Goal: Task Accomplishment & Management: Manage account settings

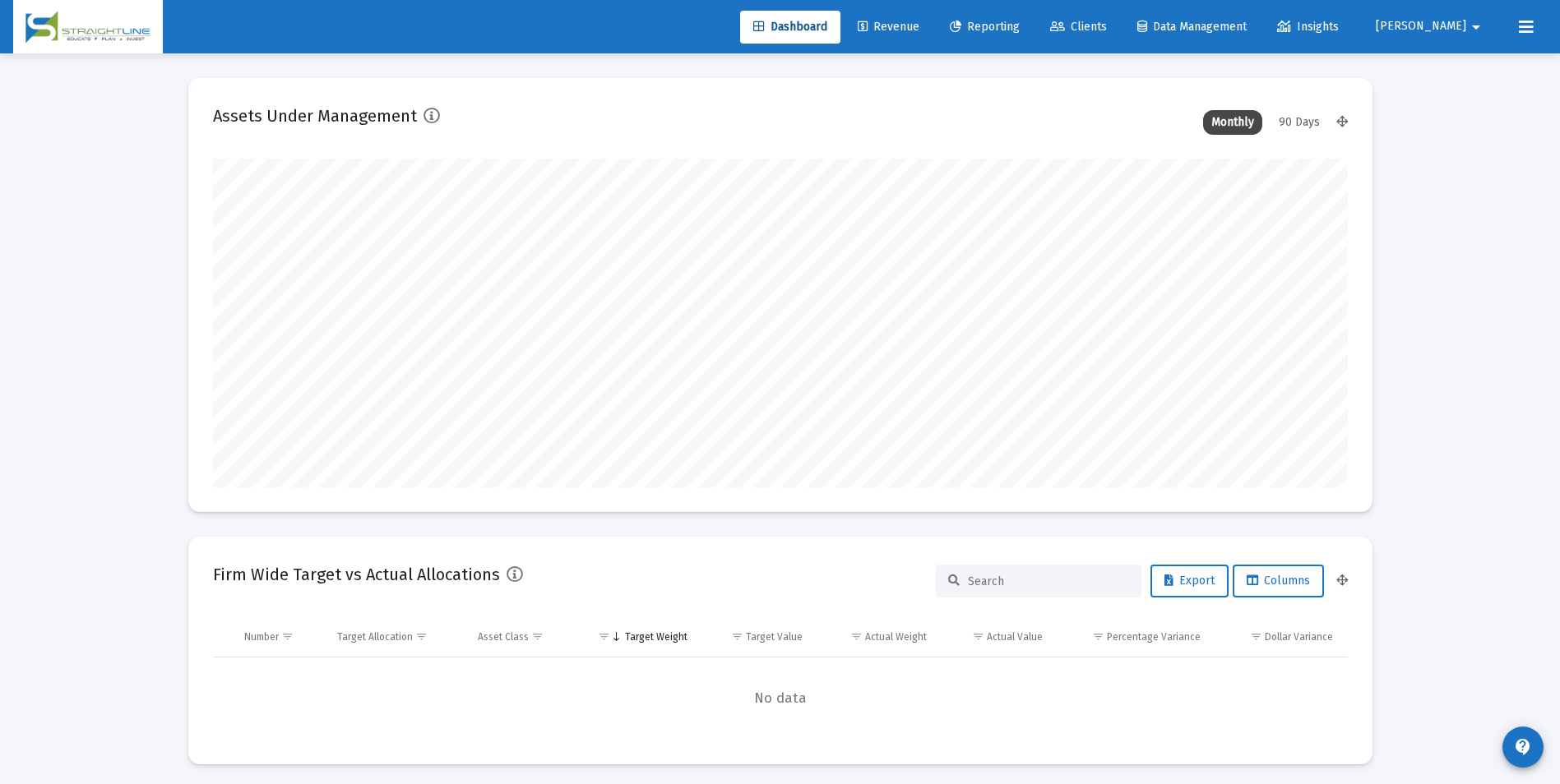
scroll to position [329, 611]
type input "[DATE]"
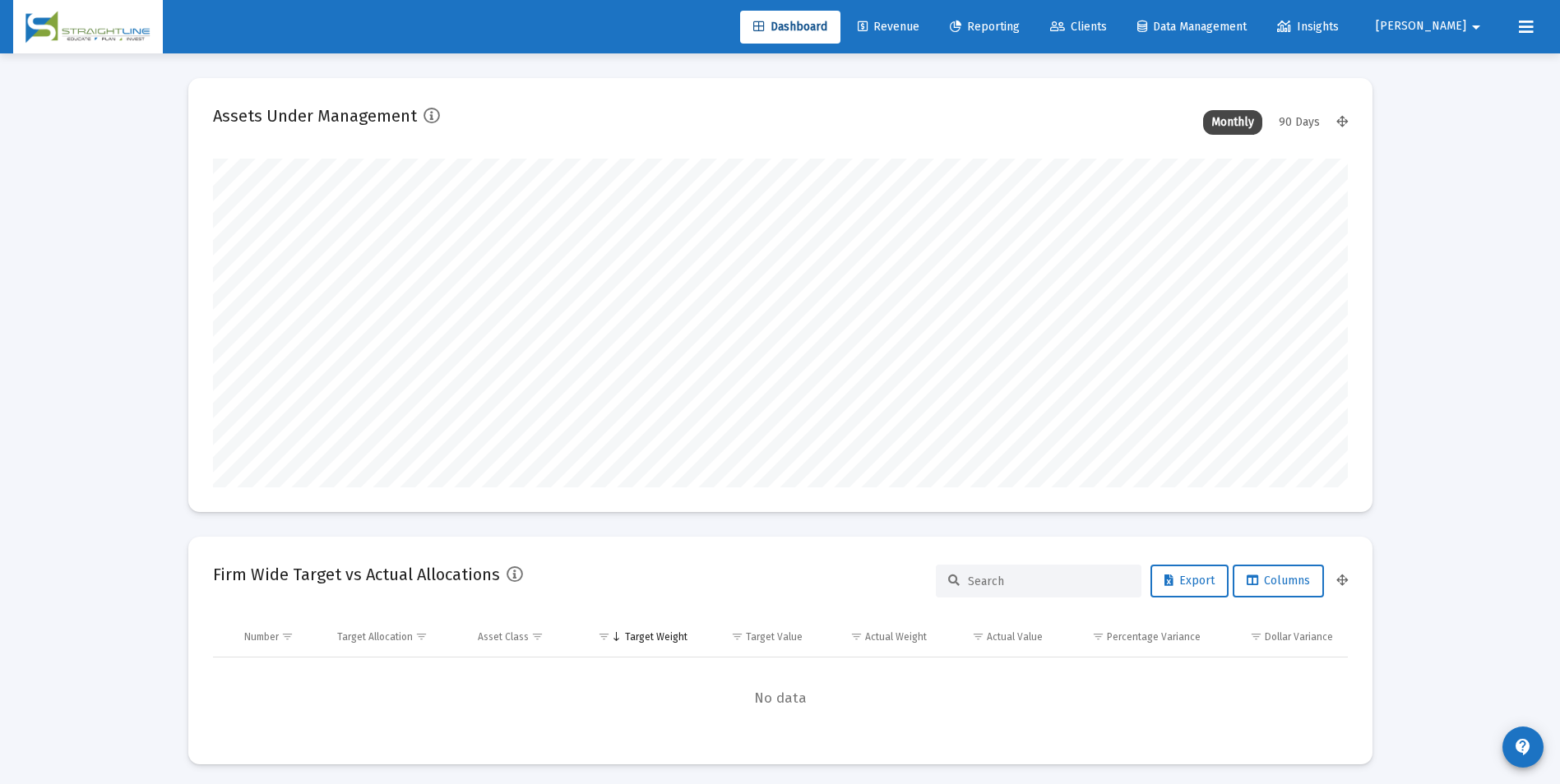
click at [932, 37] on link "Revenue" at bounding box center [889, 27] width 88 height 33
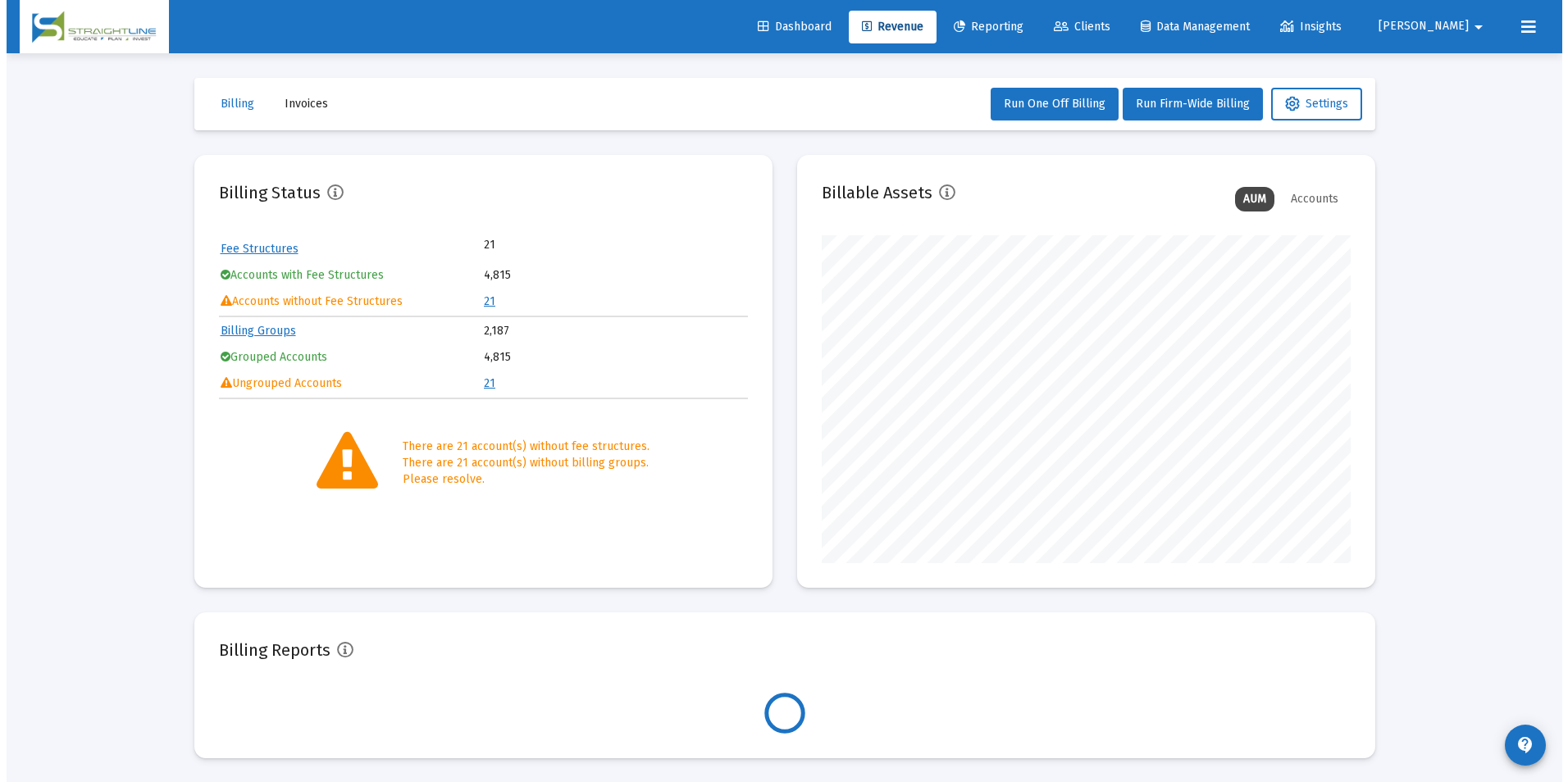
scroll to position [328, 529]
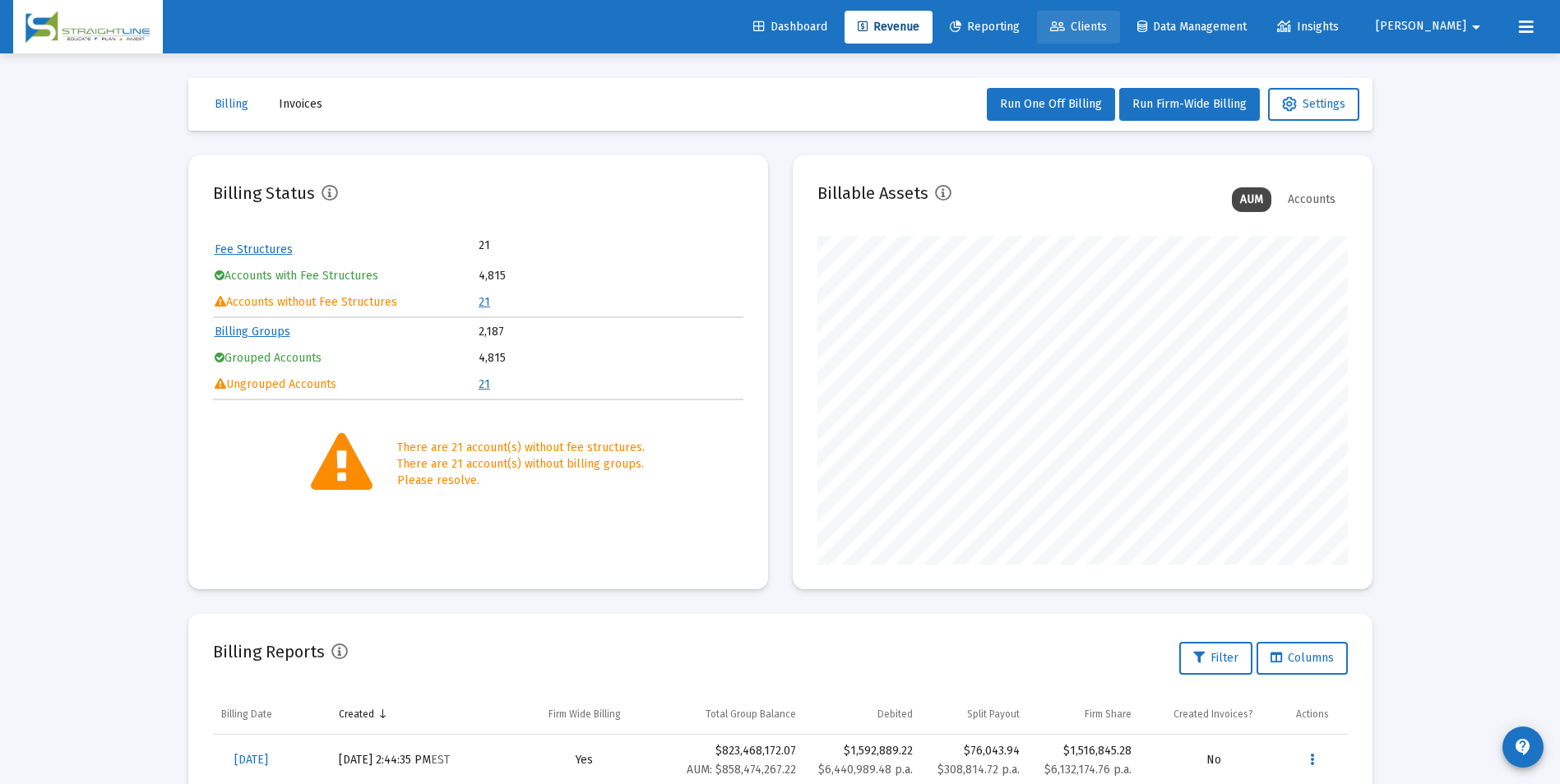
click at [1120, 34] on link "Clients" at bounding box center [1079, 27] width 83 height 33
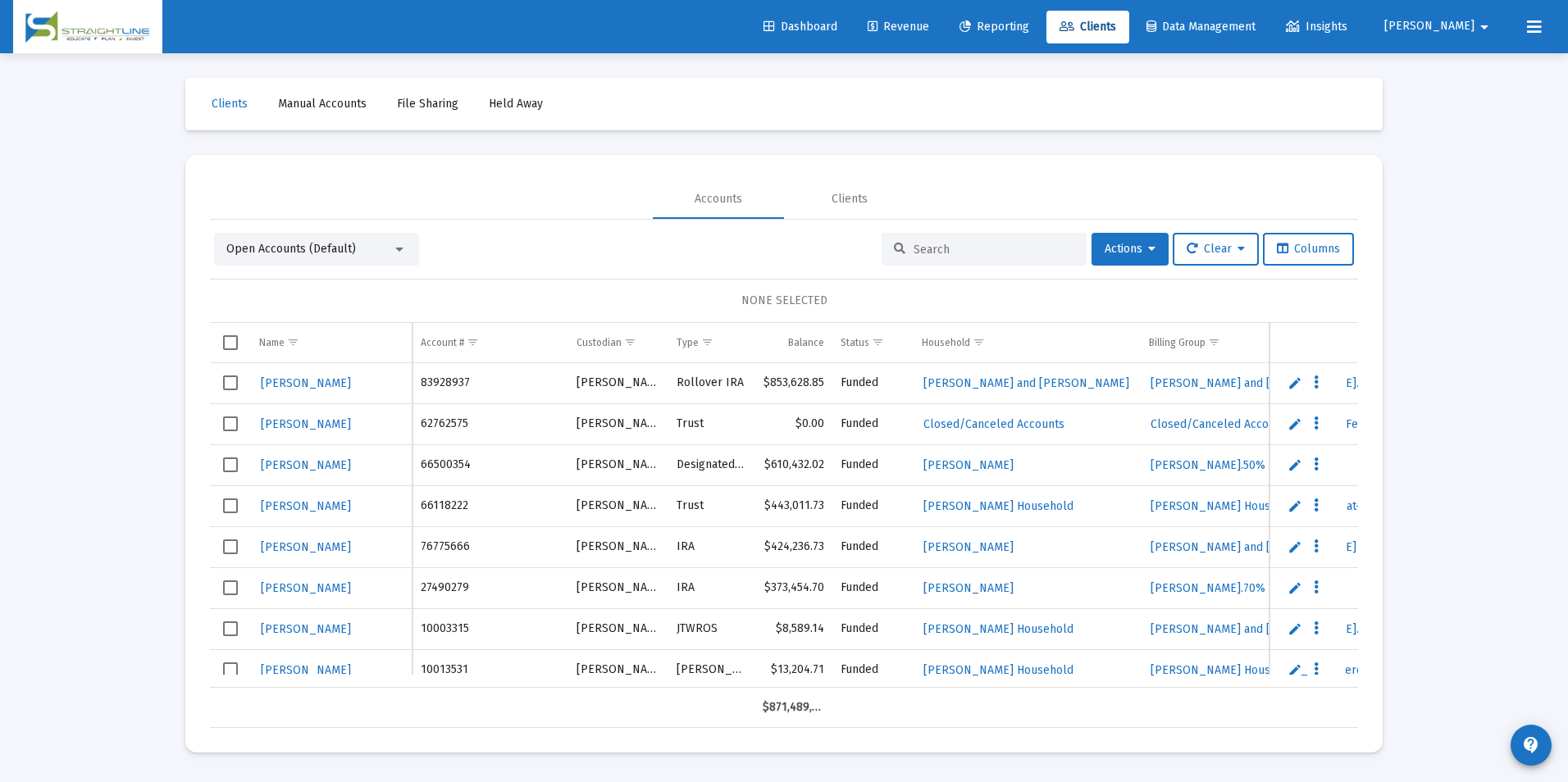
click at [926, 247] on input at bounding box center [994, 249] width 161 height 14
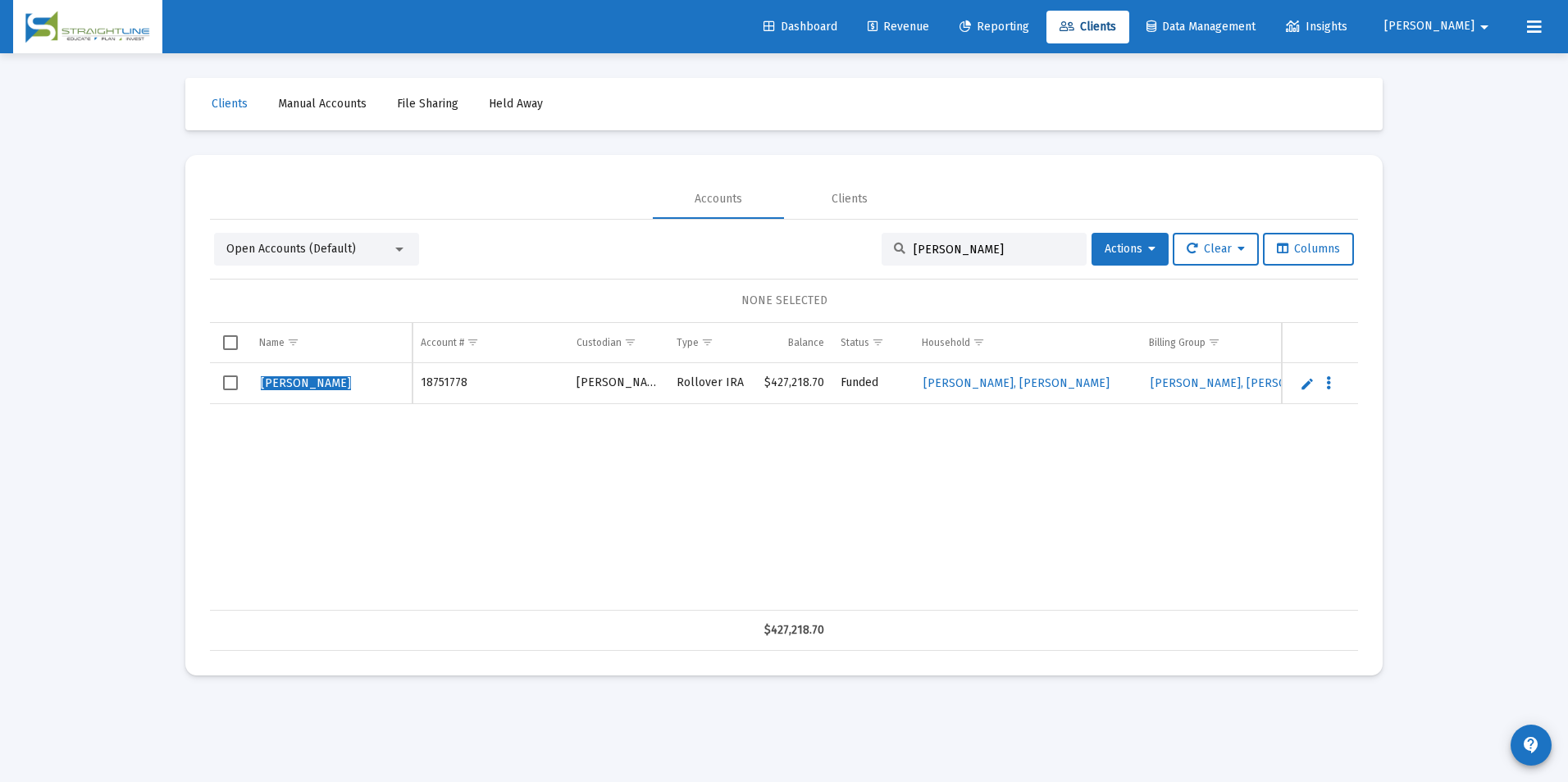
type input "[PERSON_NAME]"
click at [1307, 385] on link "Edit" at bounding box center [1307, 384] width 15 height 15
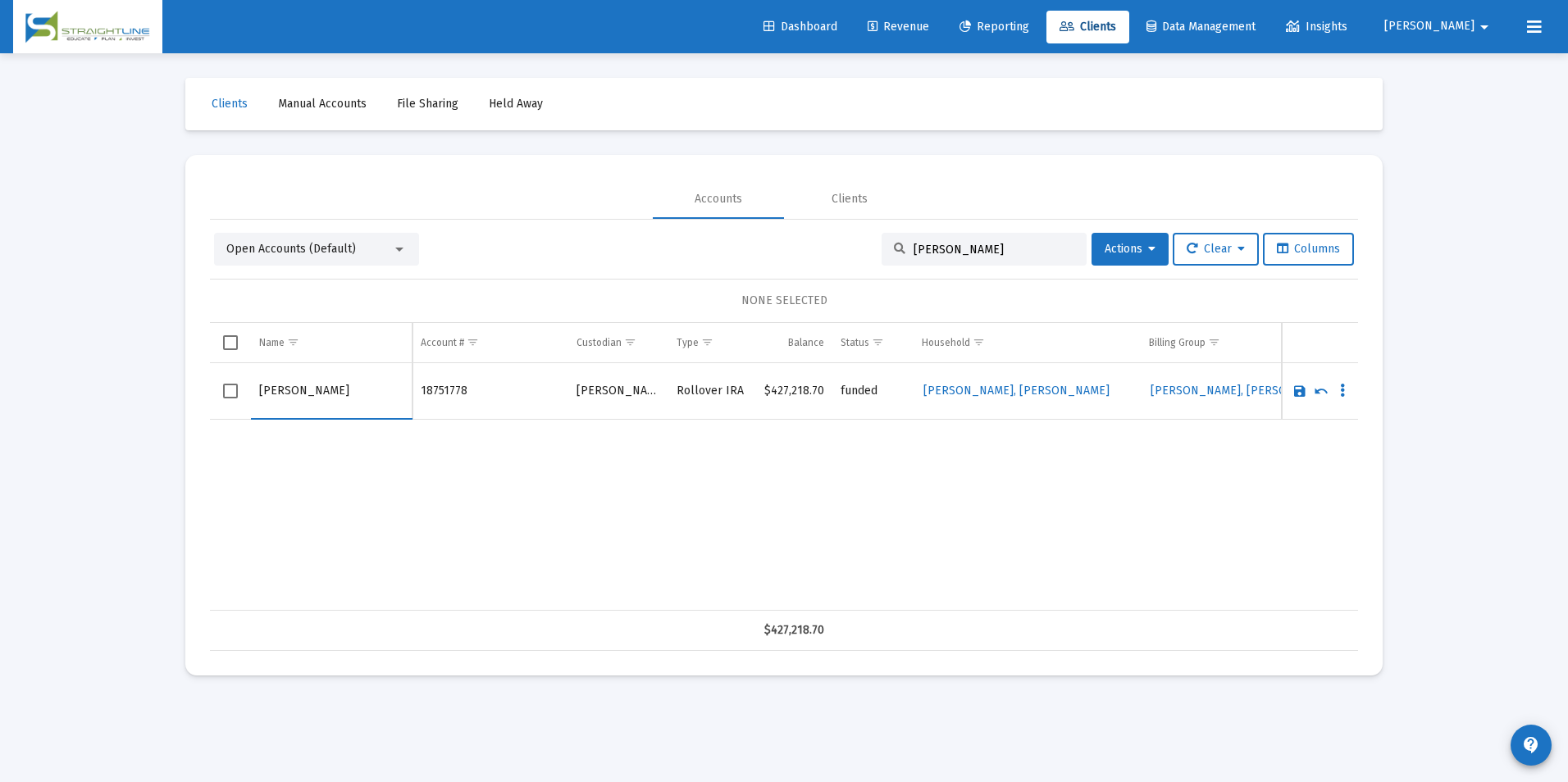
drag, startPoint x: 300, startPoint y: 384, endPoint x: 208, endPoint y: 389, distance: 92.1
click at [208, 389] on mat-card "Accounts Clients Open Accounts (Default) [PERSON_NAME] Actions Clear Columns NO…" at bounding box center [784, 415] width 1197 height 521
click at [316, 403] on input "[PERSON_NAME]" at bounding box center [331, 391] width 144 height 39
paste input "[PERSON_NAME]"
type input "[PERSON_NAME]"
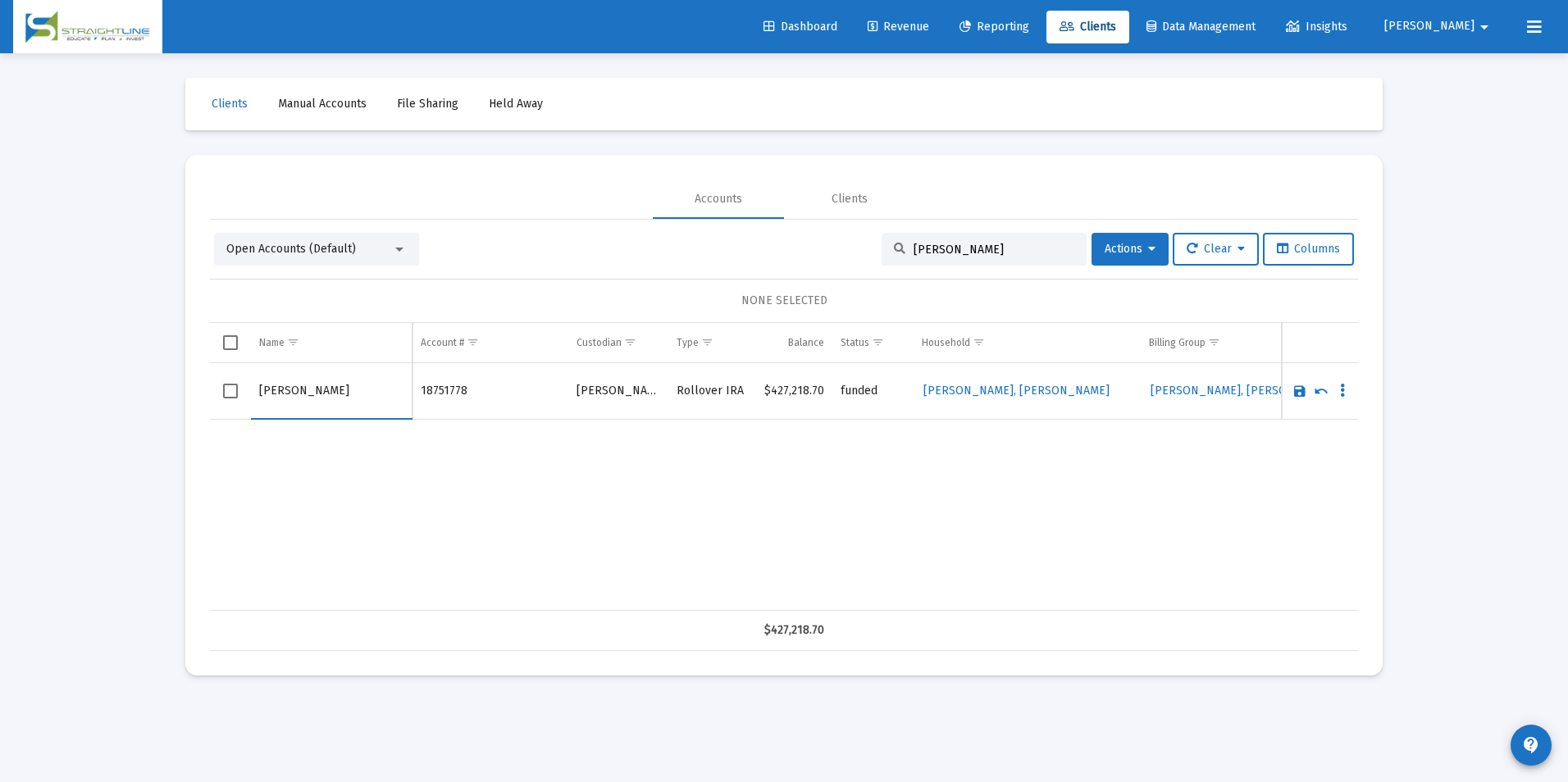
click at [1293, 390] on link "Save" at bounding box center [1300, 391] width 15 height 15
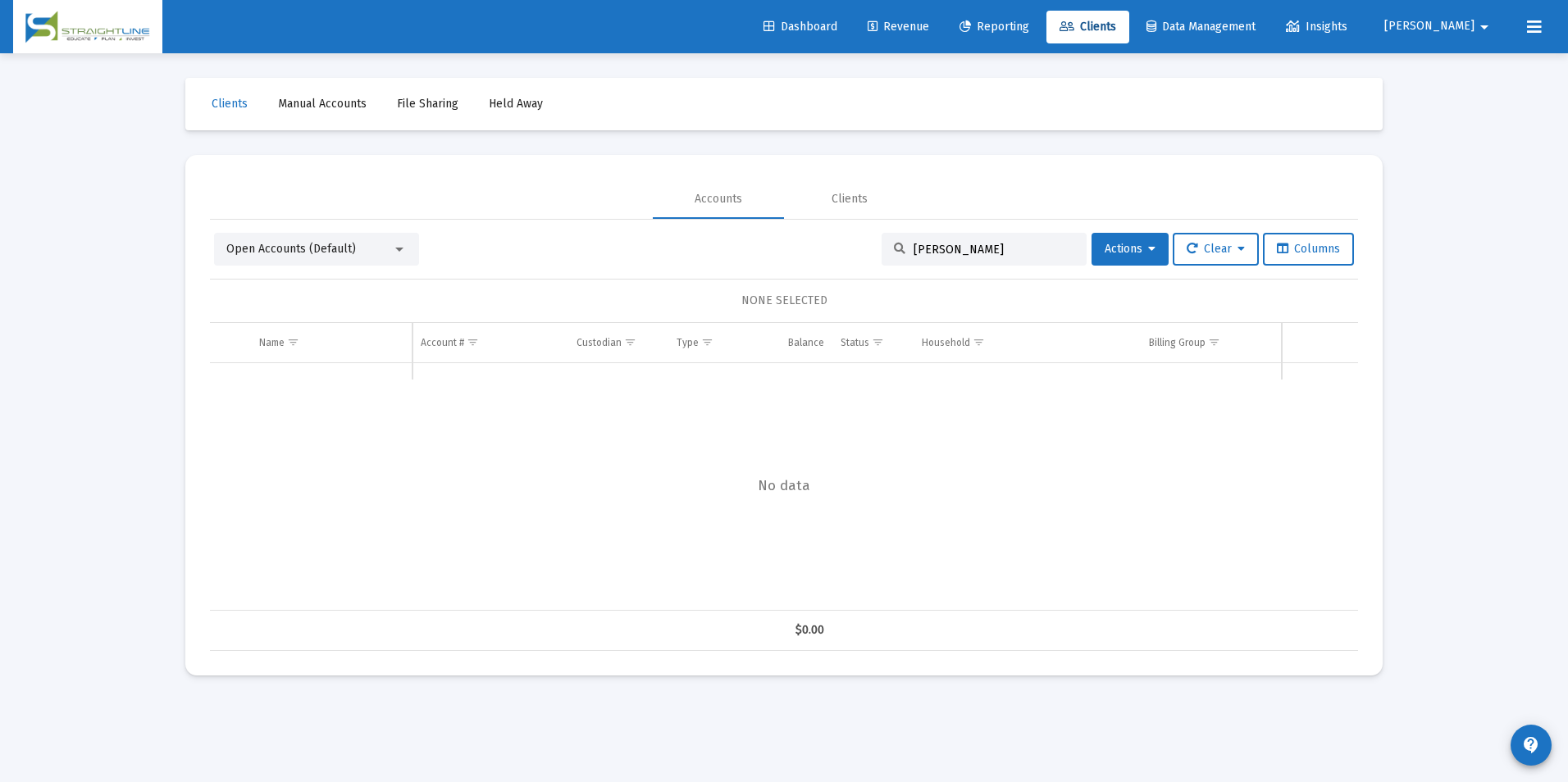
drag, startPoint x: 1018, startPoint y: 252, endPoint x: 877, endPoint y: 257, distance: 141.1
click at [882, 257] on div "[PERSON_NAME]" at bounding box center [984, 250] width 205 height 33
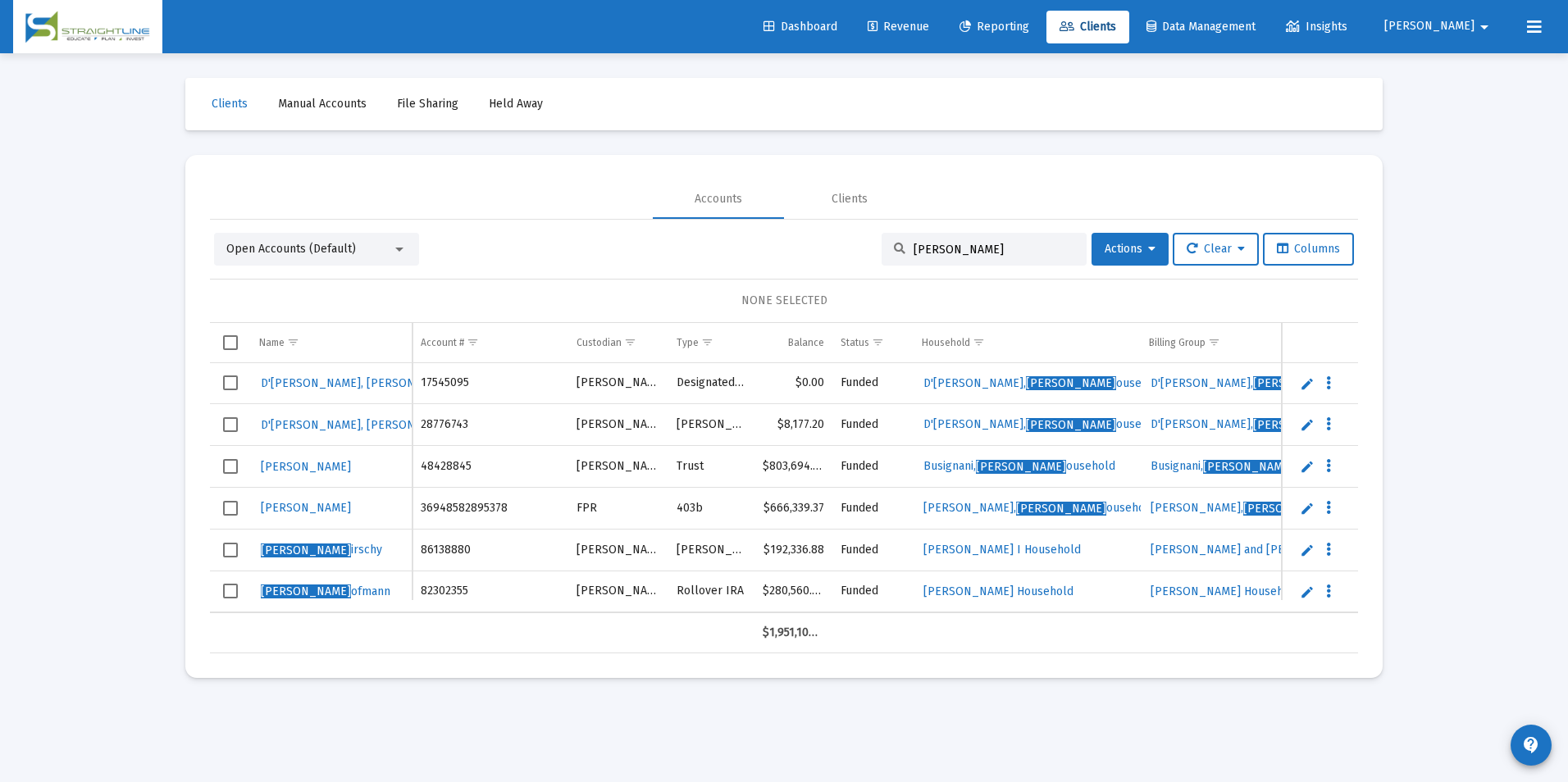
type input "[PERSON_NAME]"
click at [1304, 550] on link "Edit" at bounding box center [1307, 550] width 15 height 15
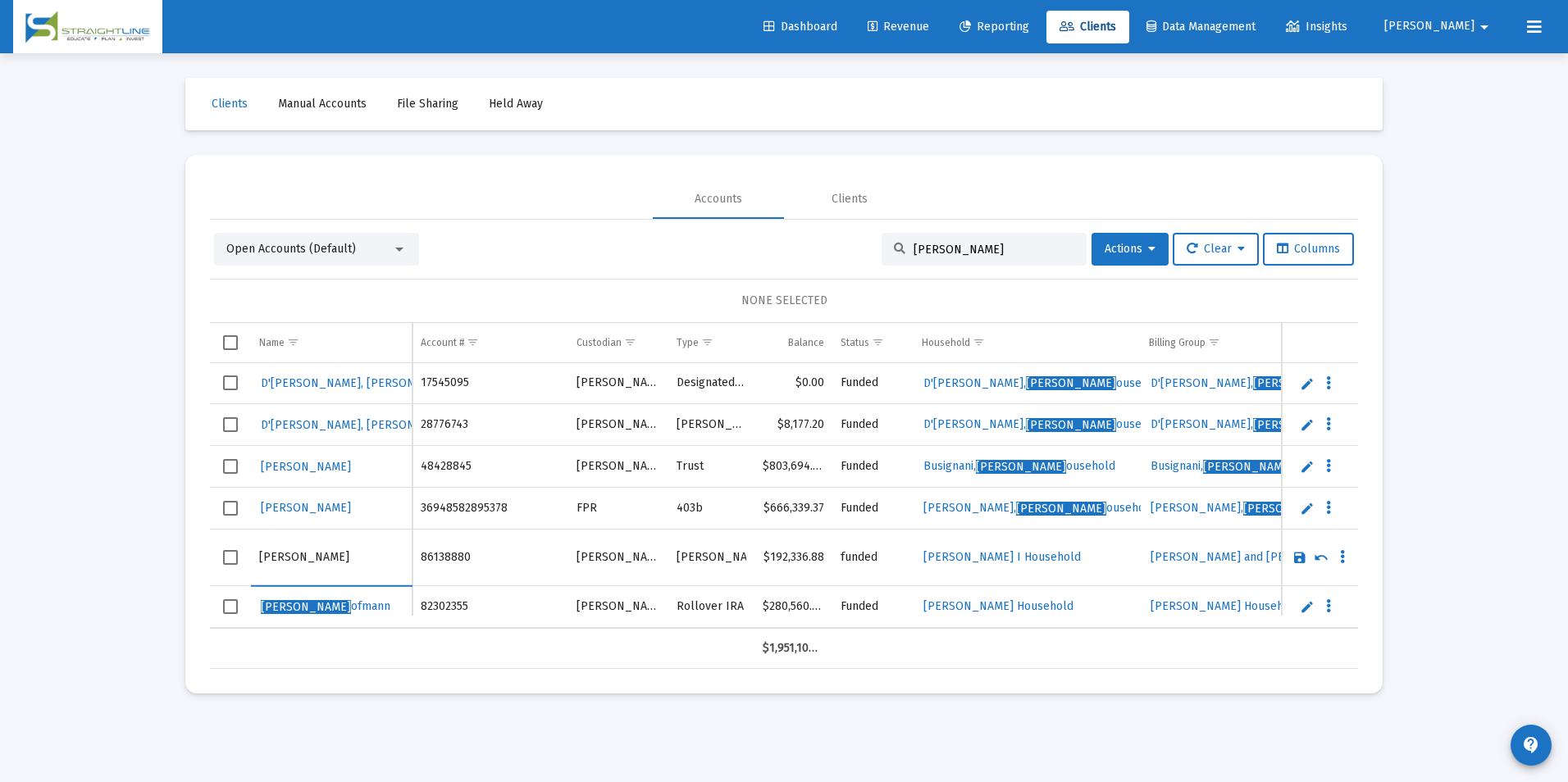
drag, startPoint x: 309, startPoint y: 558, endPoint x: 222, endPoint y: 545, distance: 88.0
click at [222, 545] on tr "[PERSON_NAME]" at bounding box center [784, 557] width 1148 height 56
click at [332, 558] on input "[PERSON_NAME]" at bounding box center [331, 557] width 144 height 39
type input "[PERSON_NAME]"
click at [1300, 556] on link "Save" at bounding box center [1300, 558] width 15 height 15
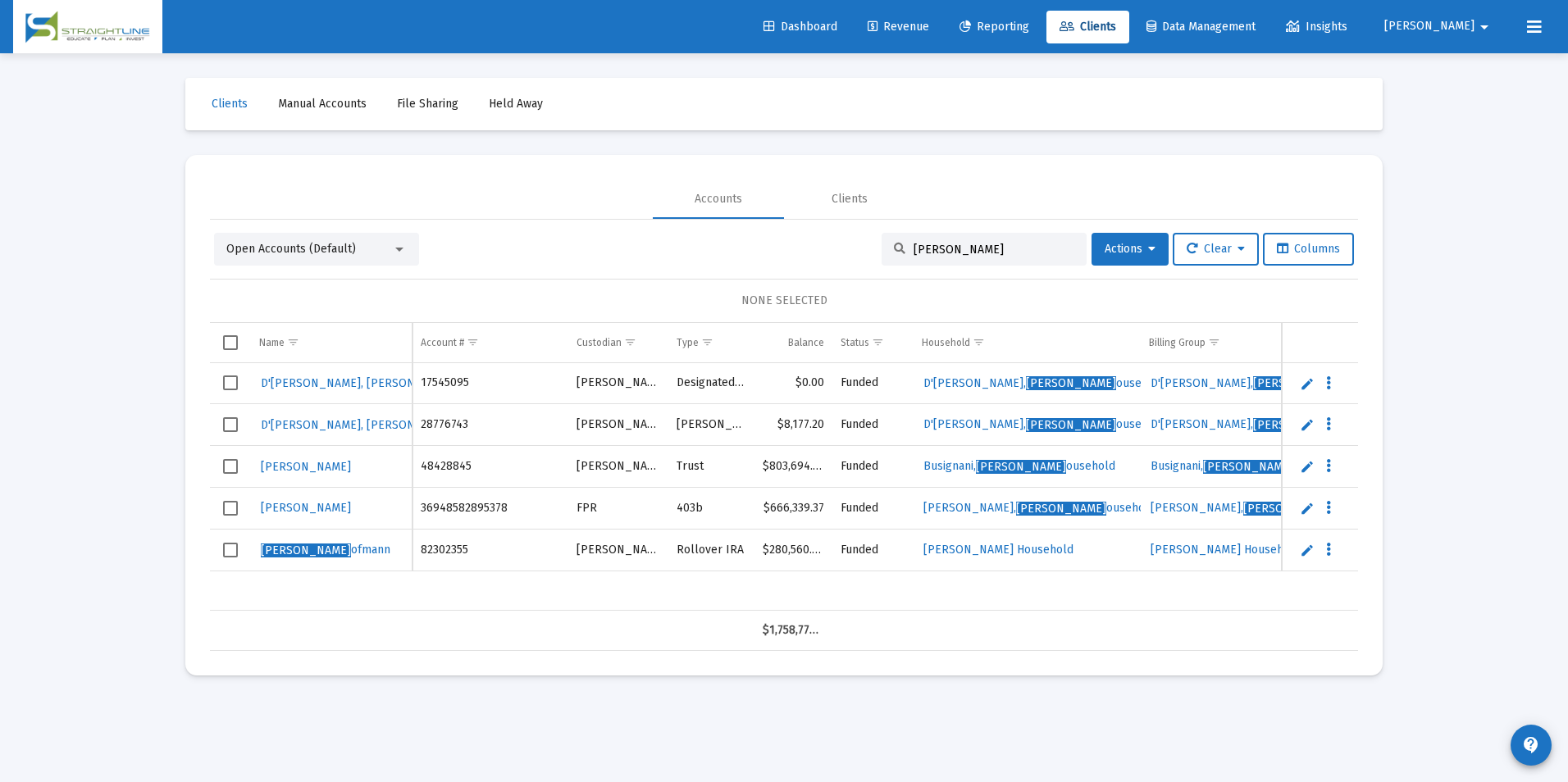
click at [1307, 551] on link "Edit" at bounding box center [1307, 550] width 15 height 15
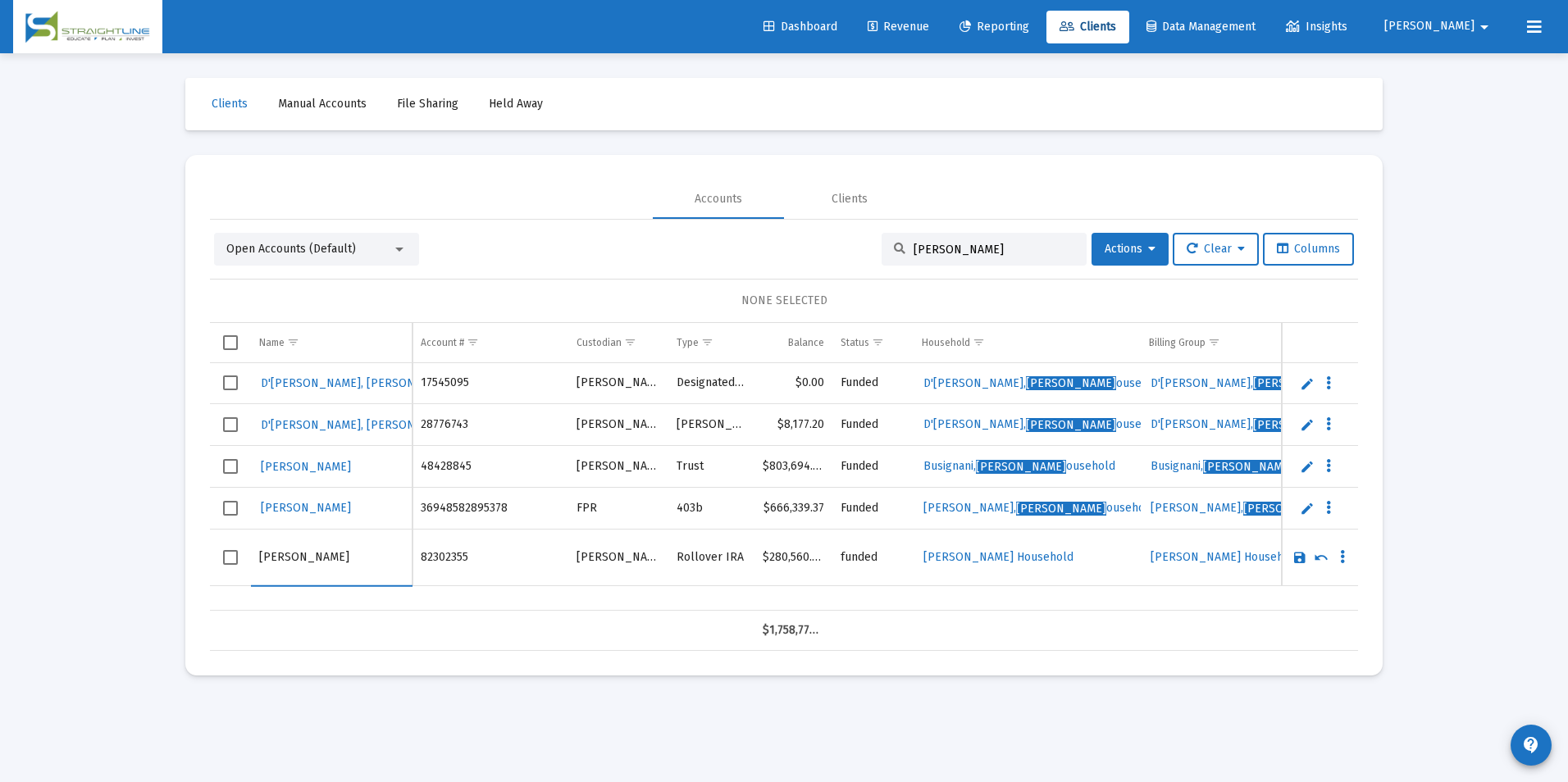
drag, startPoint x: 310, startPoint y: 553, endPoint x: 229, endPoint y: 575, distance: 83.9
click at [229, 575] on tr "[PERSON_NAME]" at bounding box center [784, 557] width 1148 height 56
click at [345, 560] on input "[PERSON_NAME]" at bounding box center [331, 557] width 144 height 39
type input "[PERSON_NAME]"
click at [1296, 556] on link "Save" at bounding box center [1300, 558] width 15 height 15
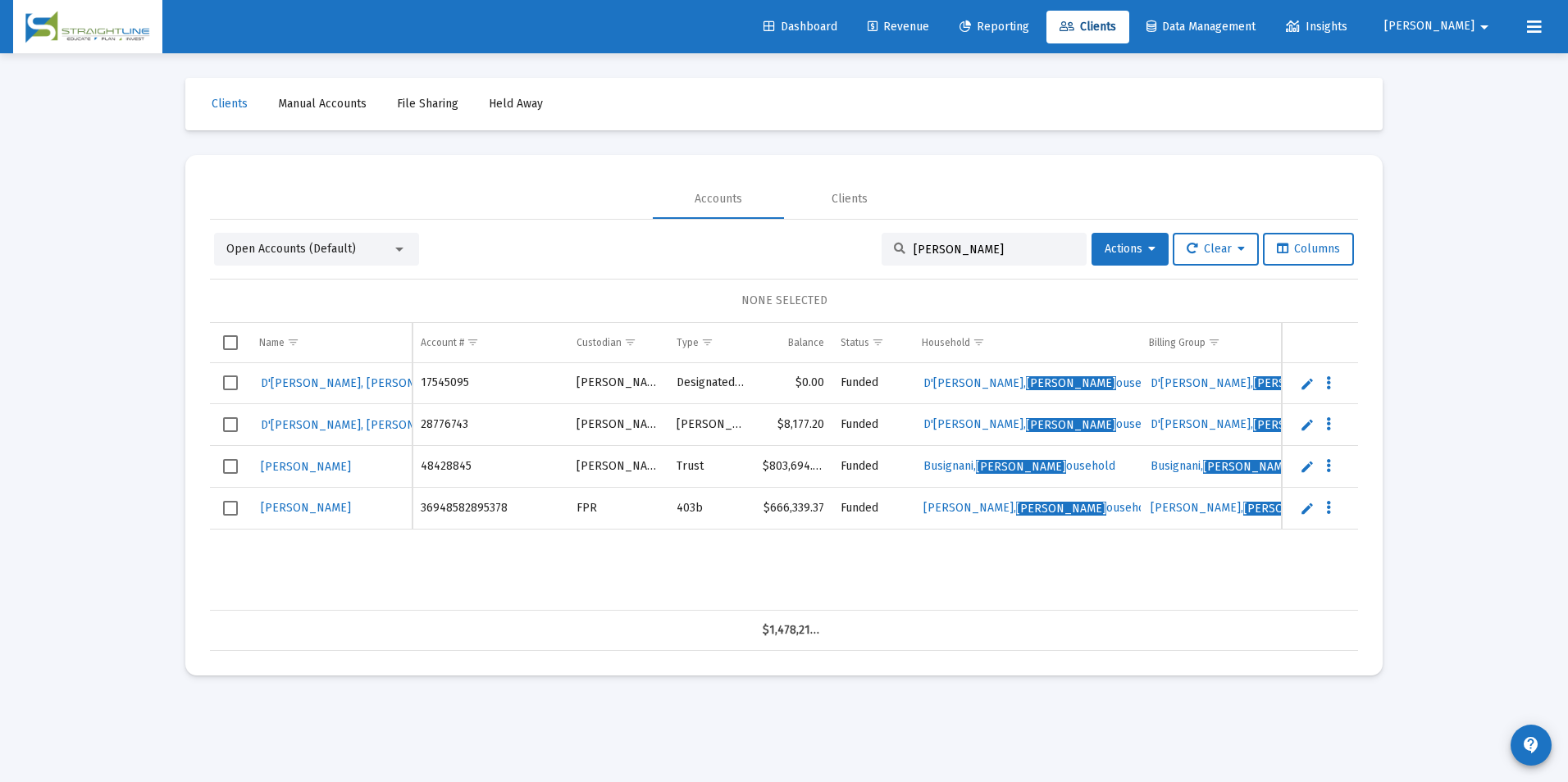
drag, startPoint x: 1023, startPoint y: 257, endPoint x: 990, endPoint y: 250, distance: 33.7
click at [994, 252] on div "[PERSON_NAME]" at bounding box center [984, 250] width 205 height 33
drag, startPoint x: 990, startPoint y: 250, endPoint x: 756, endPoint y: 252, distance: 234.0
click at [756, 252] on div "Open Accounts (Default) [PERSON_NAME] Actions Clear Columns" at bounding box center [784, 250] width 1140 height 33
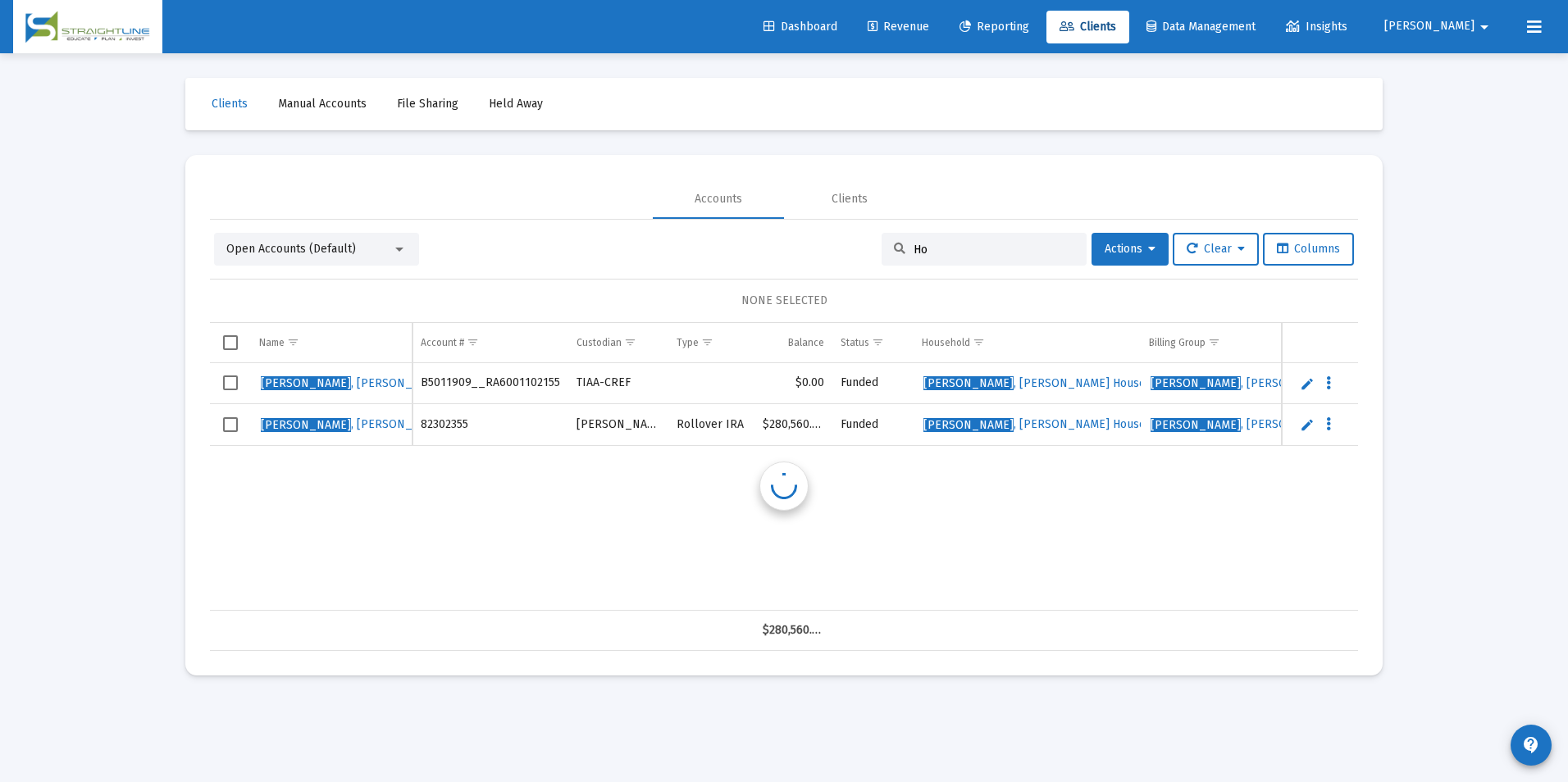
type input "H"
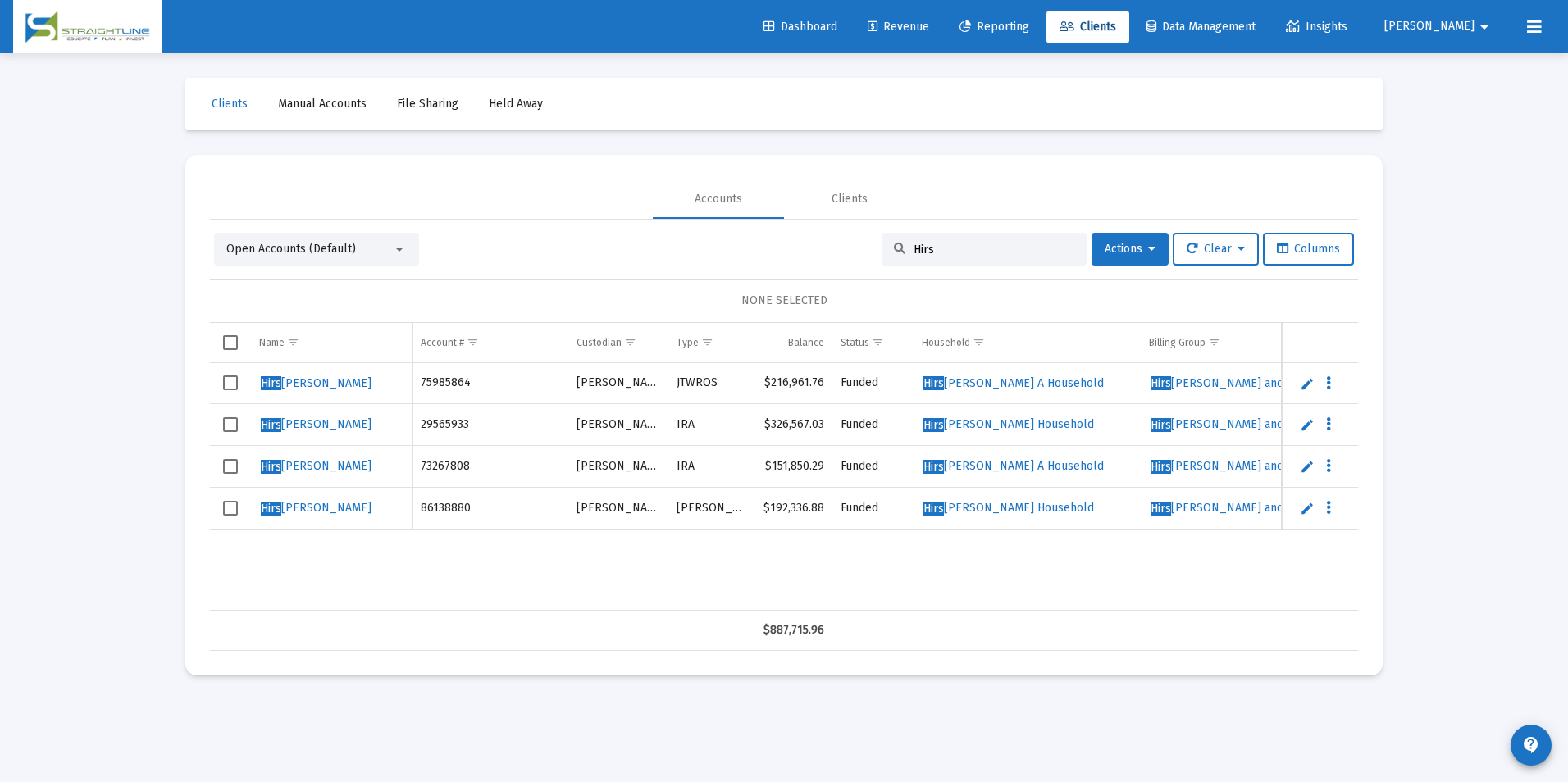
drag, startPoint x: 974, startPoint y: 247, endPoint x: 838, endPoint y: 242, distance: 136.1
click at [838, 242] on div "Open Accounts (Default) Hirs Actions Clear Columns" at bounding box center [784, 250] width 1140 height 33
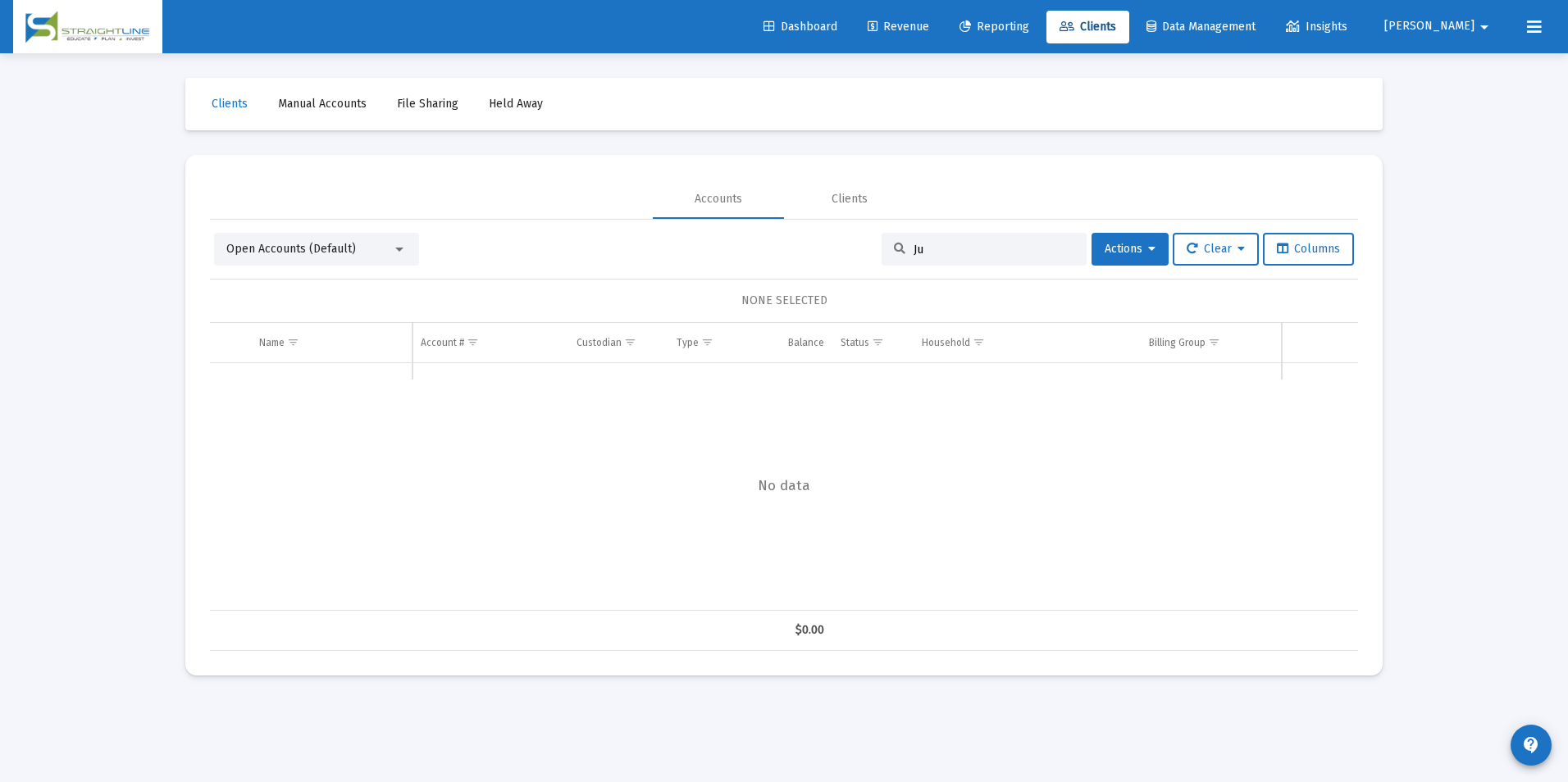
type input "J"
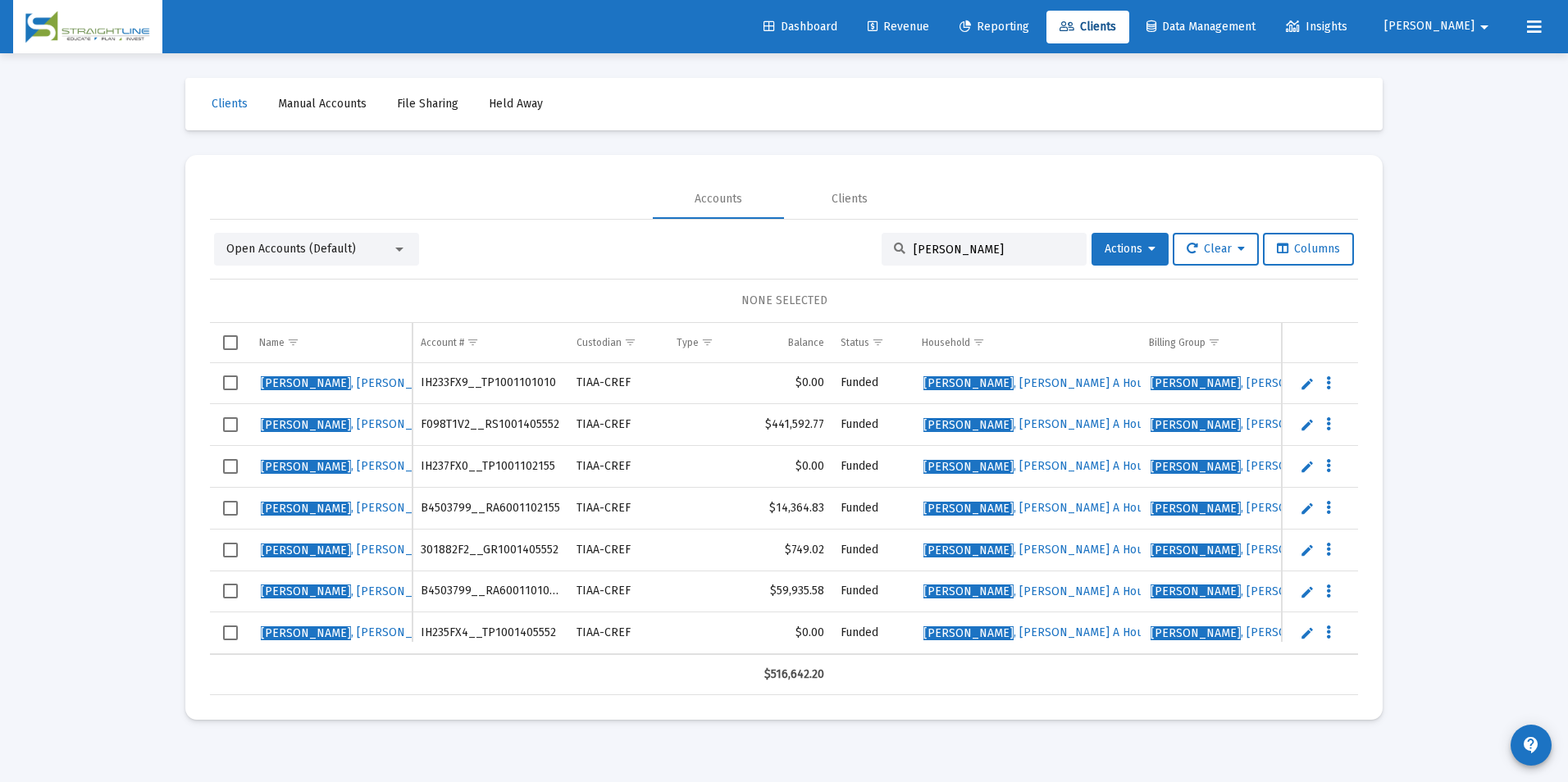
drag, startPoint x: 967, startPoint y: 251, endPoint x: 896, endPoint y: 250, distance: 71.0
click at [896, 250] on div "[PERSON_NAME]" at bounding box center [984, 250] width 205 height 33
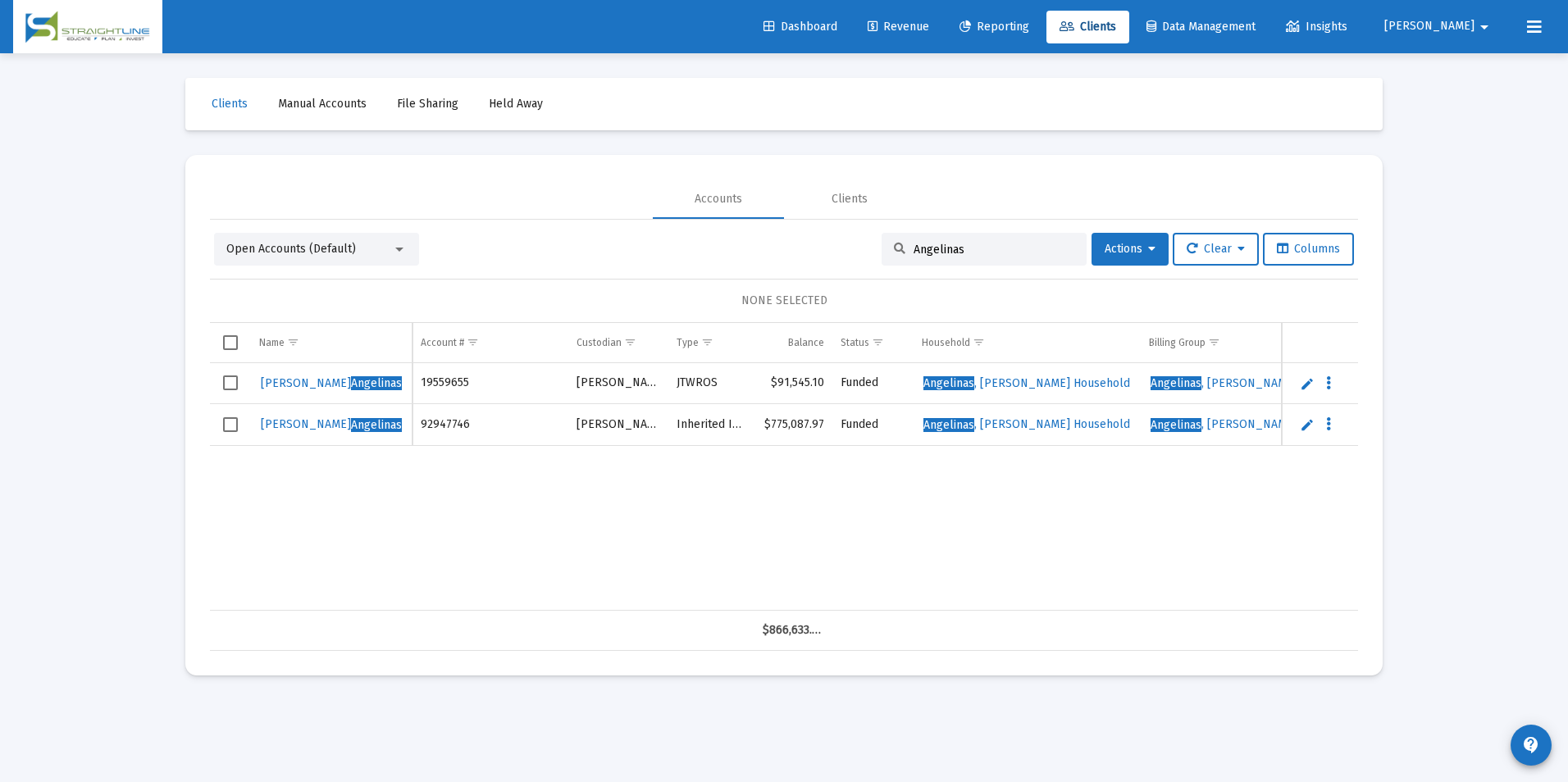
type input "Angelinas"
click at [1304, 384] on link "Edit" at bounding box center [1307, 384] width 15 height 15
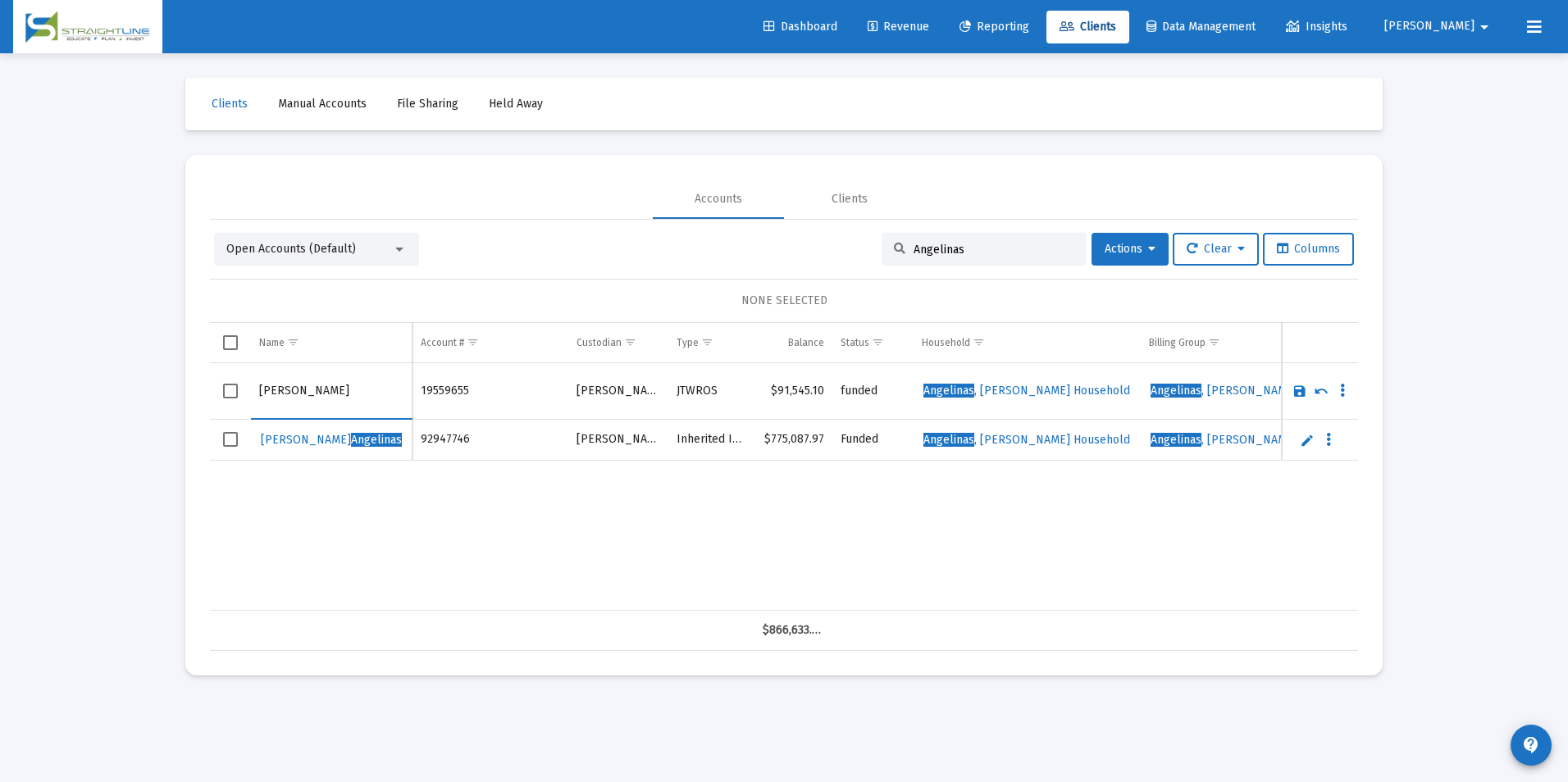
drag, startPoint x: 310, startPoint y: 389, endPoint x: 229, endPoint y: 393, distance: 81.1
click at [229, 393] on tr "[PERSON_NAME]" at bounding box center [784, 392] width 1148 height 56
click at [319, 393] on input "Angelinas" at bounding box center [331, 391] width 144 height 39
type input "[PERSON_NAME]"
click at [1298, 389] on link "Save" at bounding box center [1300, 391] width 15 height 15
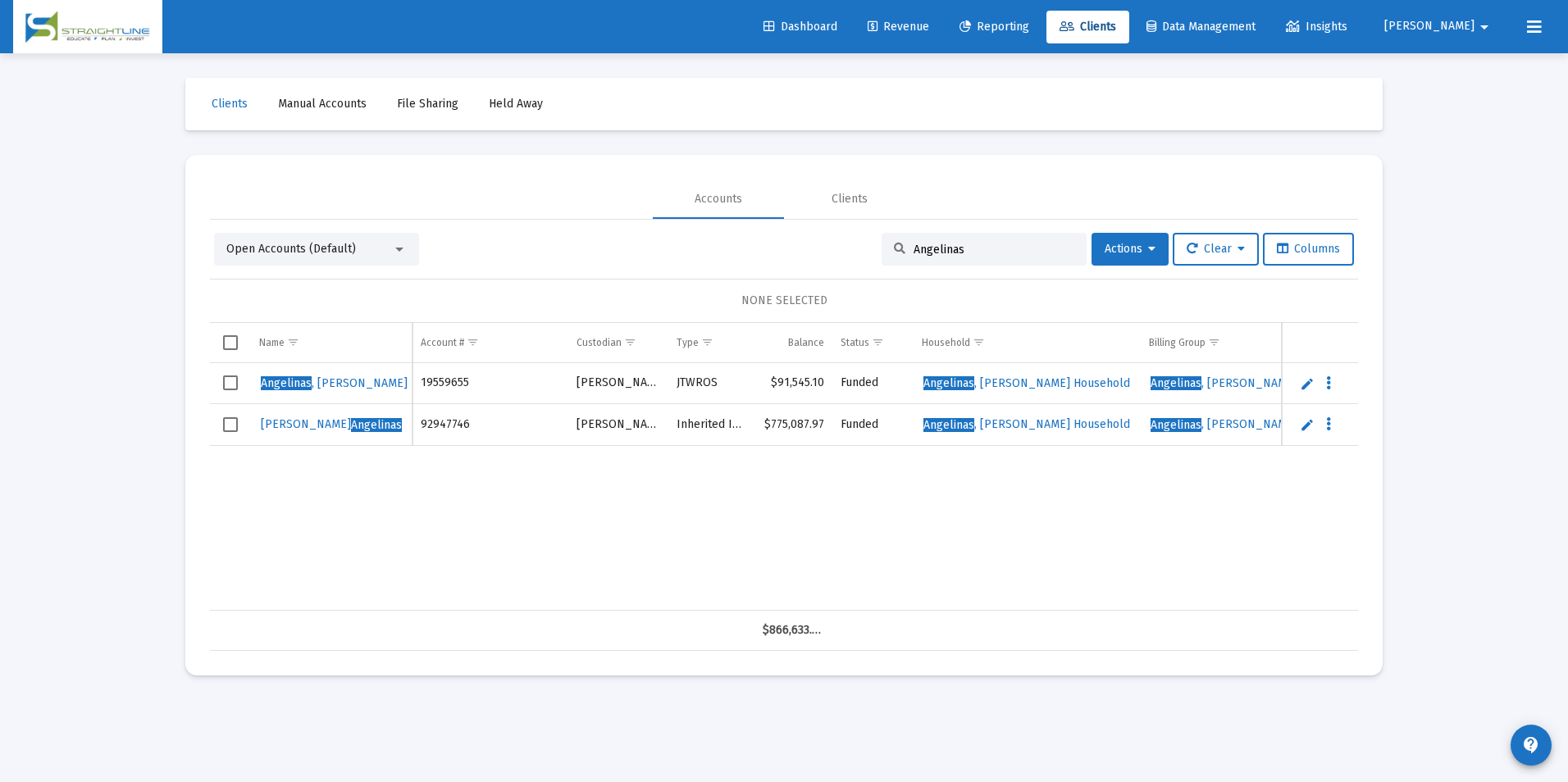
click at [1302, 423] on link "Edit" at bounding box center [1307, 425] width 15 height 15
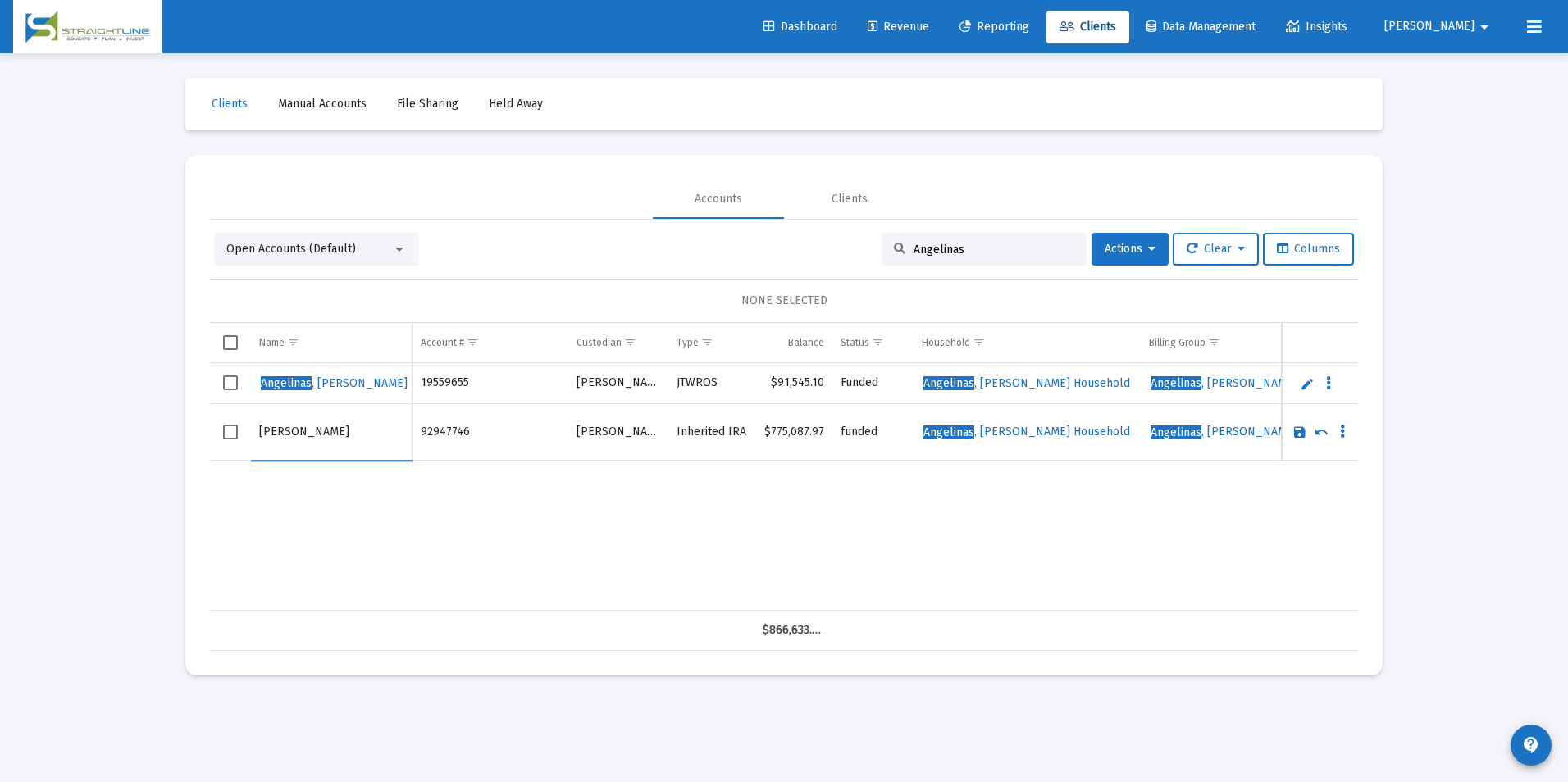
drag, startPoint x: 309, startPoint y: 429, endPoint x: 186, endPoint y: 429, distance: 123.0
click at [186, 429] on mat-card "Accounts Clients Open Accounts (Default) [PERSON_NAME] Actions Clear Columns NO…" at bounding box center [784, 415] width 1197 height 521
click at [345, 449] on input "Angelinas" at bounding box center [331, 432] width 144 height 39
type input "[PERSON_NAME]"
click at [1292, 434] on link "Save" at bounding box center [1300, 433] width 15 height 15
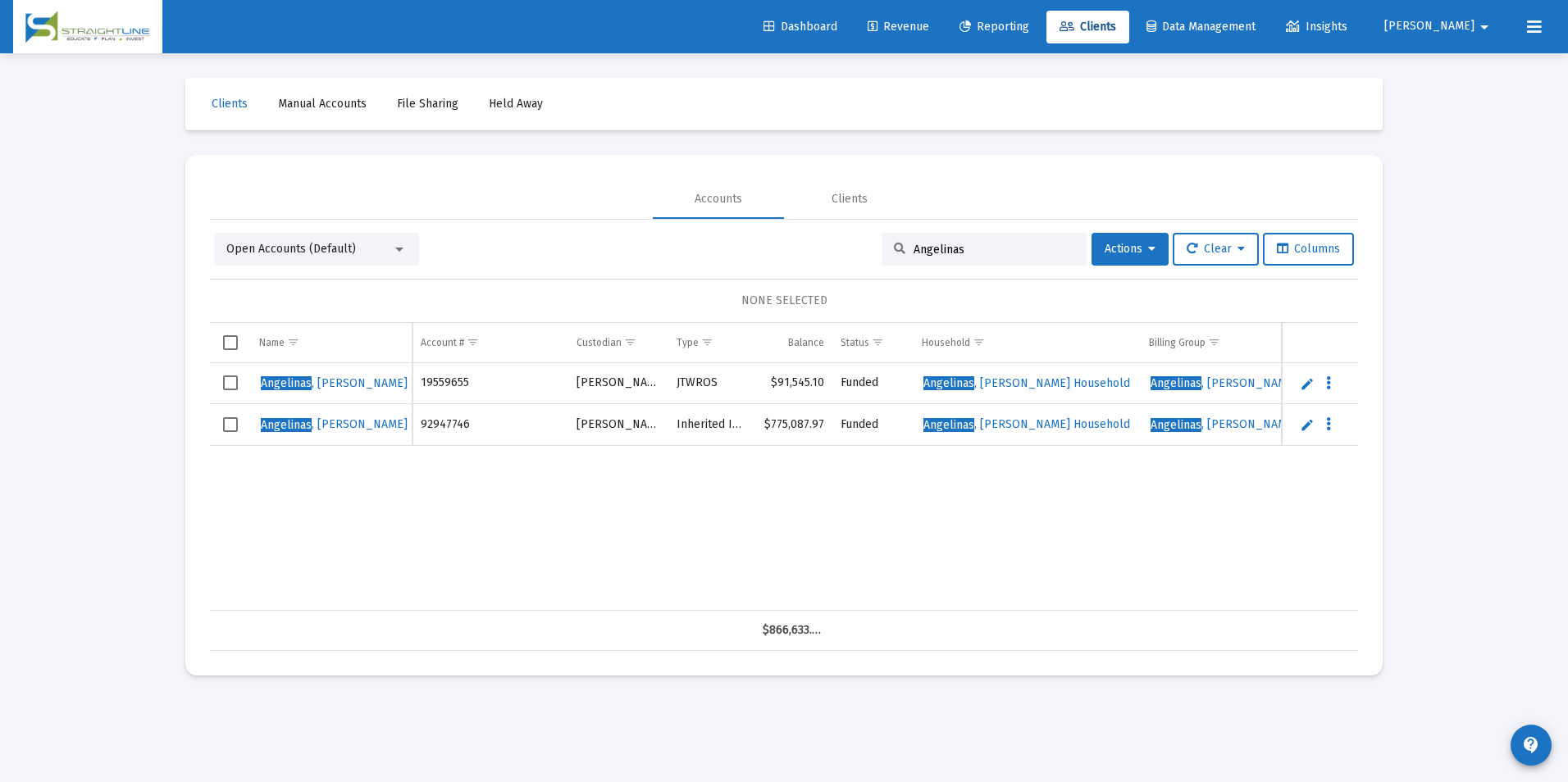
drag, startPoint x: 1000, startPoint y: 254, endPoint x: 700, endPoint y: 237, distance: 300.5
click at [700, 237] on div "Open Accounts (Default) [PERSON_NAME] Actions Clear Columns" at bounding box center [784, 250] width 1140 height 33
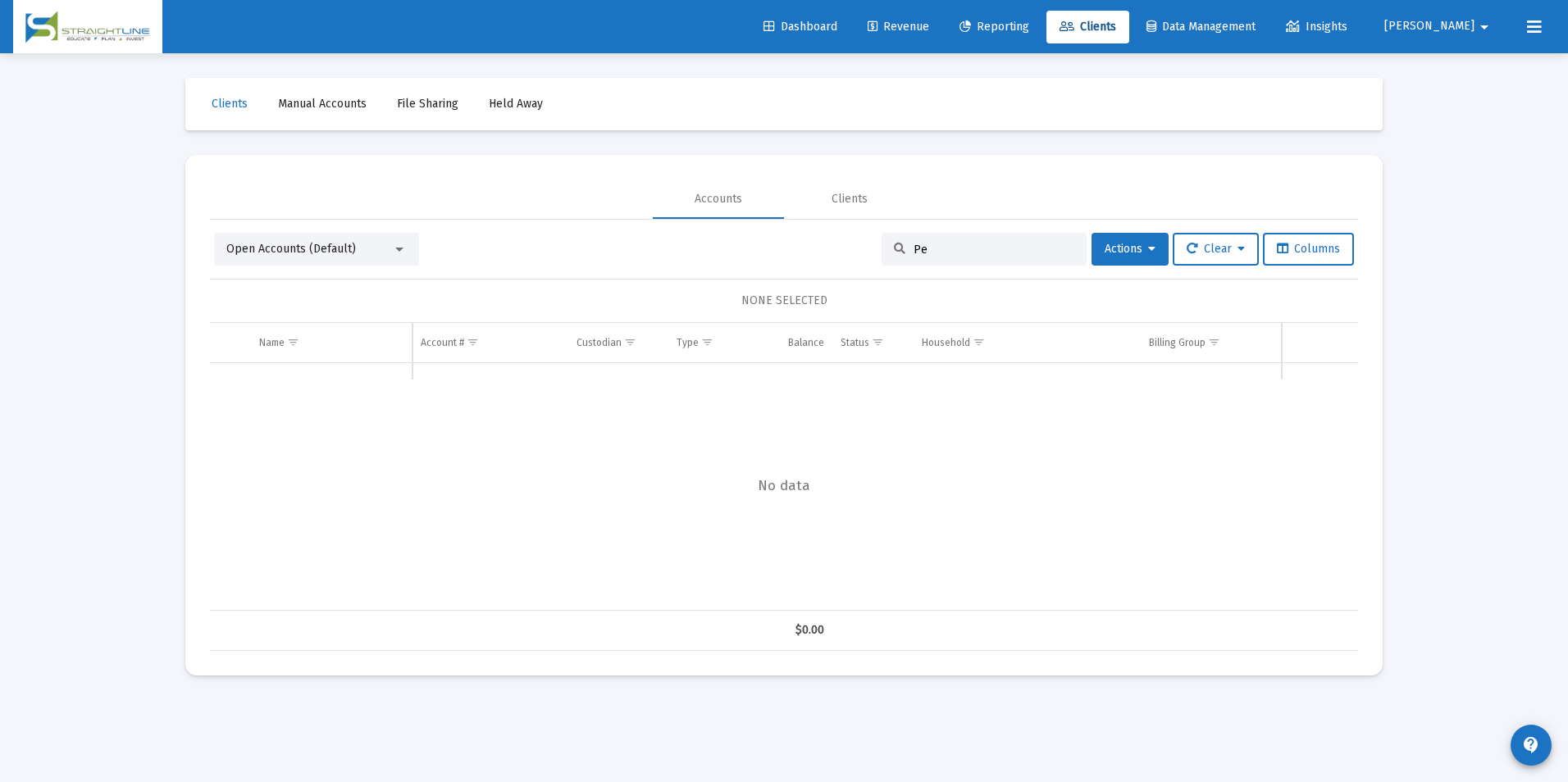
type input "P"
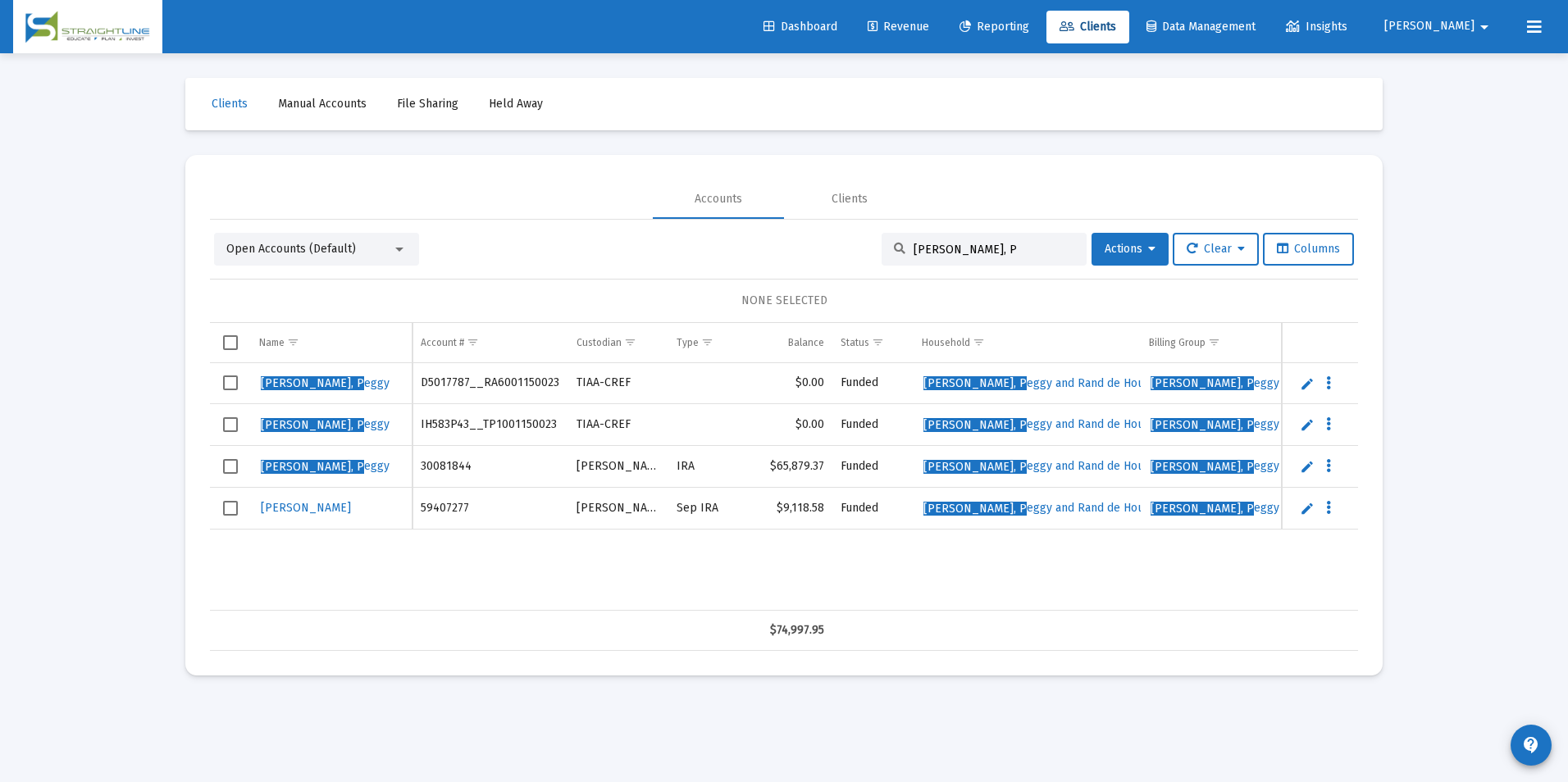
drag, startPoint x: 1032, startPoint y: 250, endPoint x: 907, endPoint y: 240, distance: 125.4
click at [907, 240] on div "[PERSON_NAME], P" at bounding box center [984, 250] width 205 height 33
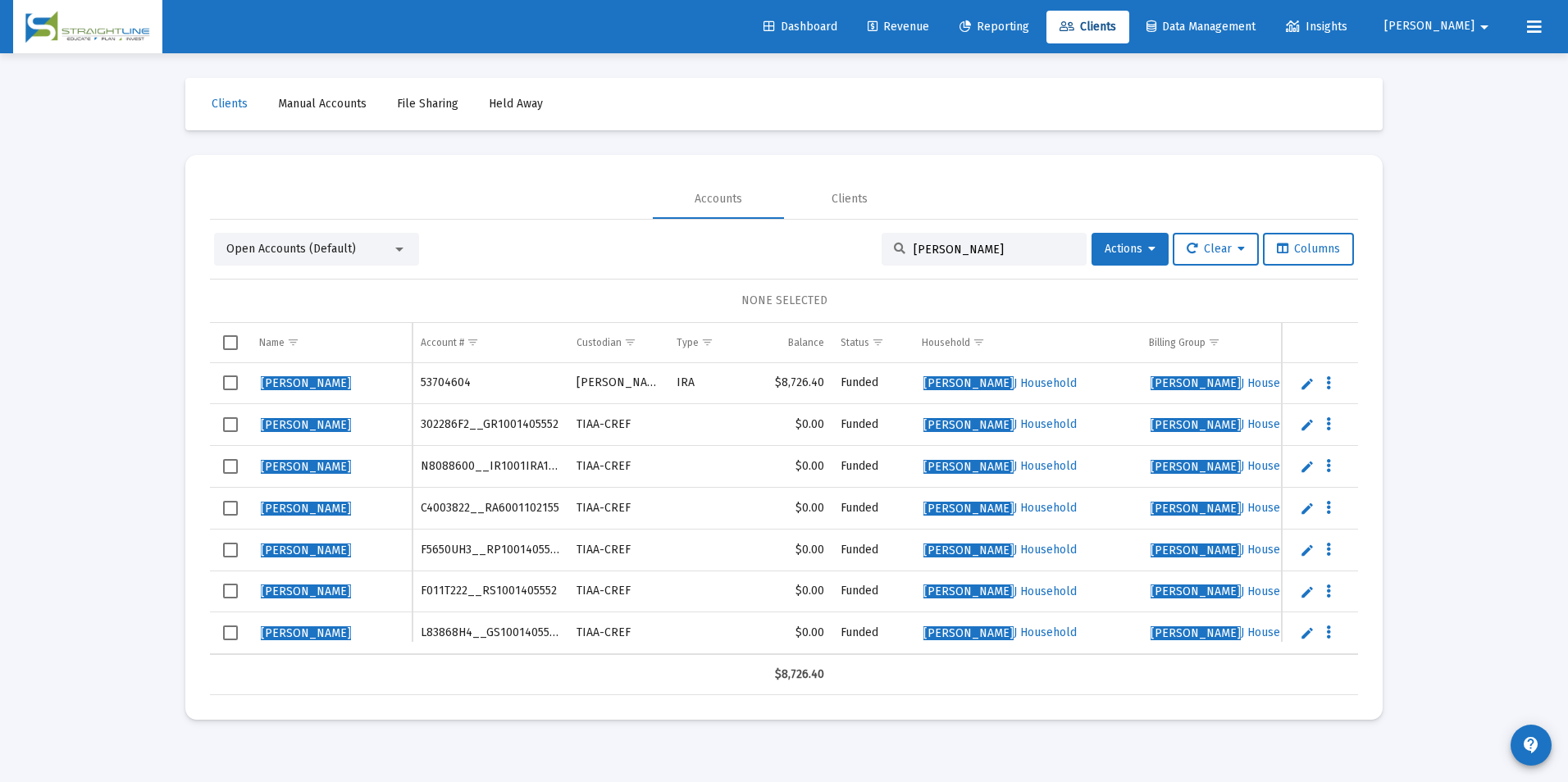
drag, startPoint x: 922, startPoint y: 254, endPoint x: 853, endPoint y: 249, distance: 69.2
click at [853, 249] on div "Open Accounts (Default) [PERSON_NAME] Actions Clear Columns" at bounding box center [784, 250] width 1140 height 33
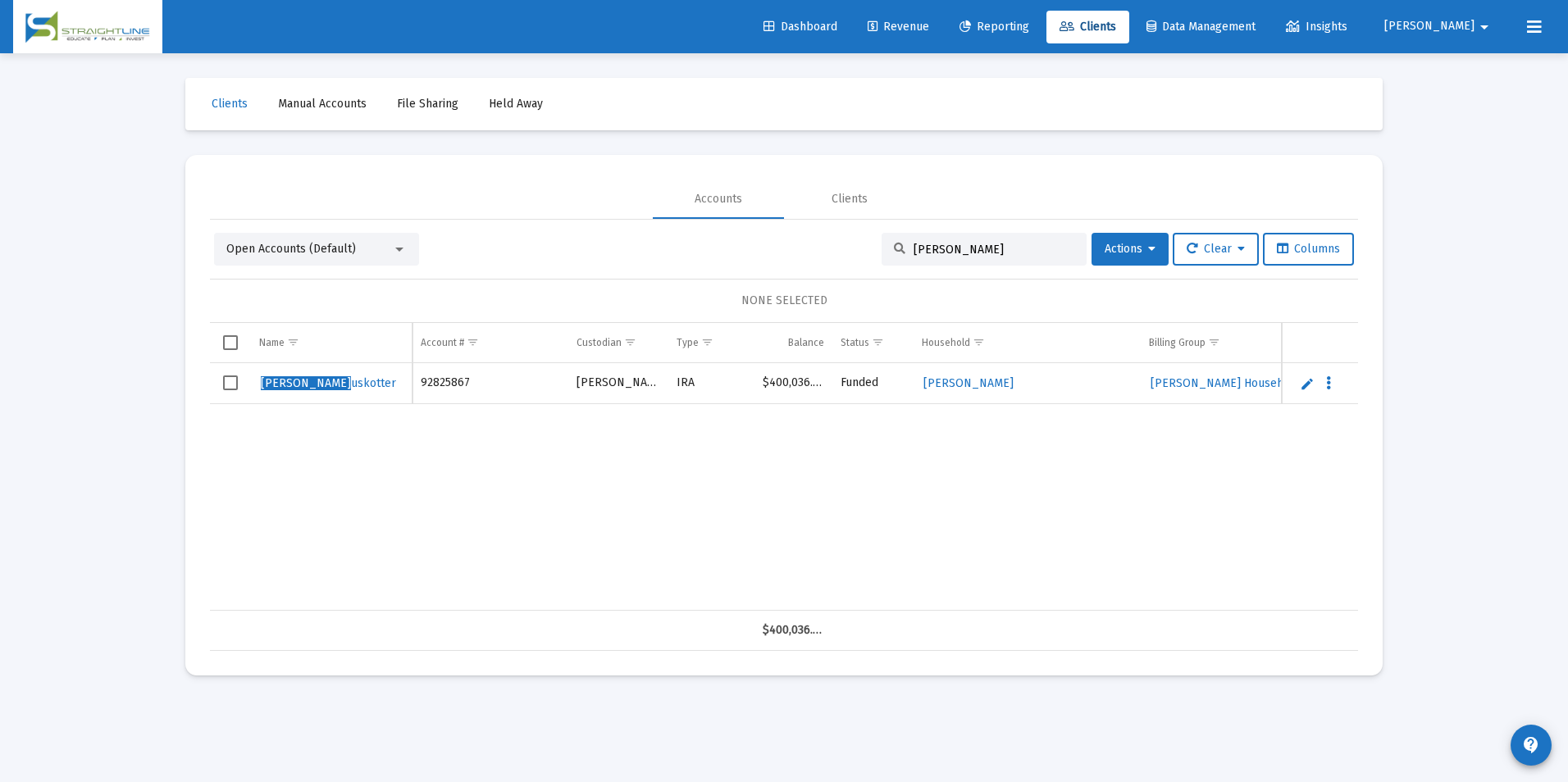
type input "[PERSON_NAME]"
click at [1313, 384] on link "Edit" at bounding box center [1307, 384] width 15 height 15
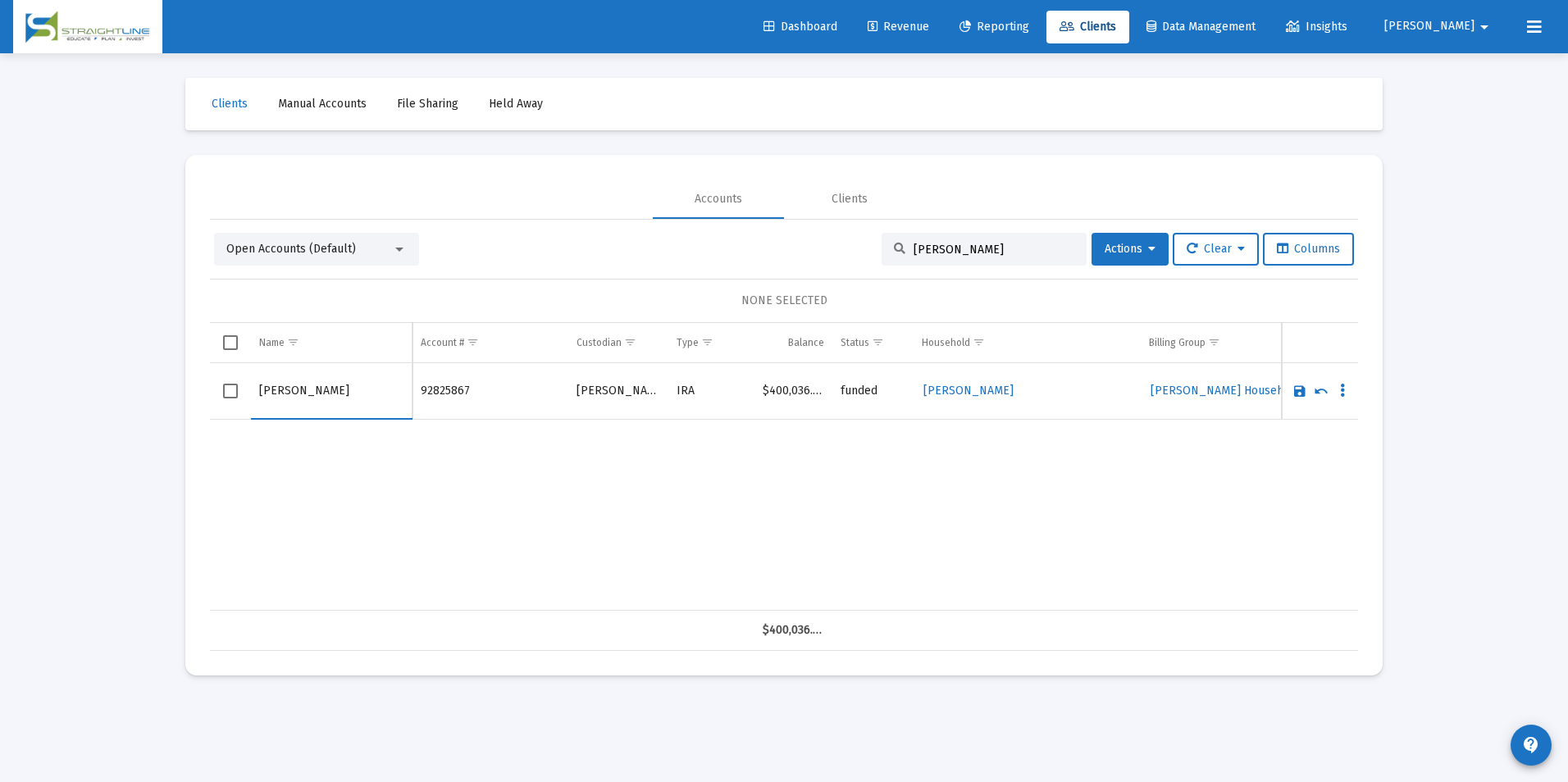
drag, startPoint x: 308, startPoint y: 389, endPoint x: 182, endPoint y: 391, distance: 126.0
click at [182, 391] on div "Clients Manual Accounts File Sharing Held Away Accounts Clients Open Accounts (…" at bounding box center [784, 376] width 1230 height 647
click at [339, 383] on input "[PERSON_NAME]" at bounding box center [331, 391] width 144 height 39
type input "[PERSON_NAME]"
click at [1298, 394] on link "Save" at bounding box center [1300, 391] width 15 height 15
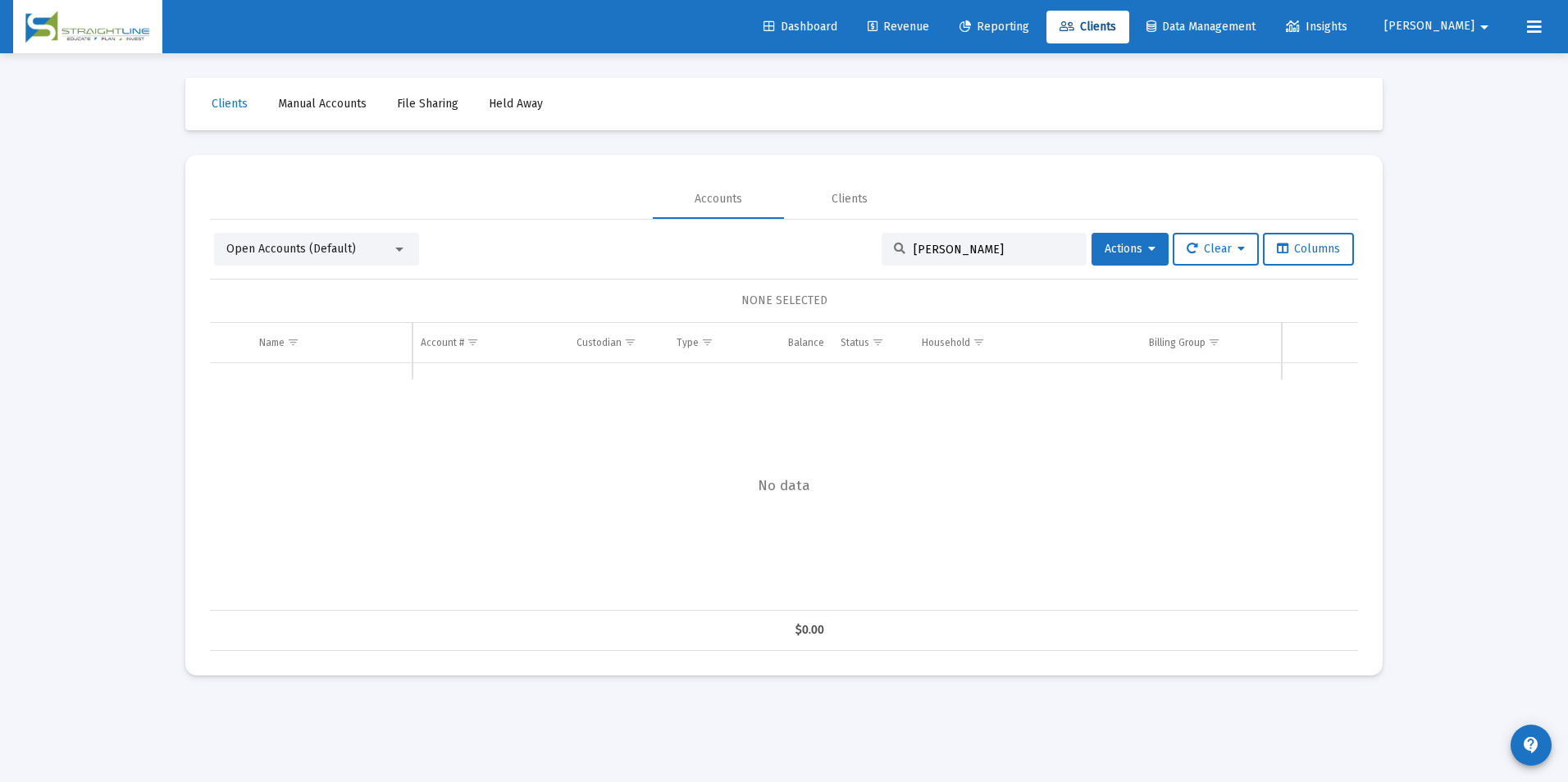
drag, startPoint x: 988, startPoint y: 247, endPoint x: 696, endPoint y: 181, distance: 299.4
click at [696, 181] on mat-tab-group "Accounts Clients Open Accounts (Default) [PERSON_NAME] Actions Clear Columns NO…" at bounding box center [784, 415] width 1148 height 472
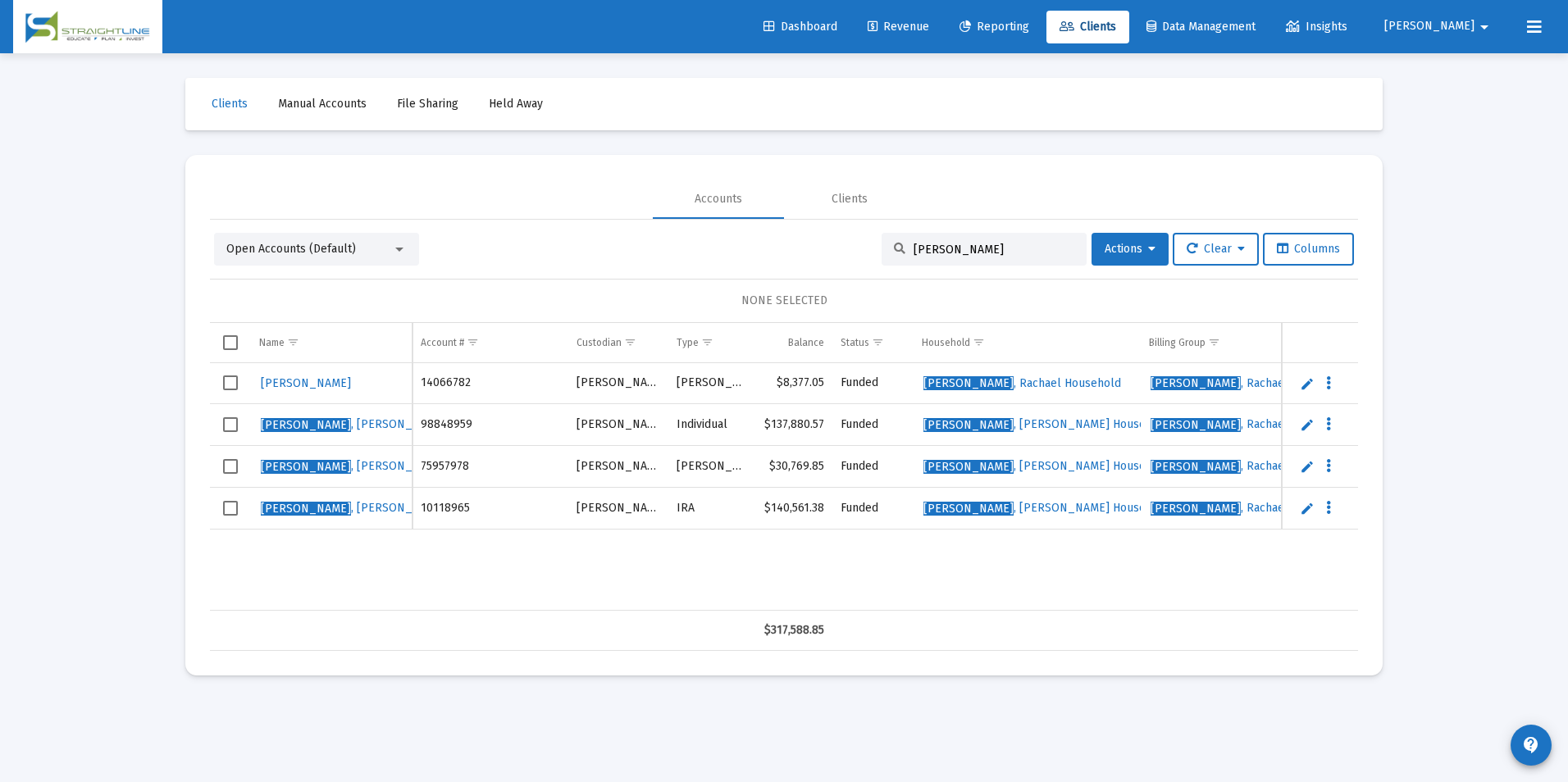
drag, startPoint x: 987, startPoint y: 252, endPoint x: 740, endPoint y: 202, distance: 252.0
click at [740, 202] on mat-tab-group "Accounts Clients Open Accounts (Default) [PERSON_NAME] Actions Clear Columns NO…" at bounding box center [784, 415] width 1148 height 472
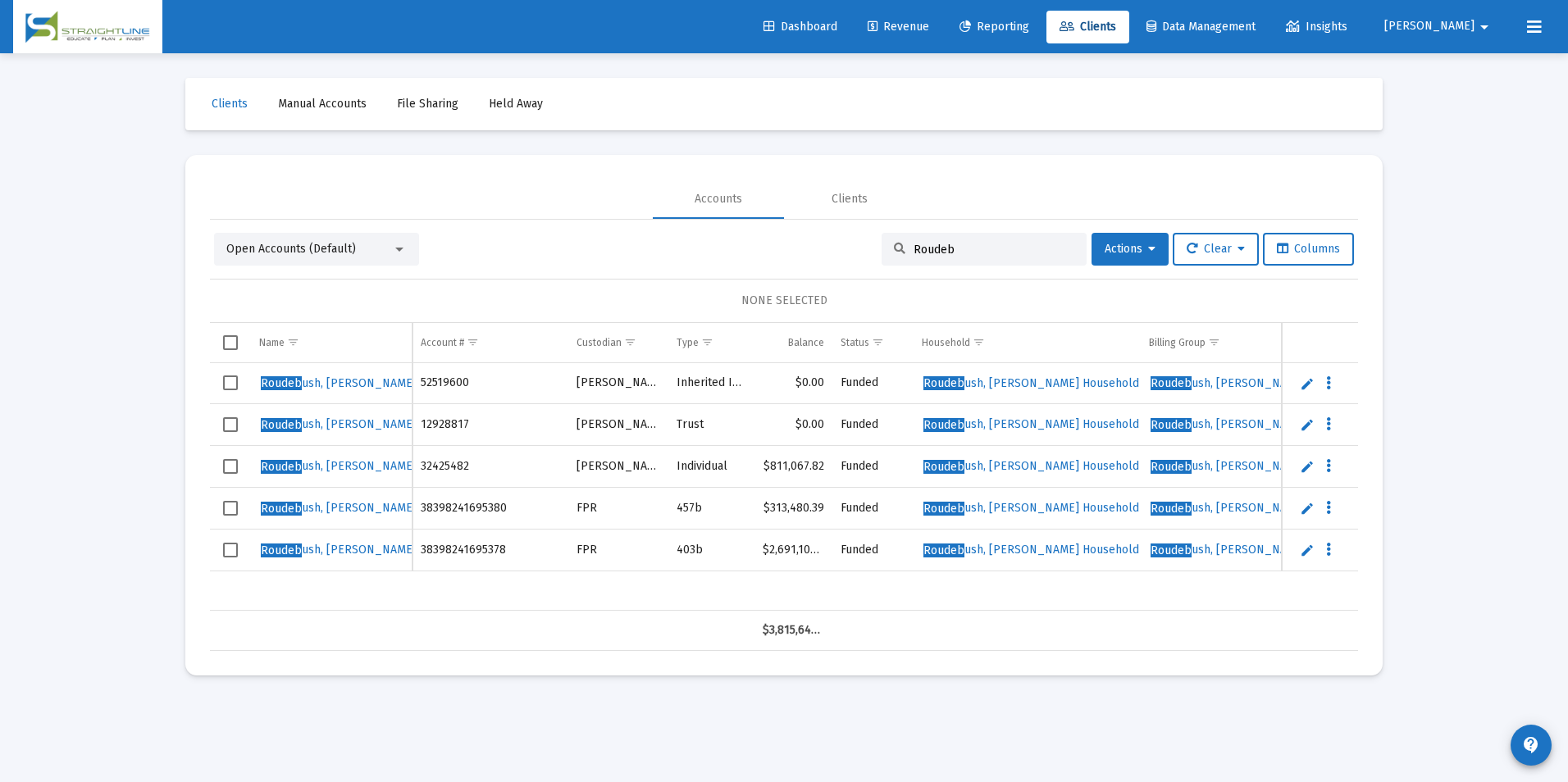
drag, startPoint x: 1006, startPoint y: 251, endPoint x: 813, endPoint y: 242, distance: 193.2
click at [813, 242] on div "Open Accounts (Default) Roudeb Actions Clear Columns" at bounding box center [784, 250] width 1140 height 33
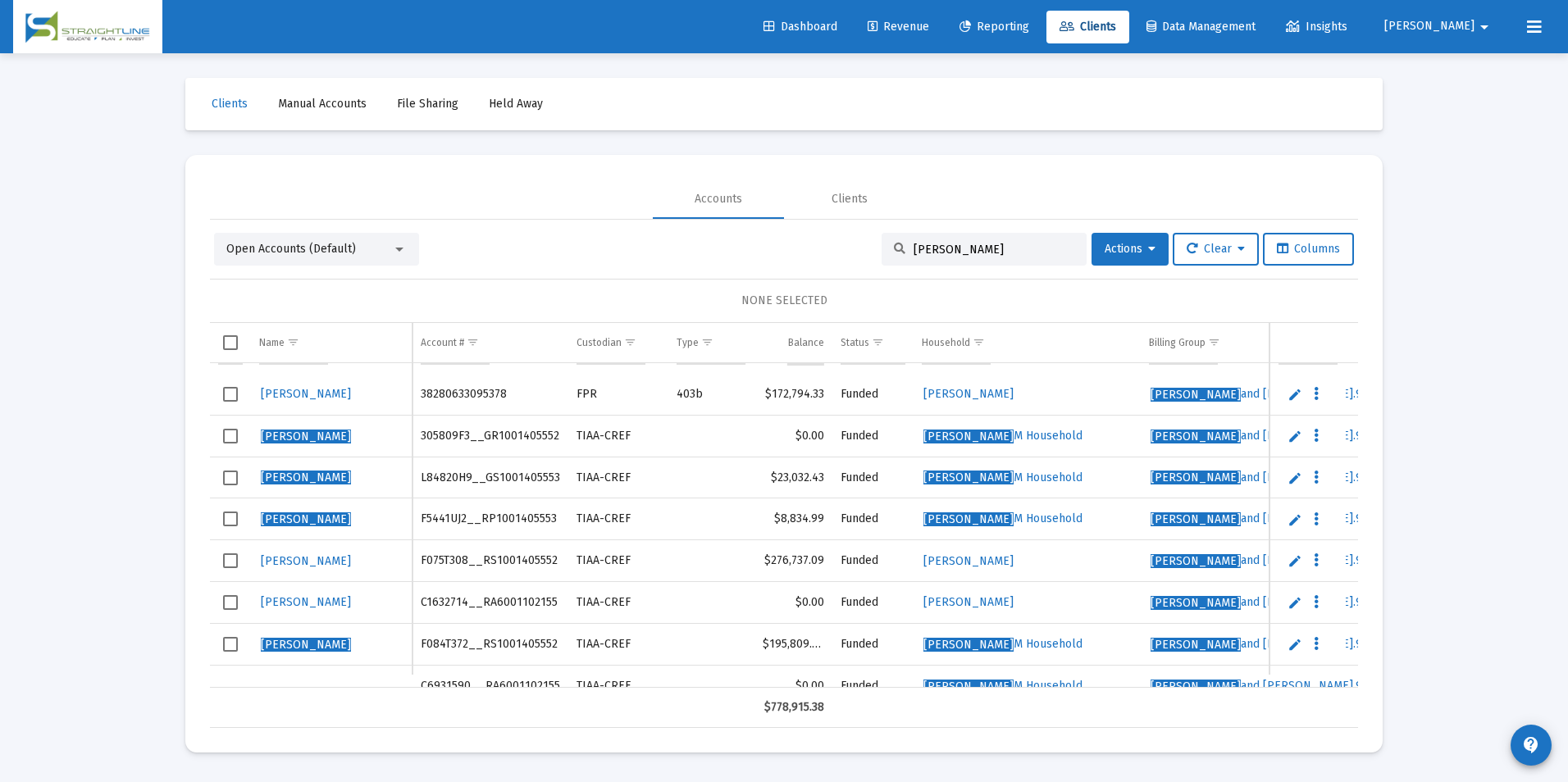
scroll to position [62, 0]
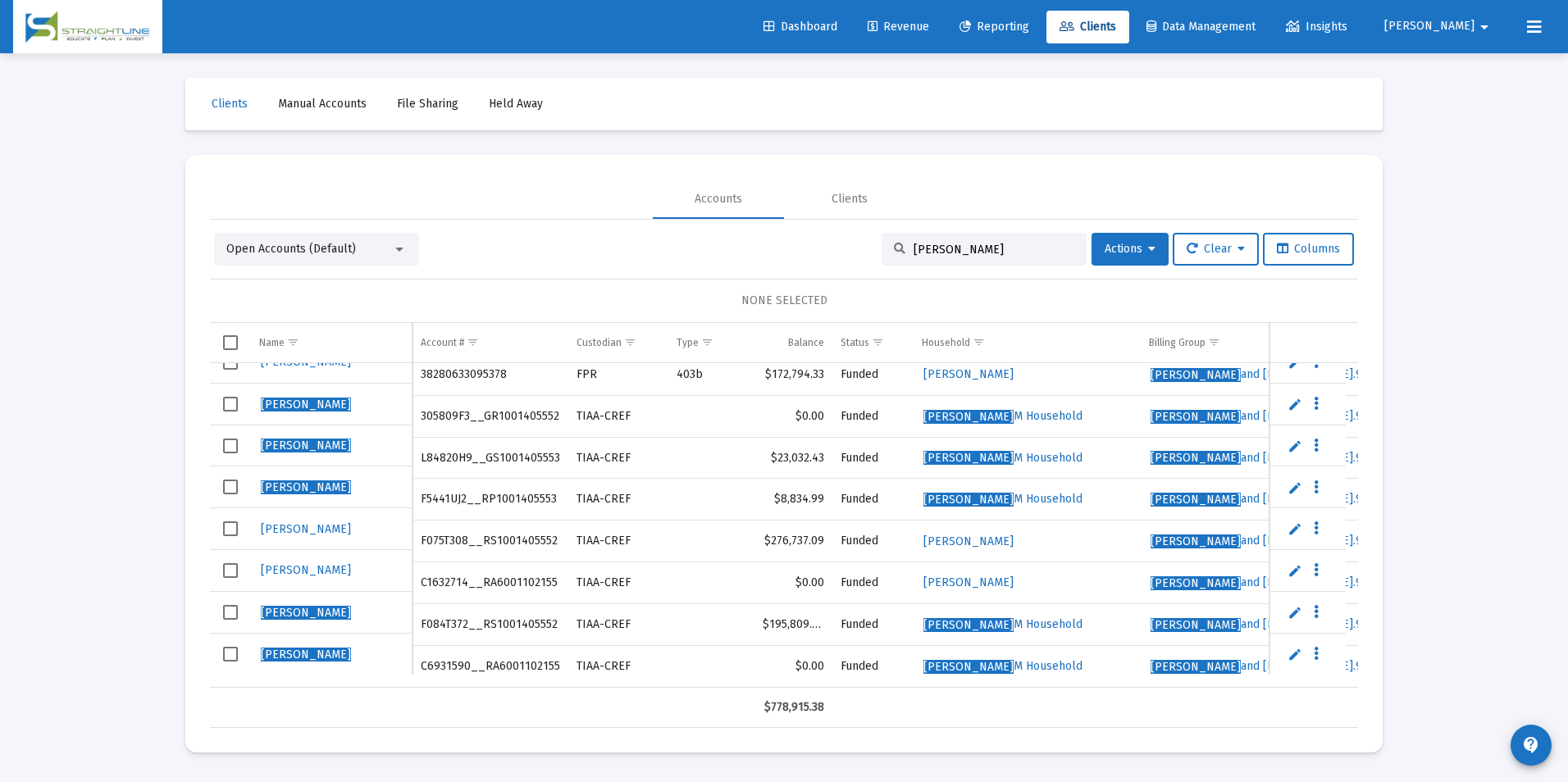
drag, startPoint x: 1017, startPoint y: 245, endPoint x: 790, endPoint y: 238, distance: 227.1
click at [790, 238] on div "Open Accounts ([PERSON_NAME] Actions Clear Columns" at bounding box center [784, 250] width 1140 height 33
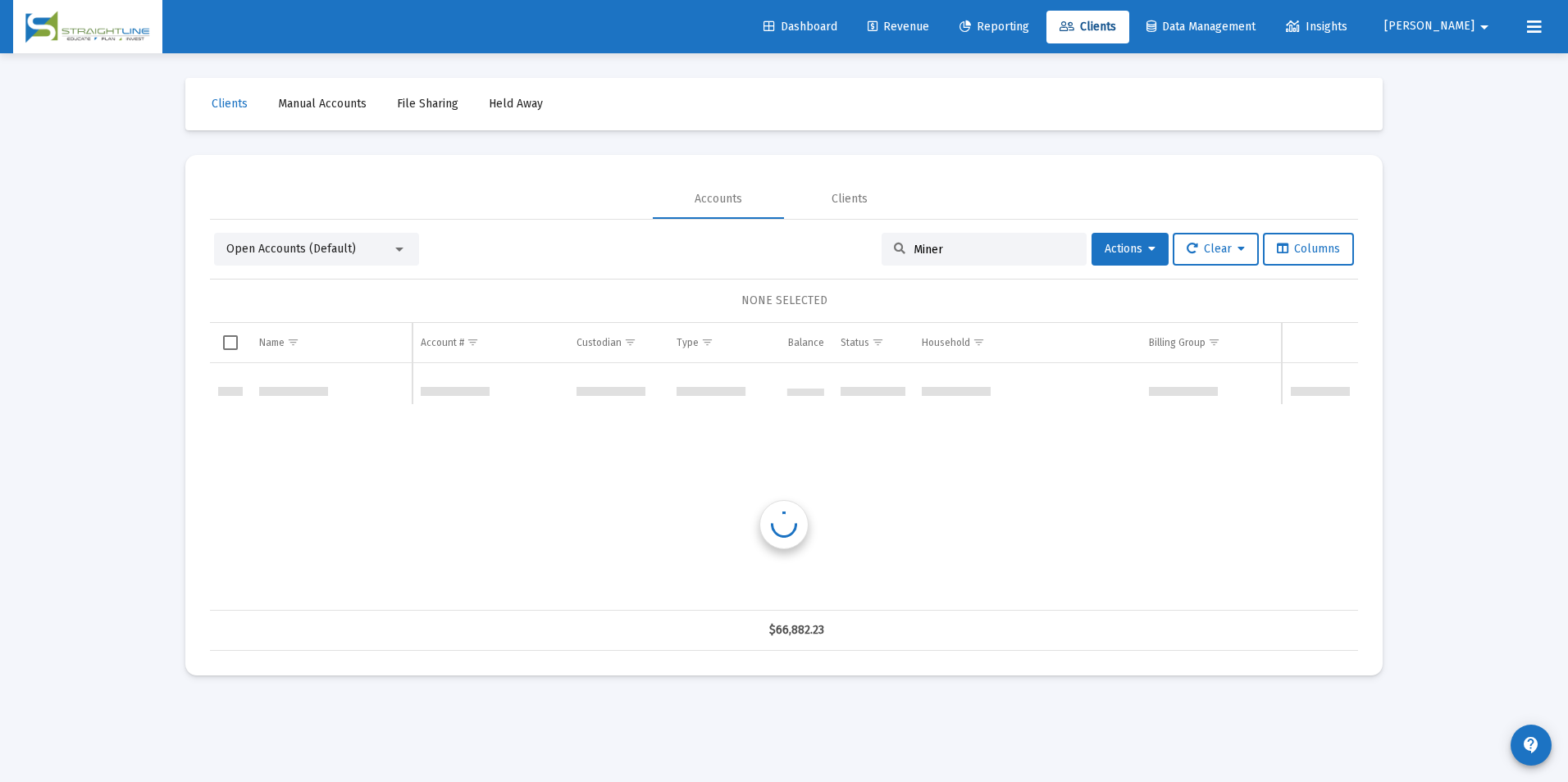
scroll to position [0, 0]
type input "Miner"
click at [1305, 384] on link "Edit" at bounding box center [1307, 384] width 15 height 15
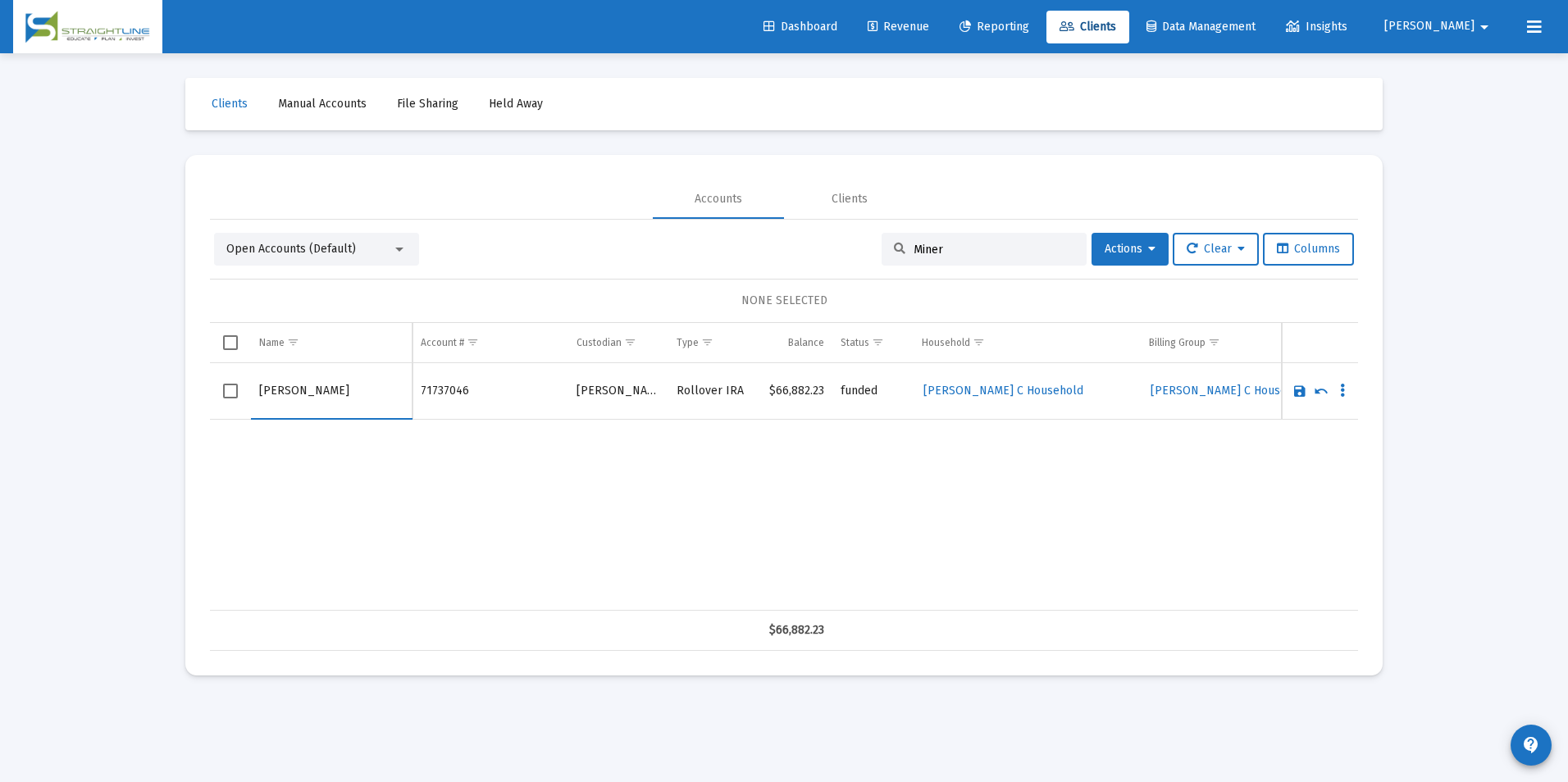
drag, startPoint x: 305, startPoint y: 386, endPoint x: 128, endPoint y: 391, distance: 177.1
click at [128, 391] on div "Loading... Clients Manual Accounts File Sharing Held Away Accounts Clients Open…" at bounding box center [784, 391] width 1568 height 782
click at [307, 393] on input "Breeding" at bounding box center [331, 391] width 144 height 39
type input "[PERSON_NAME]"
click at [1297, 391] on link "Save" at bounding box center [1300, 391] width 15 height 15
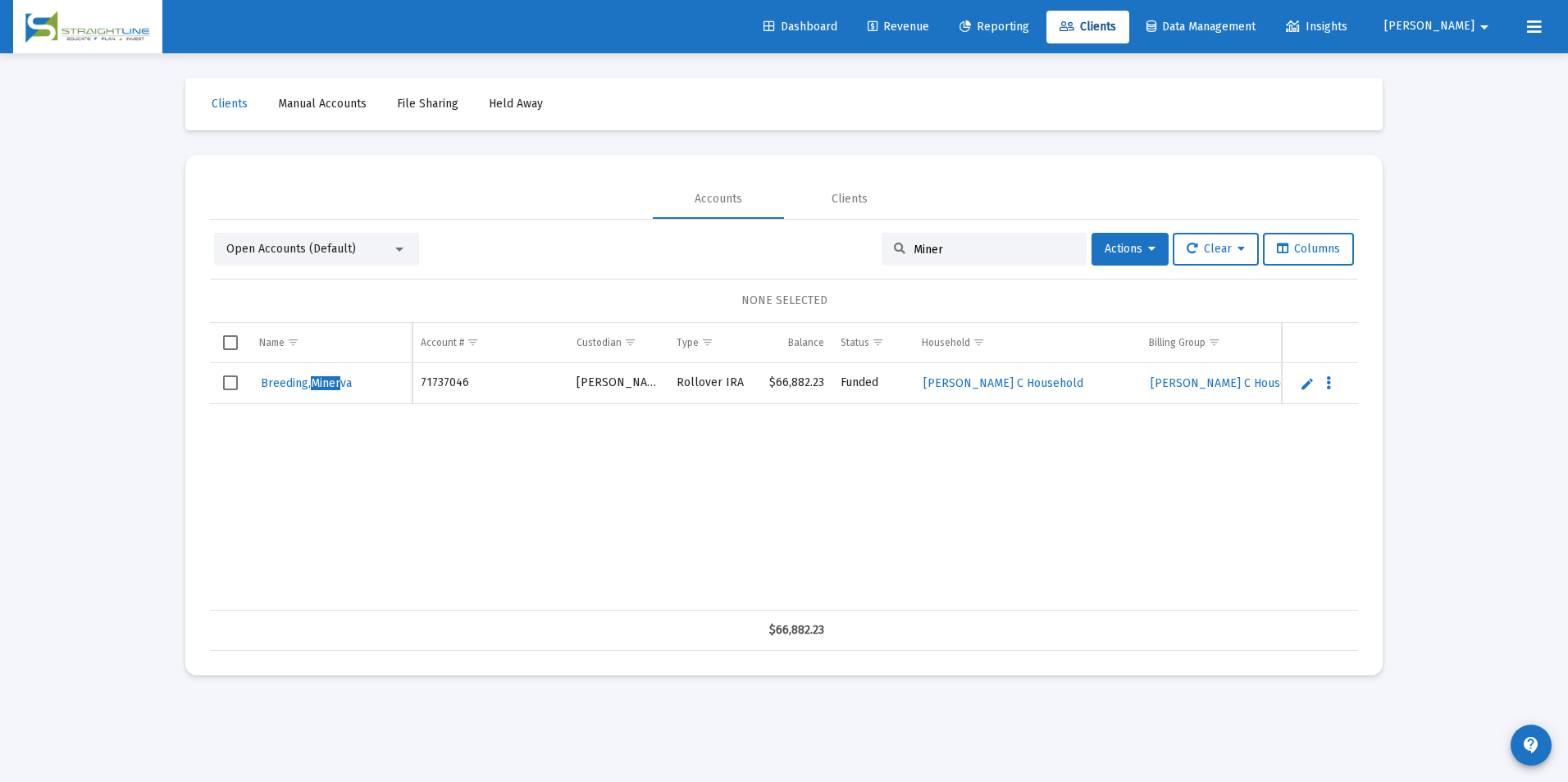
drag, startPoint x: 1017, startPoint y: 247, endPoint x: 774, endPoint y: 229, distance: 243.7
click at [774, 229] on div "Open Accounts (Default) Miner Actions Clear Columns NONE SELECTED Name Name Acc…" at bounding box center [784, 436] width 1148 height 432
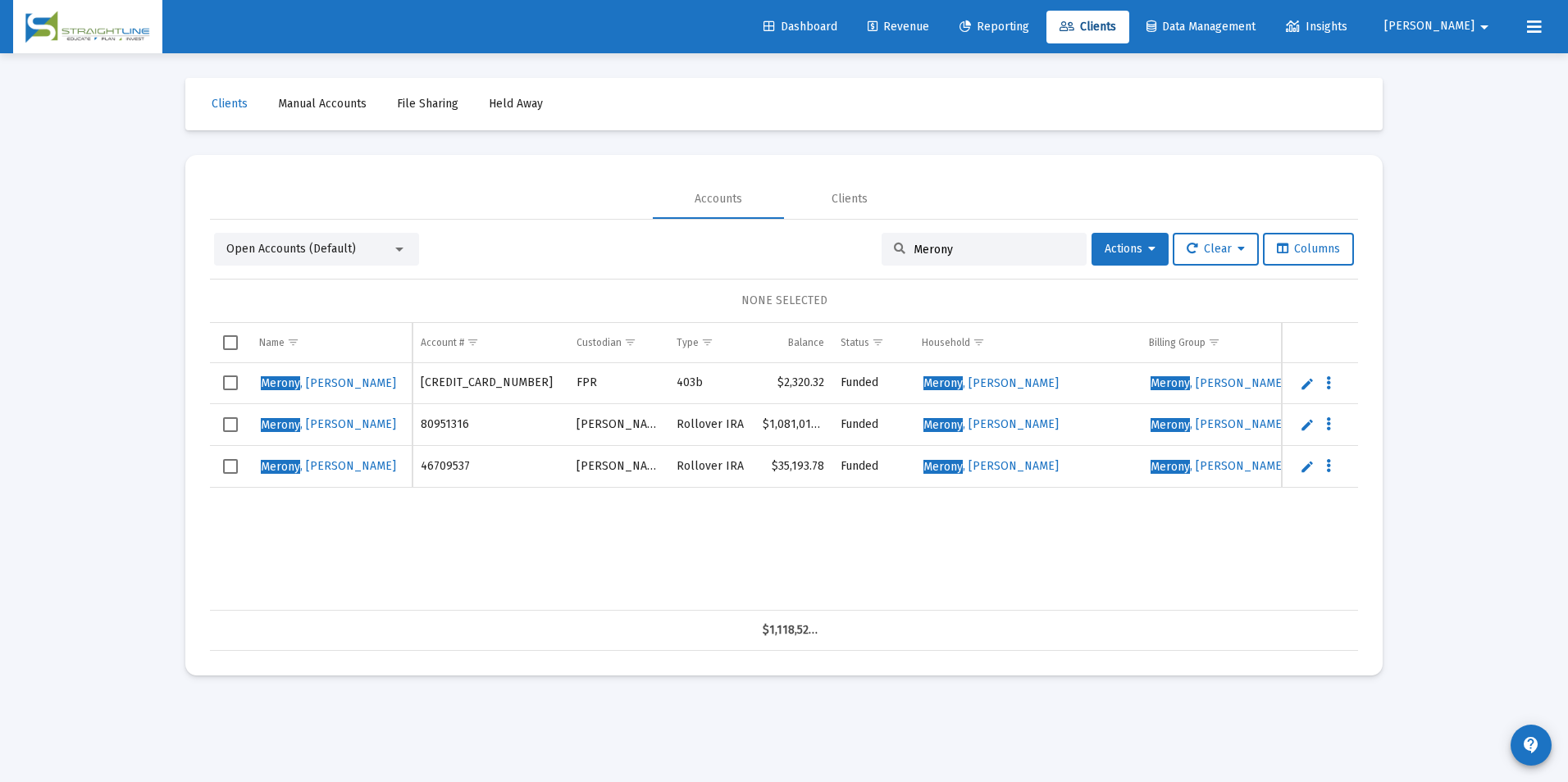
drag, startPoint x: 995, startPoint y: 247, endPoint x: 767, endPoint y: 233, distance: 228.4
click at [767, 233] on div "Open Accounts (Default) Merony Actions Clear Columns" at bounding box center [784, 250] width 1140 height 33
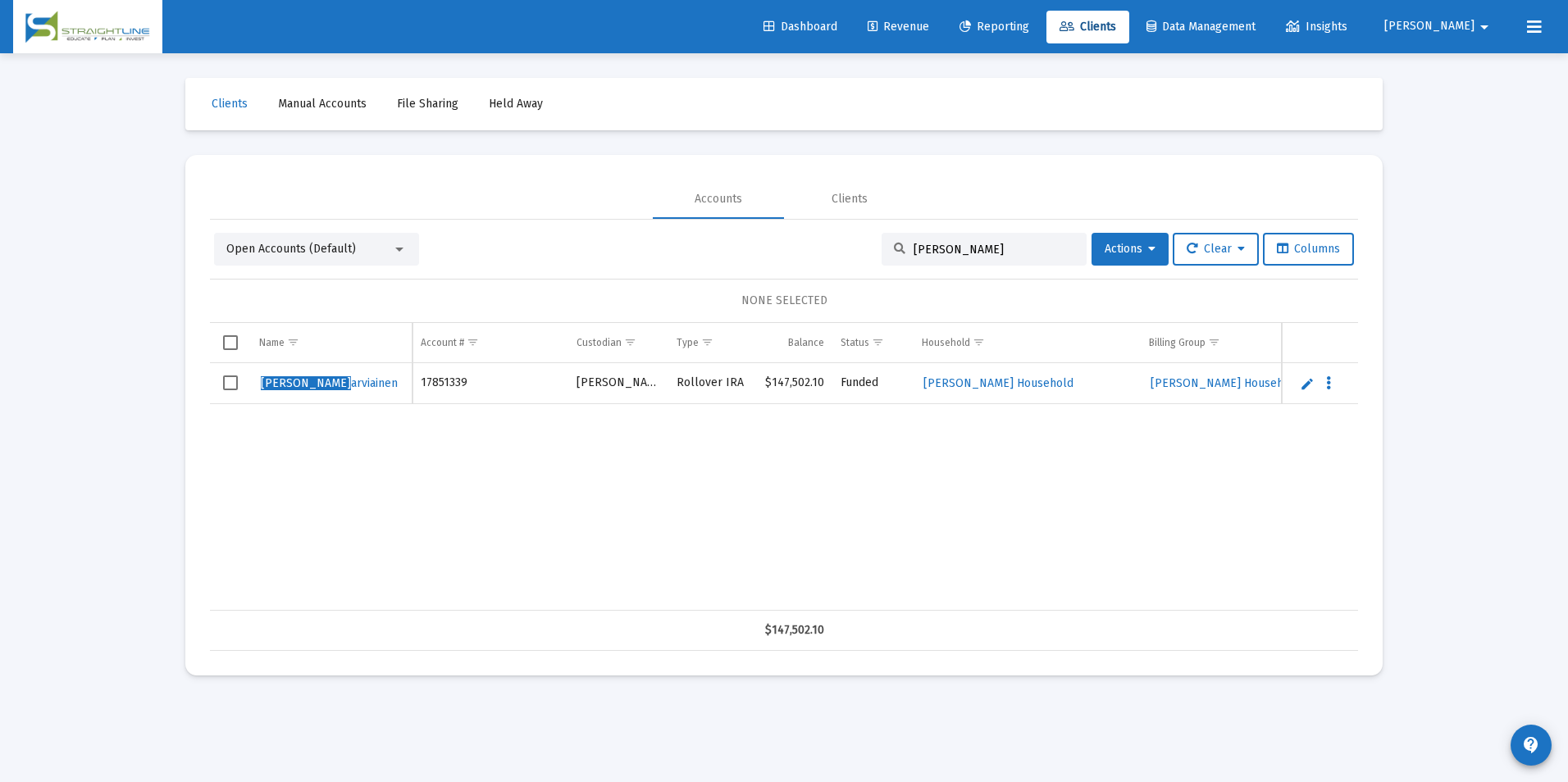
type input "[PERSON_NAME]"
click at [1306, 385] on link "Edit" at bounding box center [1307, 384] width 15 height 15
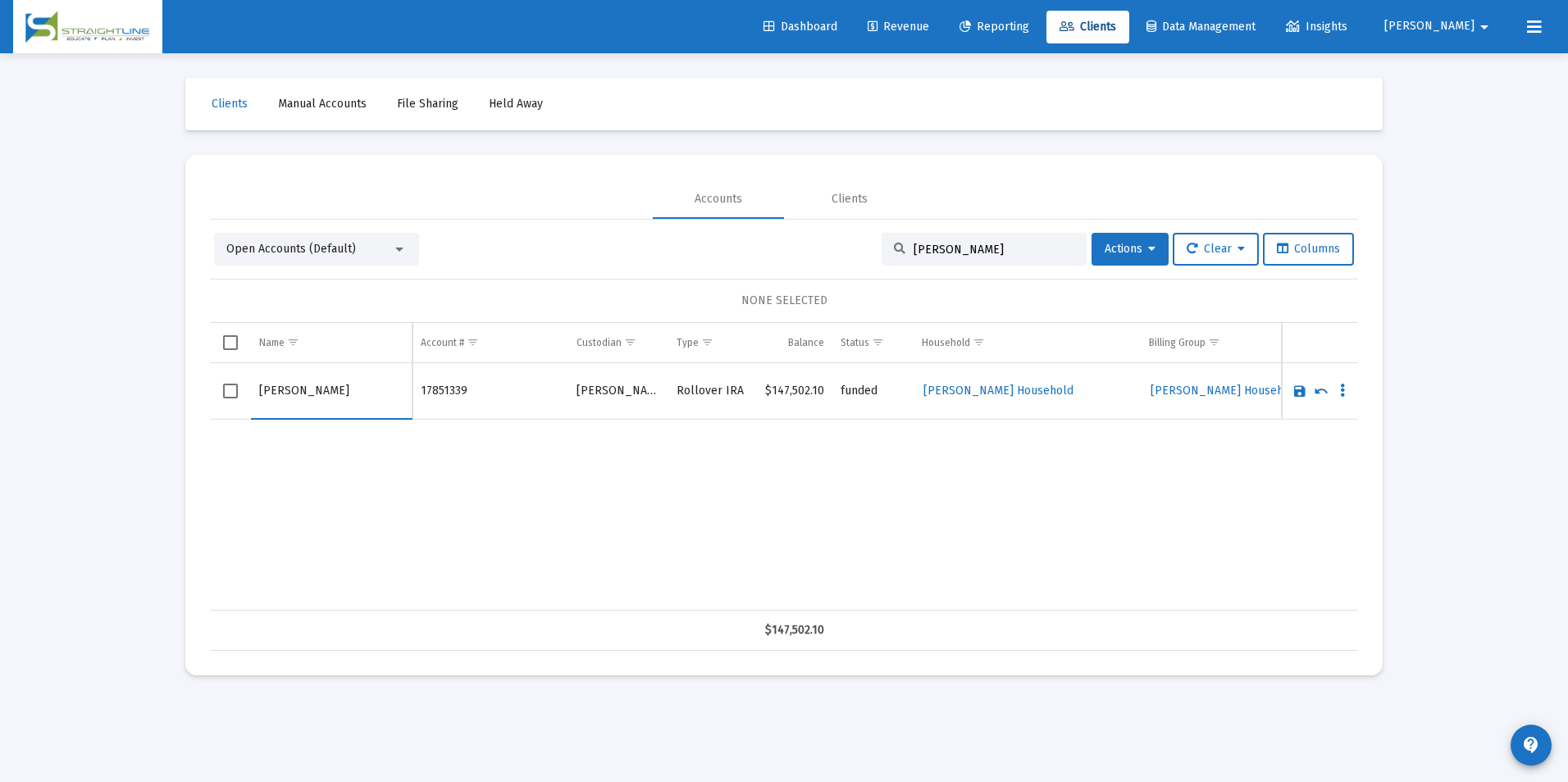
drag, startPoint x: 299, startPoint y: 390, endPoint x: 164, endPoint y: 384, distance: 135.1
click at [164, 384] on div "Loading... Clients Manual Accounts File Sharing Held Away Accounts Clients Open…" at bounding box center [784, 391] width 1568 height 782
click at [350, 392] on input "Parviainen" at bounding box center [331, 391] width 144 height 39
paste input "[PERSON_NAME]"
type input "[PERSON_NAME]"
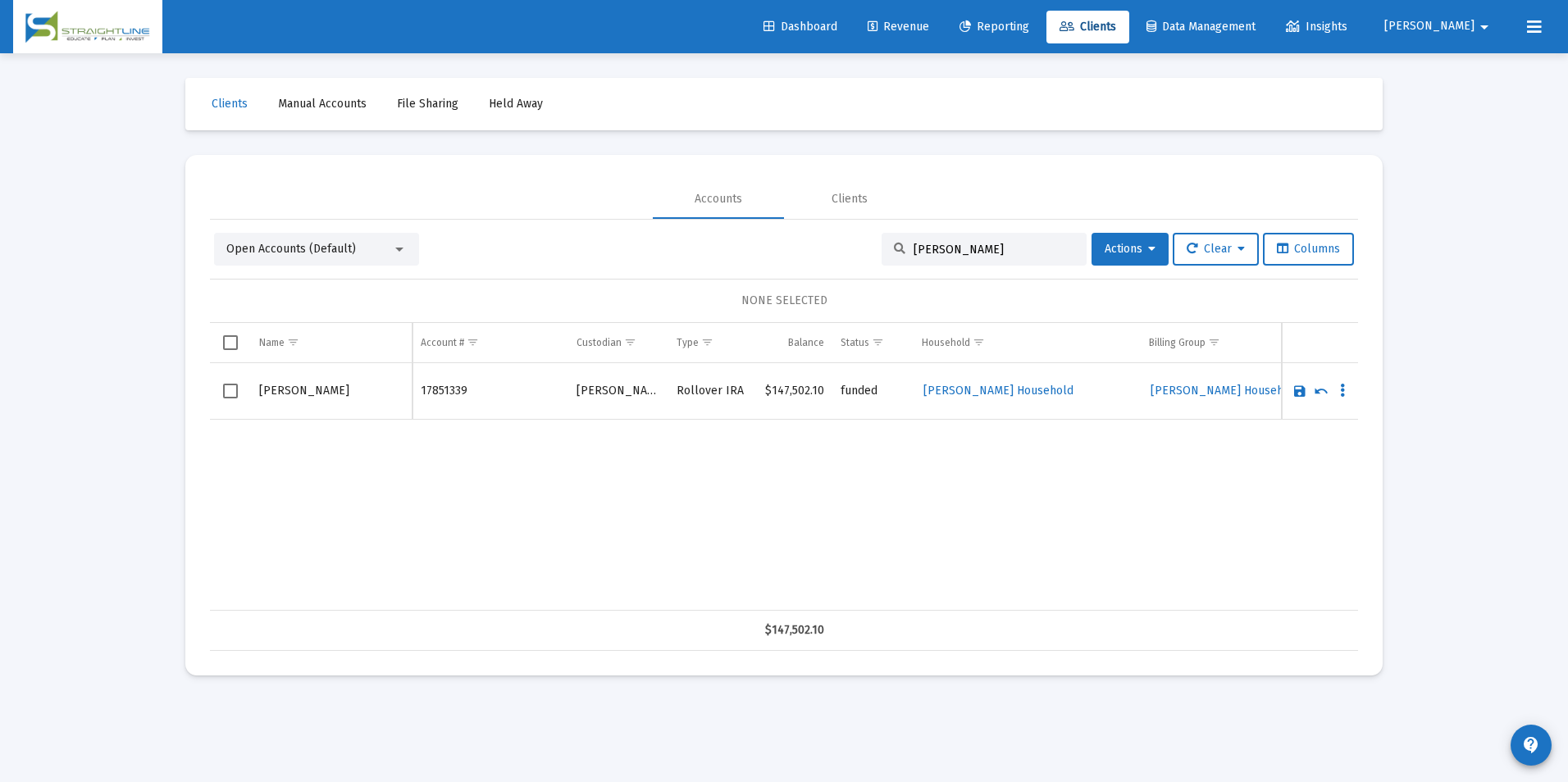
click at [1300, 391] on link "Save" at bounding box center [1300, 391] width 15 height 15
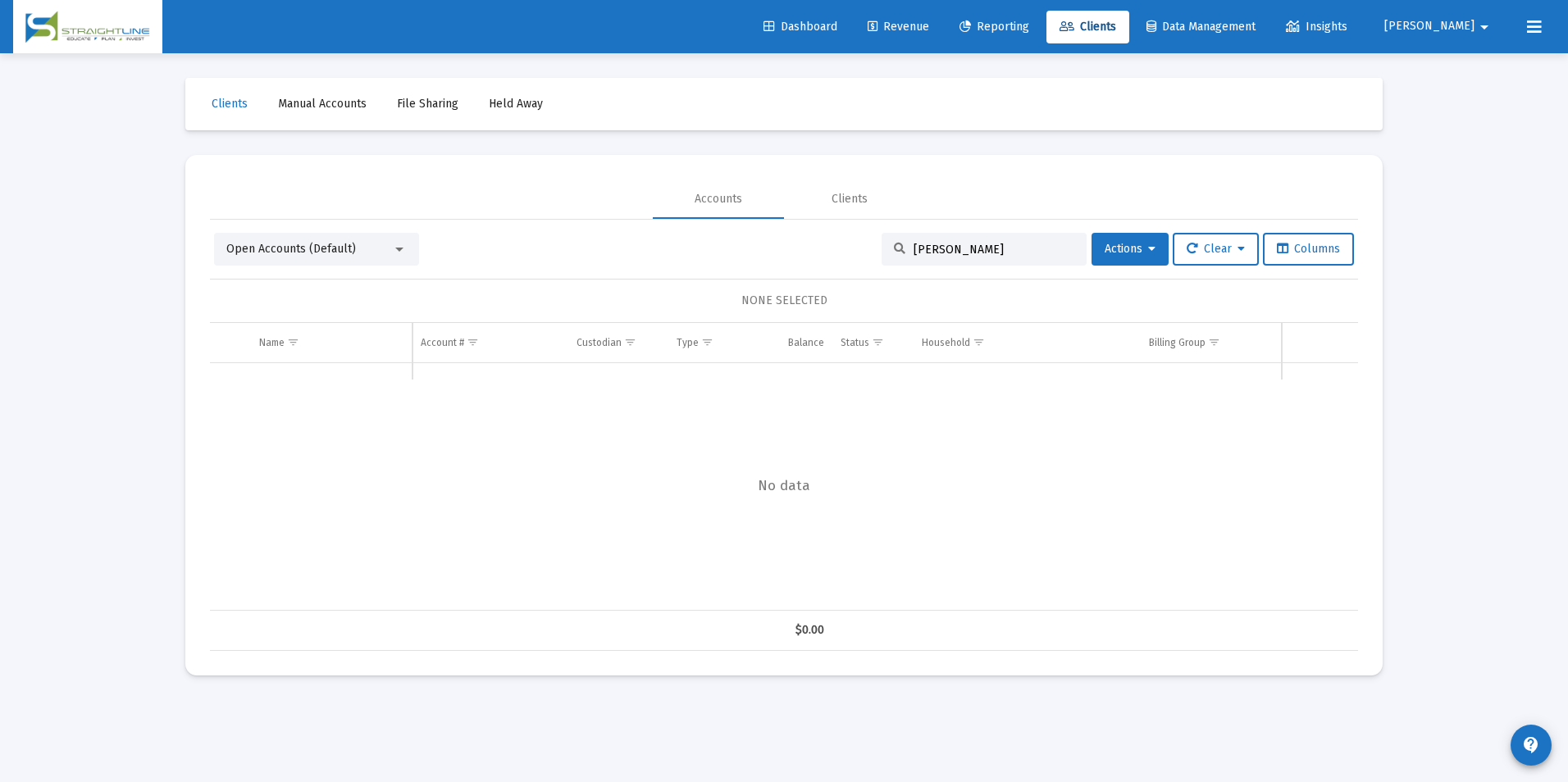
drag, startPoint x: 1037, startPoint y: 252, endPoint x: 762, endPoint y: 251, distance: 275.0
click at [762, 251] on div "Open Accounts (Default) [PERSON_NAME] Actions Clear Columns" at bounding box center [784, 250] width 1140 height 33
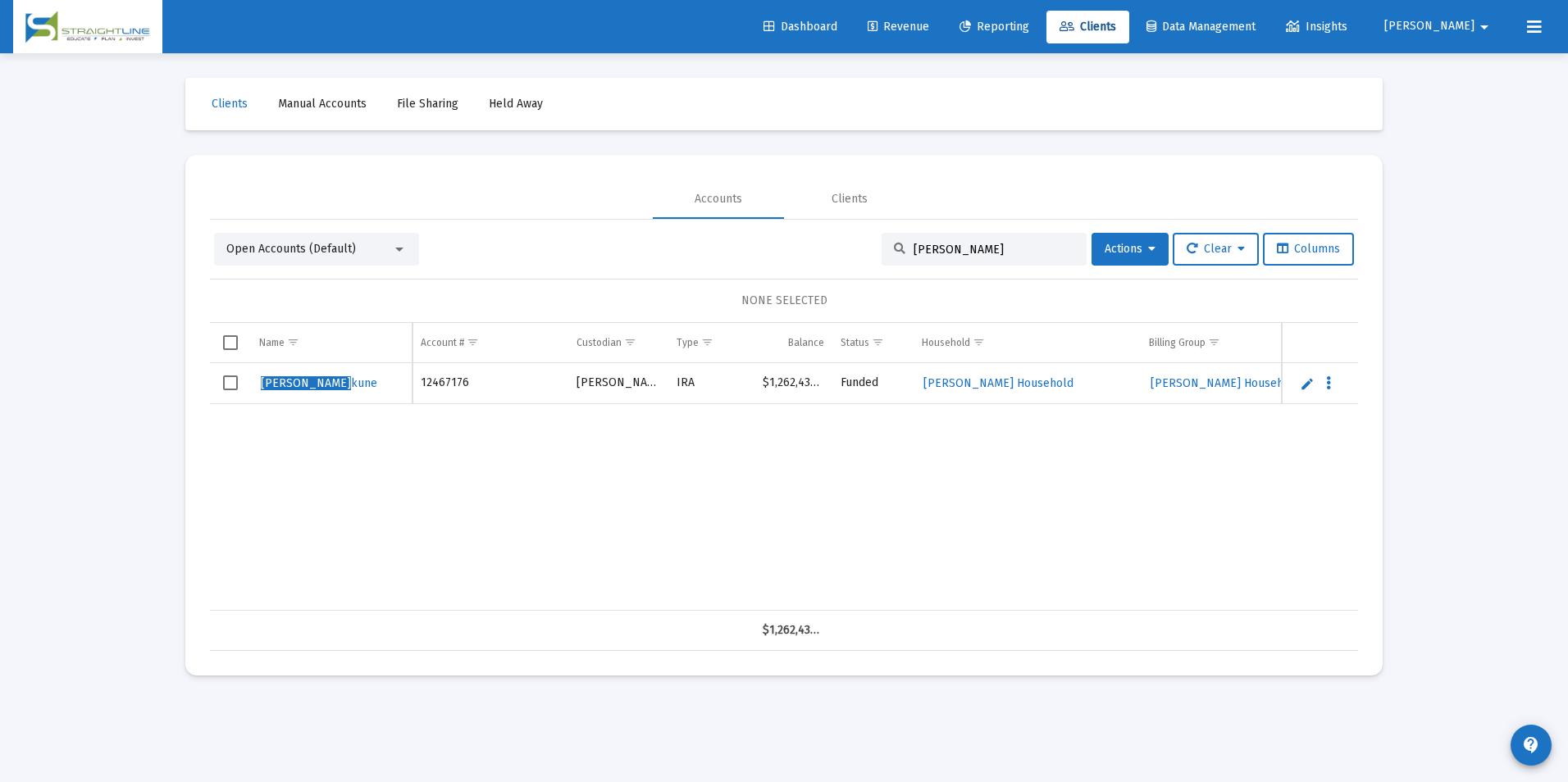
type input "[PERSON_NAME]"
click at [1303, 379] on link "Edit" at bounding box center [1307, 384] width 15 height 15
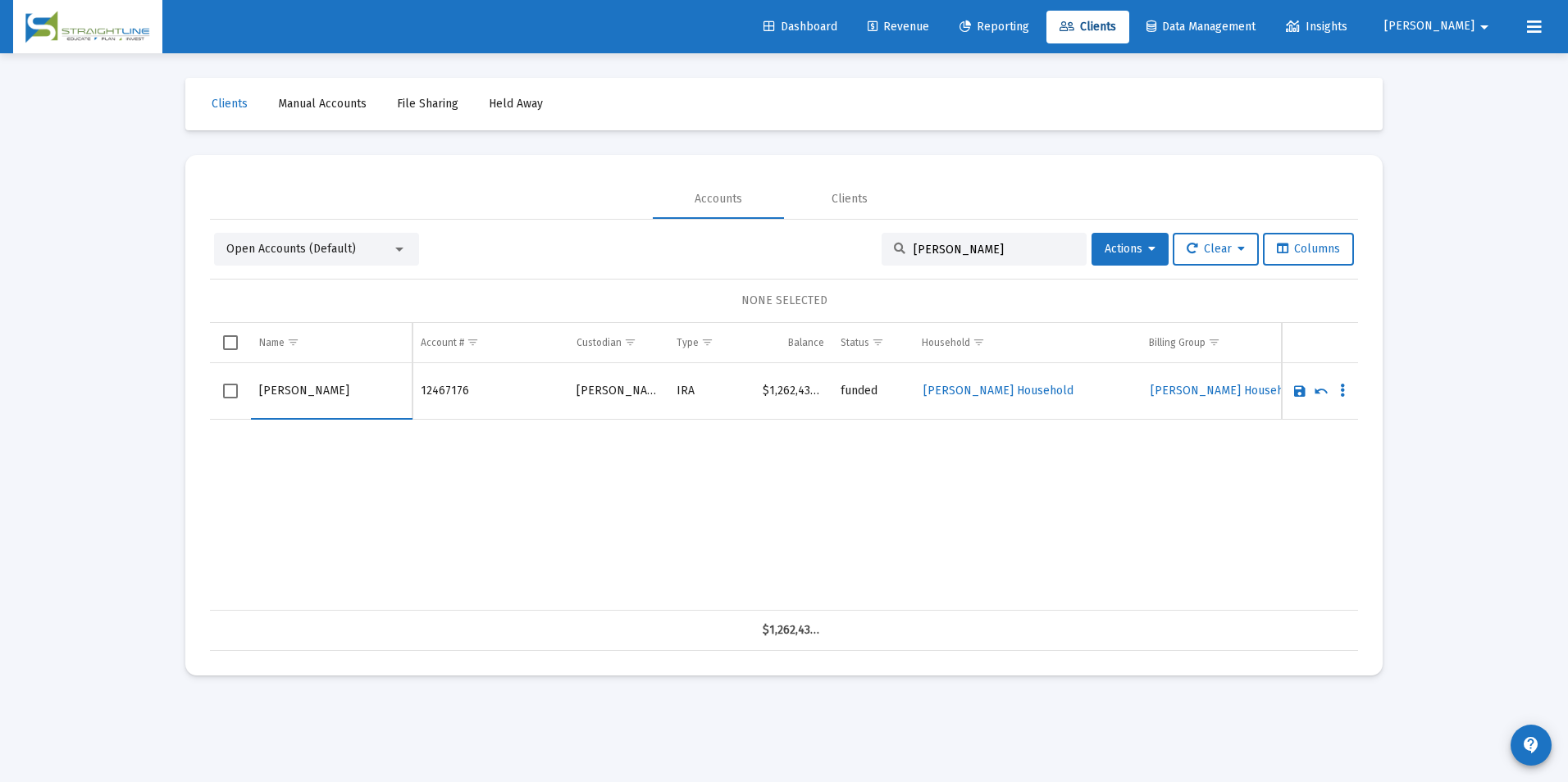
drag, startPoint x: 307, startPoint y: 392, endPoint x: 206, endPoint y: 395, distance: 101.0
click at [206, 395] on mat-card "Accounts Clients Open Accounts (Default) [PERSON_NAME] Actions Clear Columns NO…" at bounding box center [784, 415] width 1197 height 521
click at [333, 404] on input "[PERSON_NAME]" at bounding box center [331, 391] width 144 height 39
type input "[PERSON_NAME]"
click at [1305, 386] on link "Save" at bounding box center [1300, 391] width 15 height 15
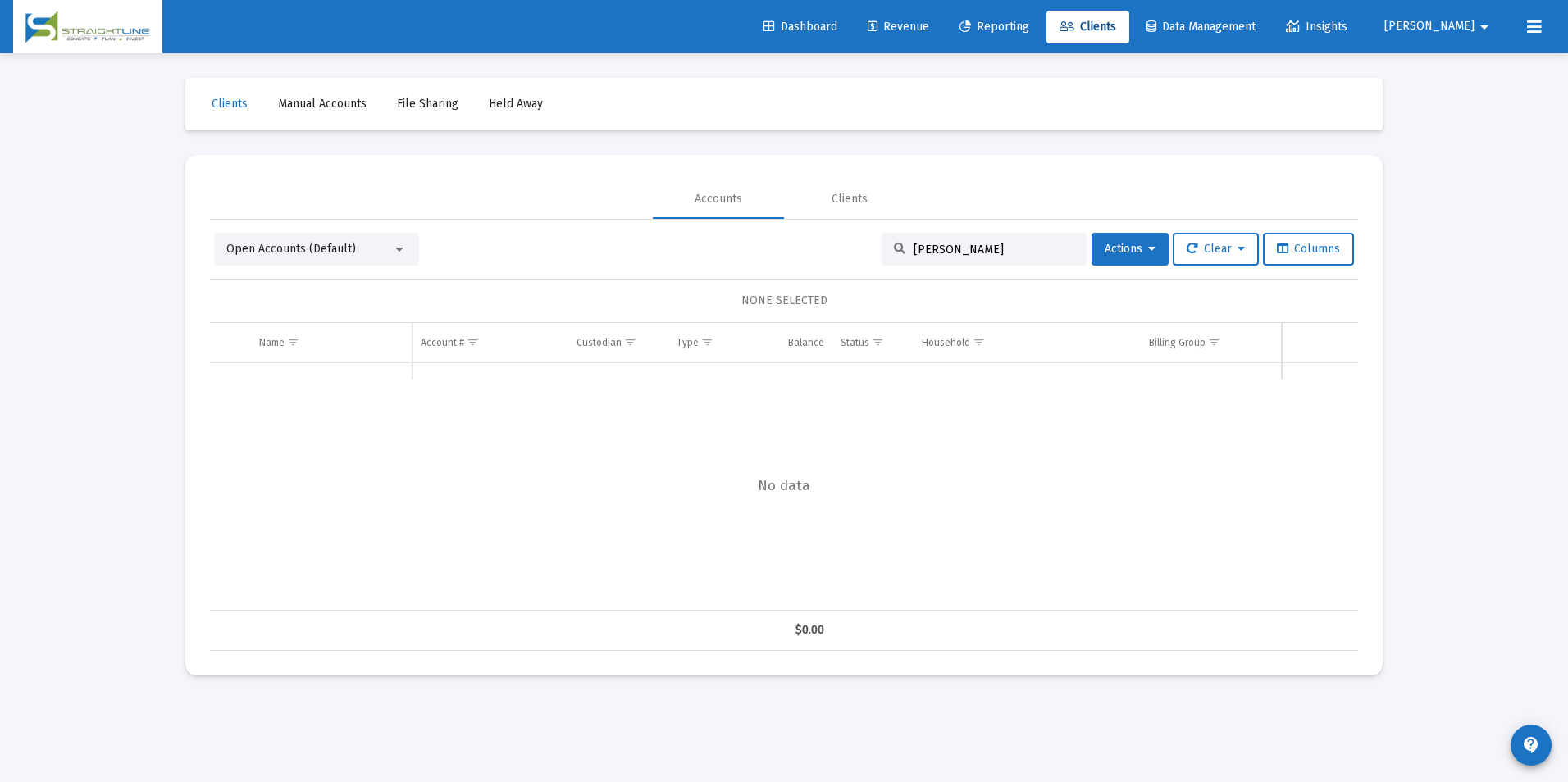
drag, startPoint x: 984, startPoint y: 245, endPoint x: 859, endPoint y: 250, distance: 125.1
click at [859, 250] on div "Open Accounts (Default) [PERSON_NAME] Actions Clear Columns" at bounding box center [784, 250] width 1140 height 33
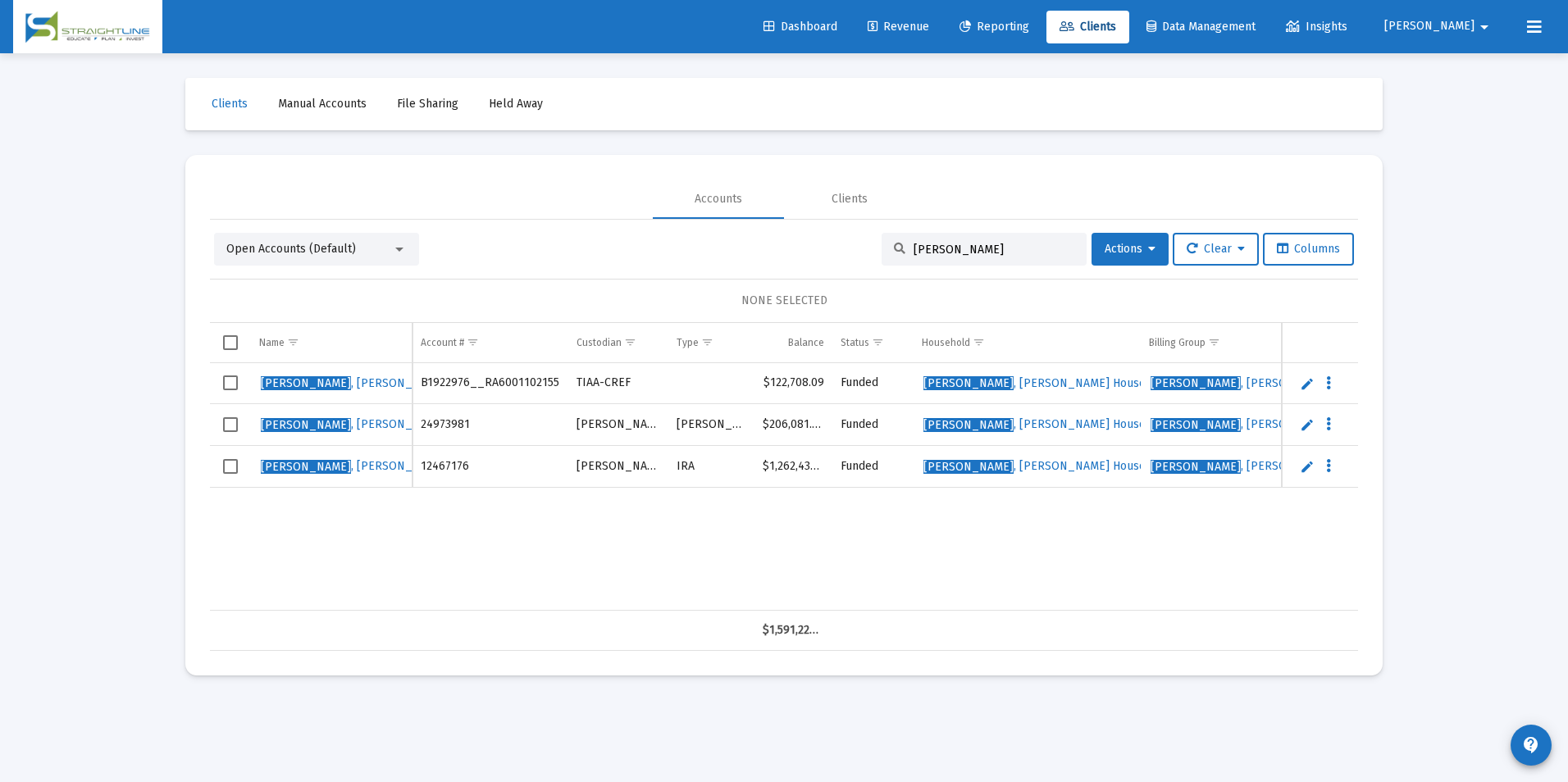
click at [984, 234] on div "[PERSON_NAME]" at bounding box center [984, 250] width 205 height 33
drag, startPoint x: 975, startPoint y: 240, endPoint x: 898, endPoint y: 248, distance: 77.4
click at [898, 248] on div "[PERSON_NAME]" at bounding box center [984, 250] width 205 height 33
click at [924, 247] on input "[PERSON_NAME]" at bounding box center [994, 249] width 161 height 14
drag, startPoint x: 979, startPoint y: 253, endPoint x: 770, endPoint y: 242, distance: 209.3
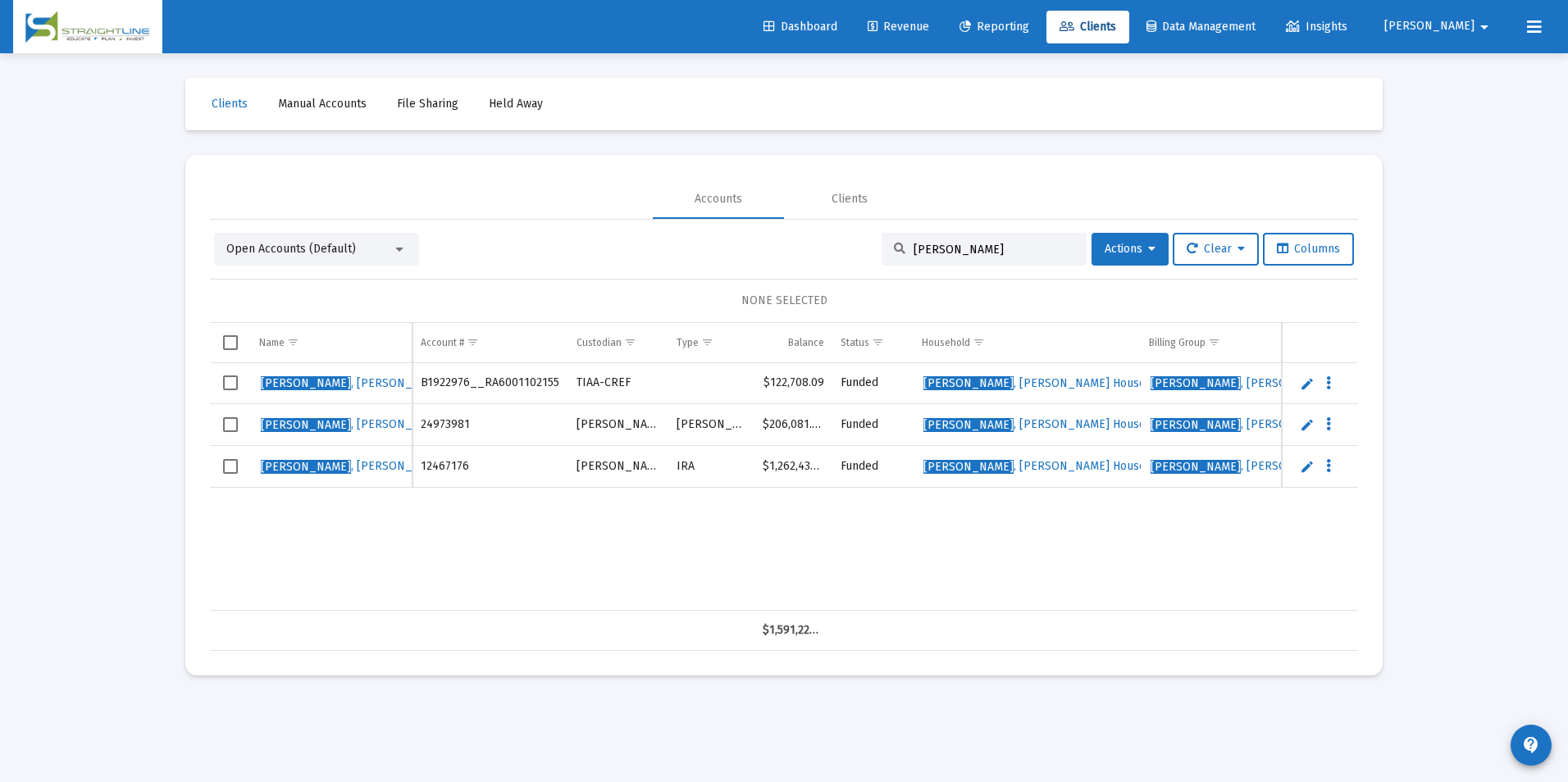
click at [770, 242] on div "Open Accounts (Default) [PERSON_NAME] Actions Clear Columns" at bounding box center [784, 250] width 1140 height 33
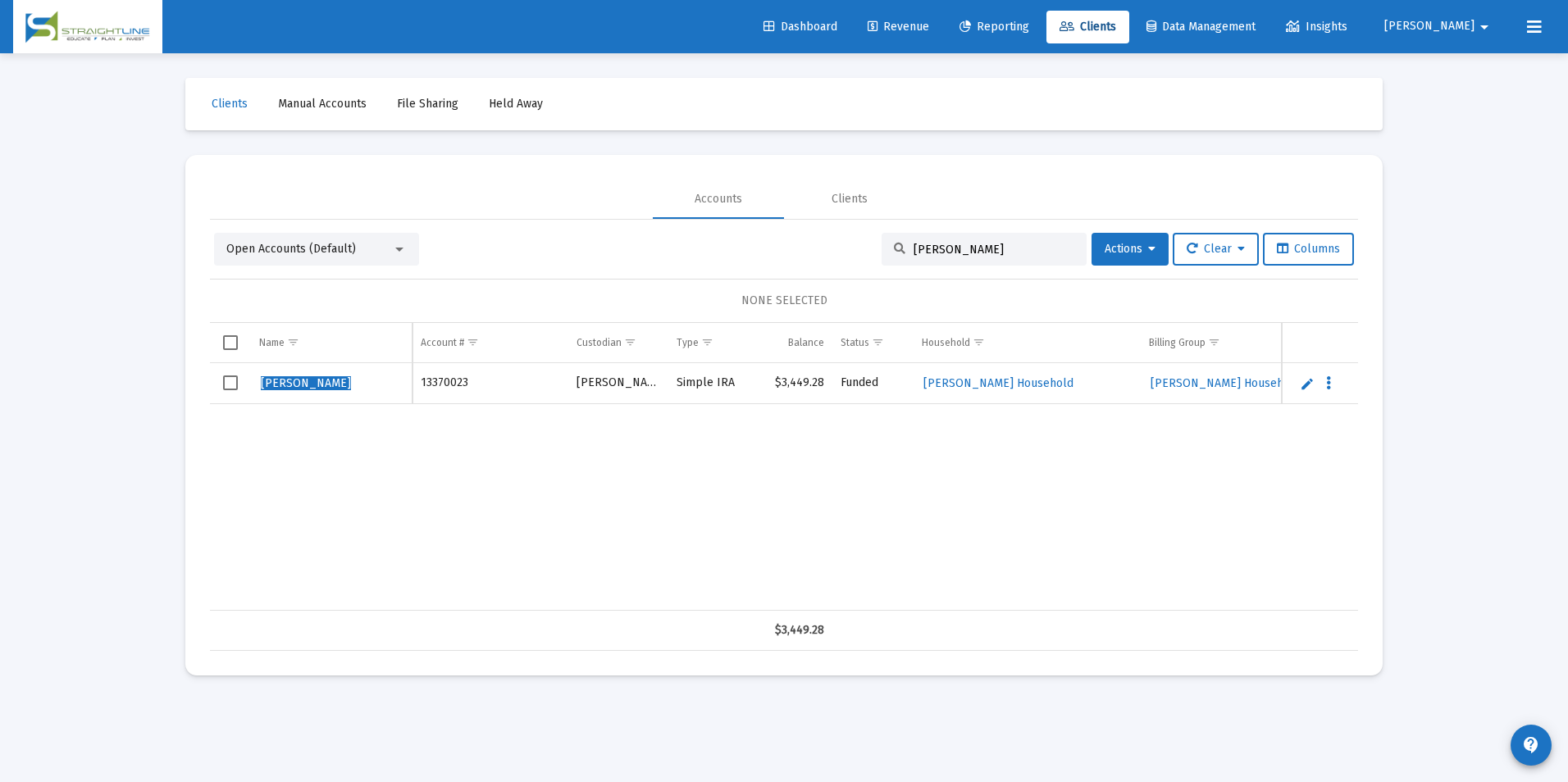
type input "[PERSON_NAME]"
click at [1312, 384] on link "Edit" at bounding box center [1307, 384] width 15 height 15
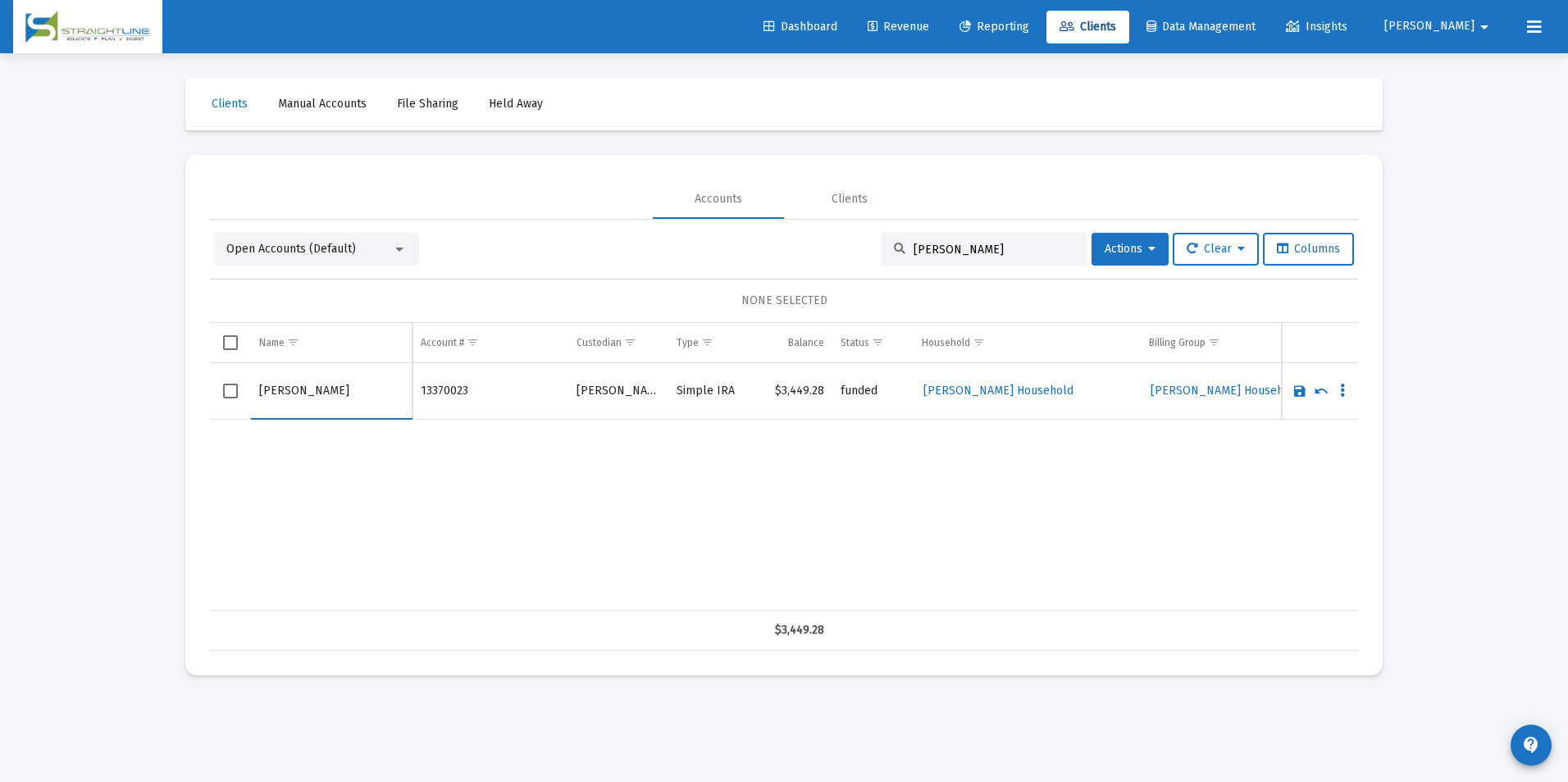
drag, startPoint x: 307, startPoint y: 388, endPoint x: 150, endPoint y: 382, distance: 157.1
click at [150, 382] on div "Loading... Clients Manual Accounts File Sharing Held Away Accounts Clients Open…" at bounding box center [784, 391] width 1568 height 782
click at [307, 385] on input "[PERSON_NAME]" at bounding box center [331, 391] width 144 height 39
type input "[PERSON_NAME]"
click at [1299, 393] on link "Save" at bounding box center [1300, 391] width 15 height 15
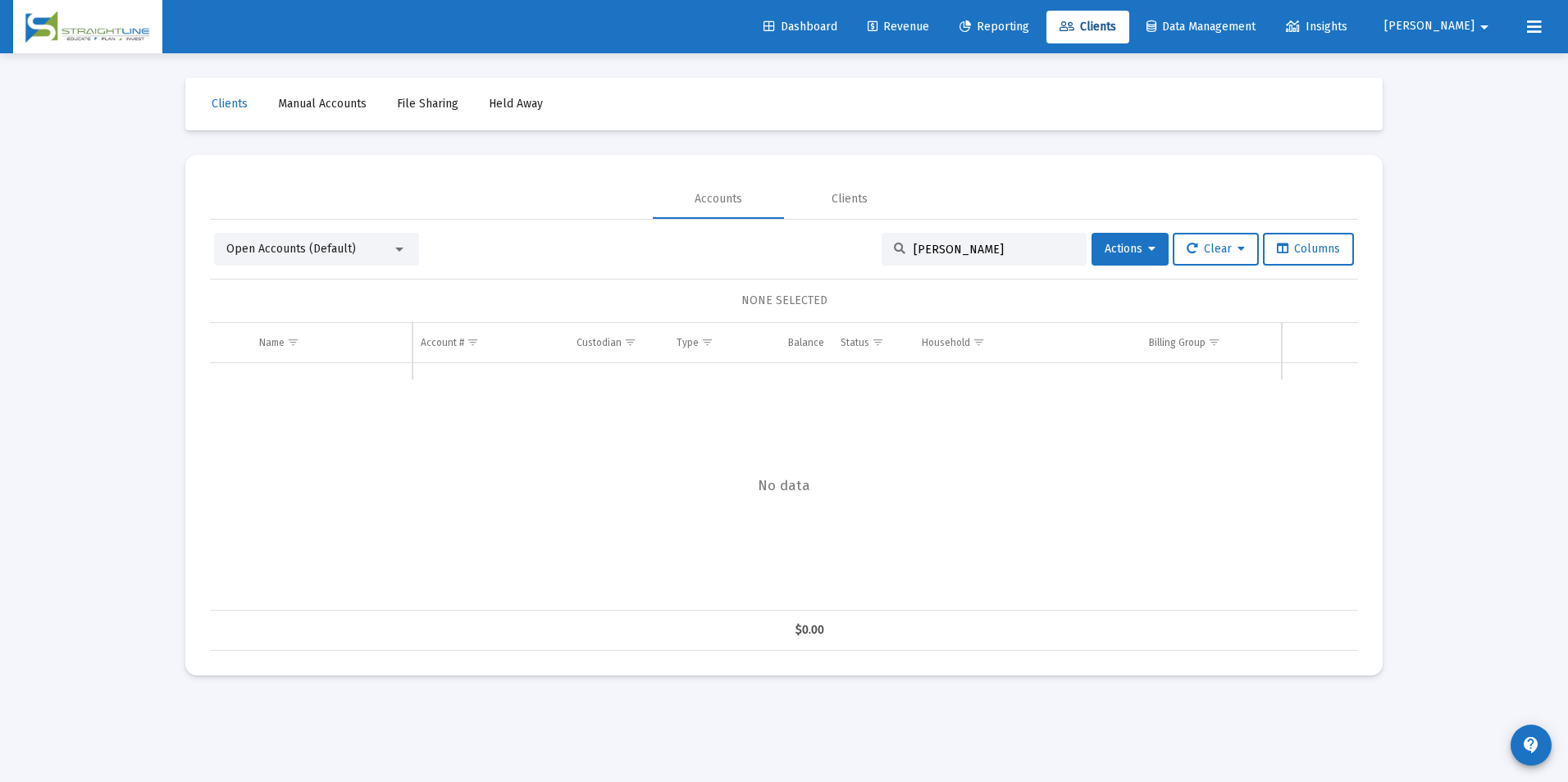
drag, startPoint x: 998, startPoint y: 243, endPoint x: 760, endPoint y: 232, distance: 238.3
click at [760, 232] on div "Open Accounts (Default) [PERSON_NAME] Actions Clear Columns NONE SELECTED Name …" at bounding box center [784, 436] width 1148 height 432
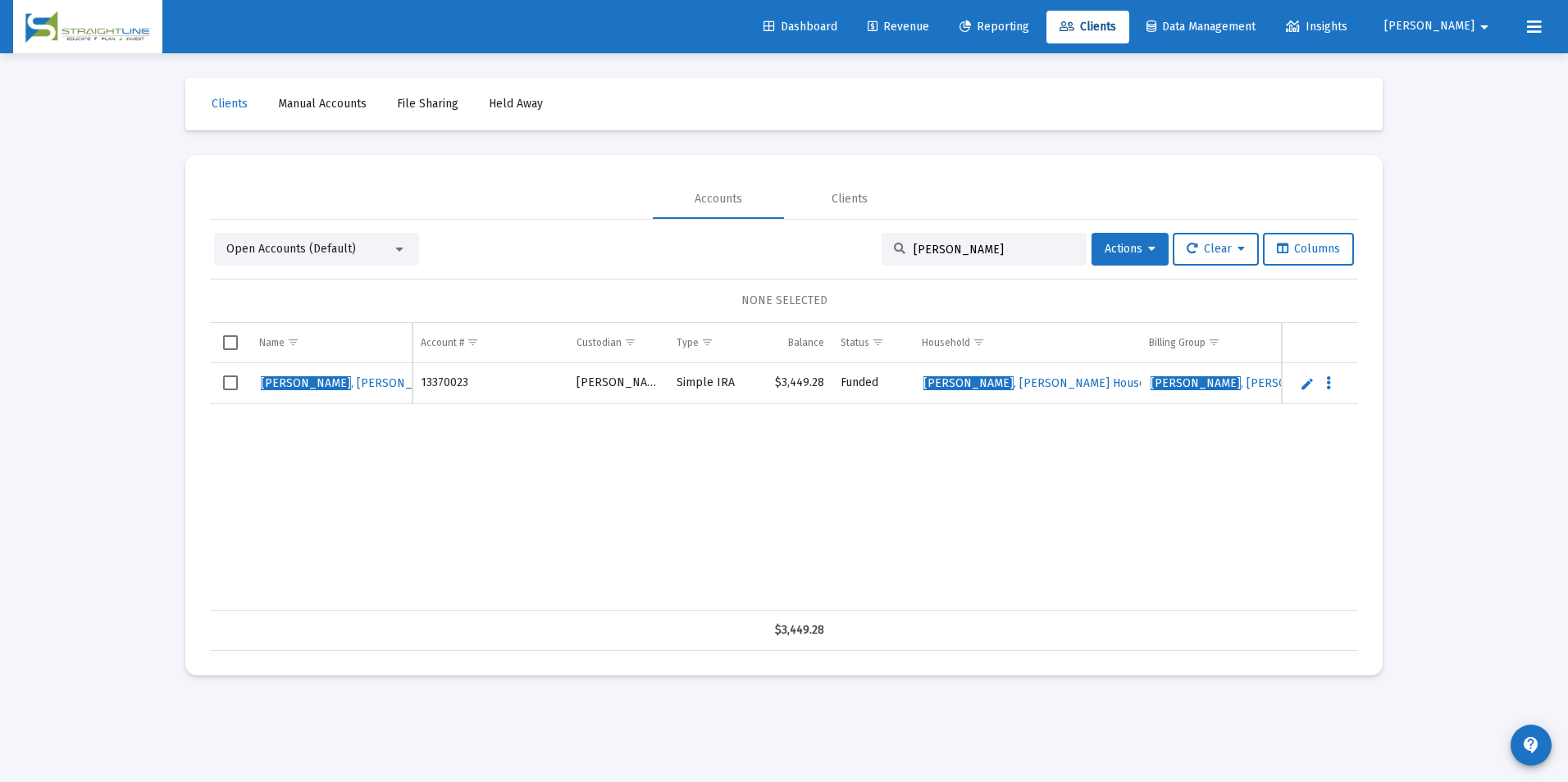
drag, startPoint x: 973, startPoint y: 252, endPoint x: 794, endPoint y: 252, distance: 179.0
click at [794, 252] on div "Open Accounts (Default) Ricci Actions Clear Columns" at bounding box center [784, 250] width 1140 height 33
type input "[PERSON_NAME]"
click at [1308, 381] on link "Edit" at bounding box center [1307, 384] width 15 height 15
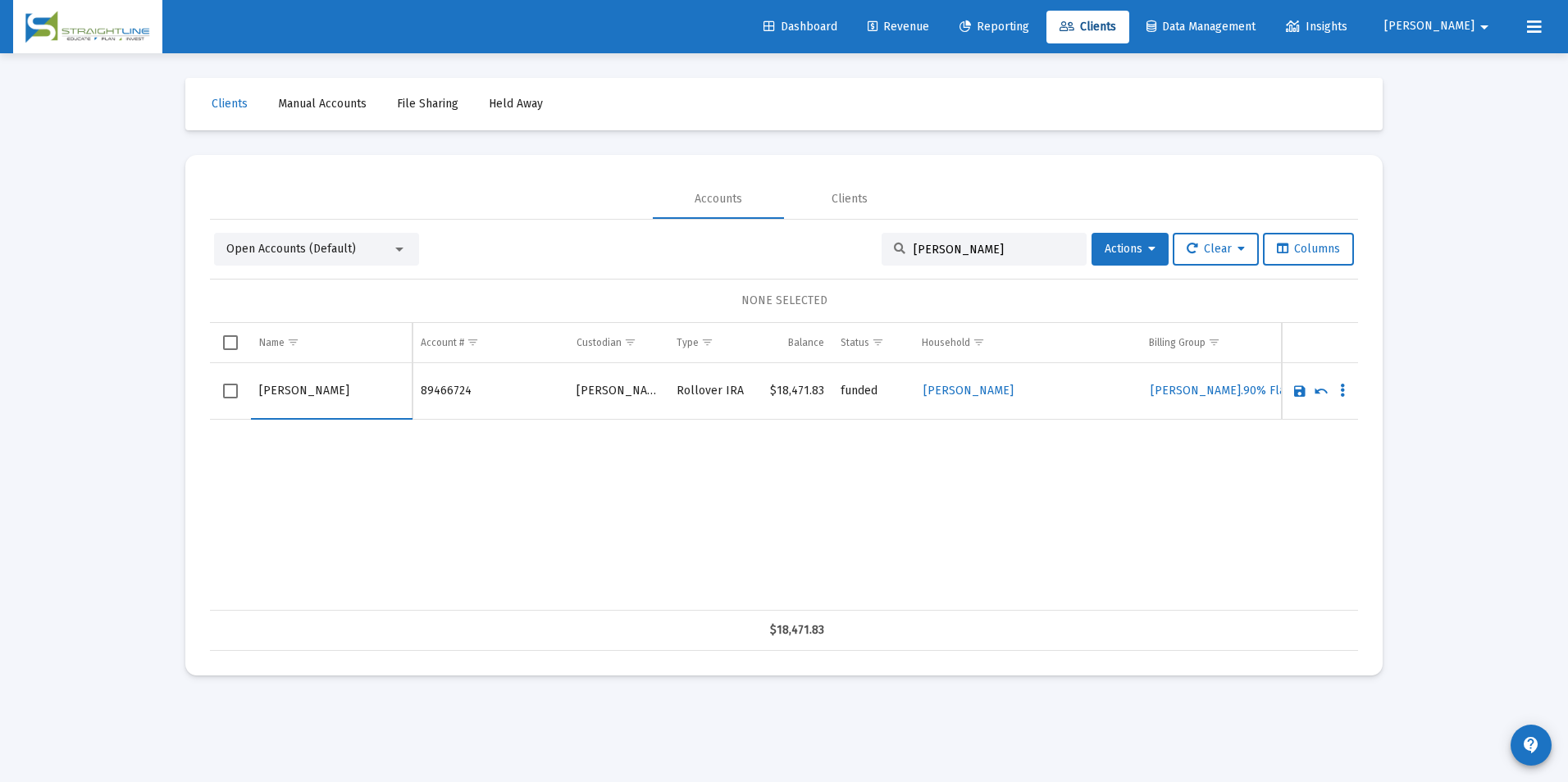
drag, startPoint x: 310, startPoint y: 388, endPoint x: 187, endPoint y: 393, distance: 123.1
click at [187, 393] on mat-card "Accounts Clients Open Accounts (Default) [PERSON_NAME] Actions Clear Columns NO…" at bounding box center [784, 415] width 1197 height 521
click at [373, 392] on input "[PERSON_NAME]" at bounding box center [331, 391] width 144 height 39
type input "[PERSON_NAME]"
click at [1297, 388] on link "Save" at bounding box center [1300, 391] width 15 height 15
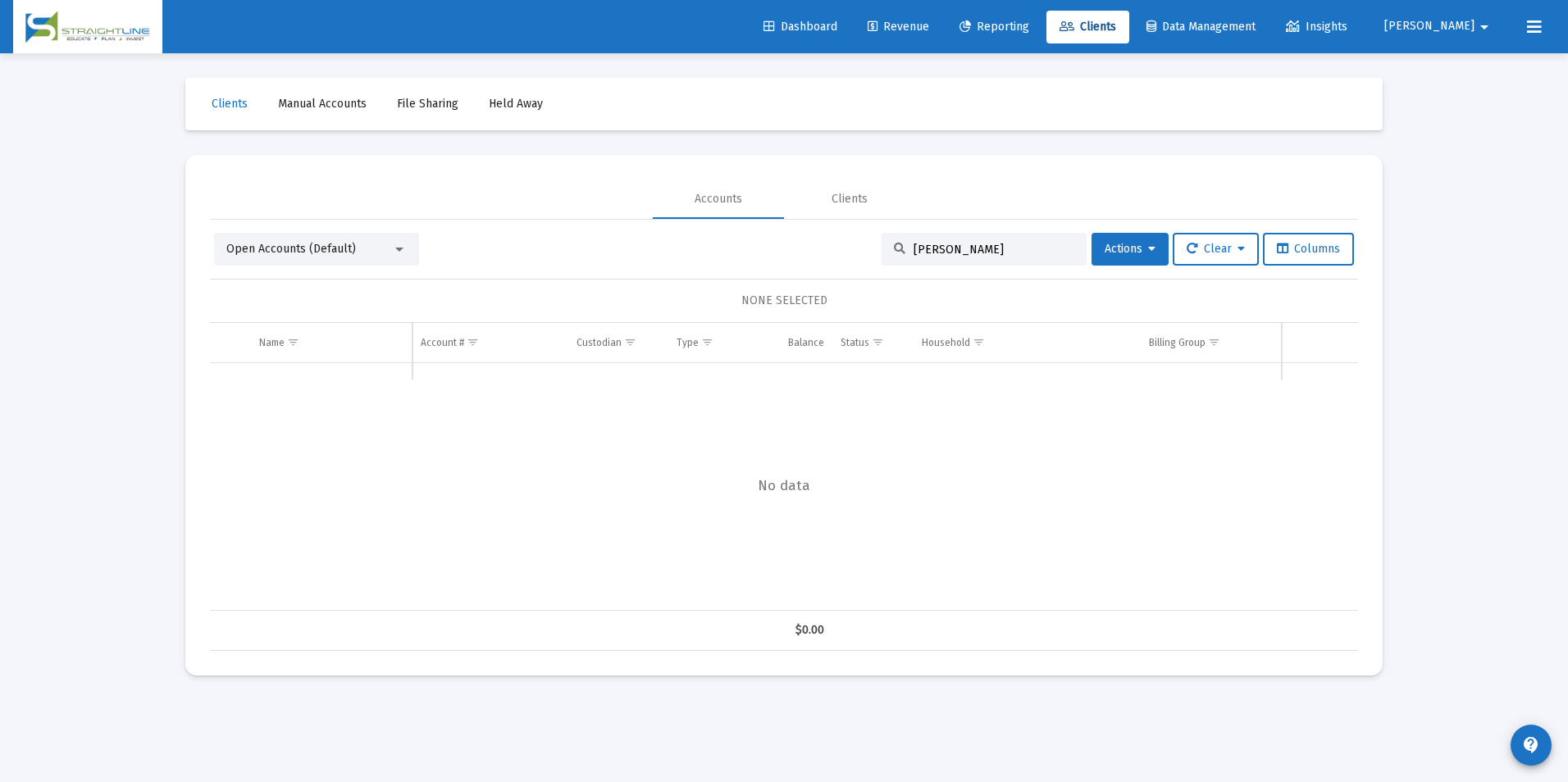
click at [970, 251] on input "[PERSON_NAME]" at bounding box center [994, 249] width 161 height 14
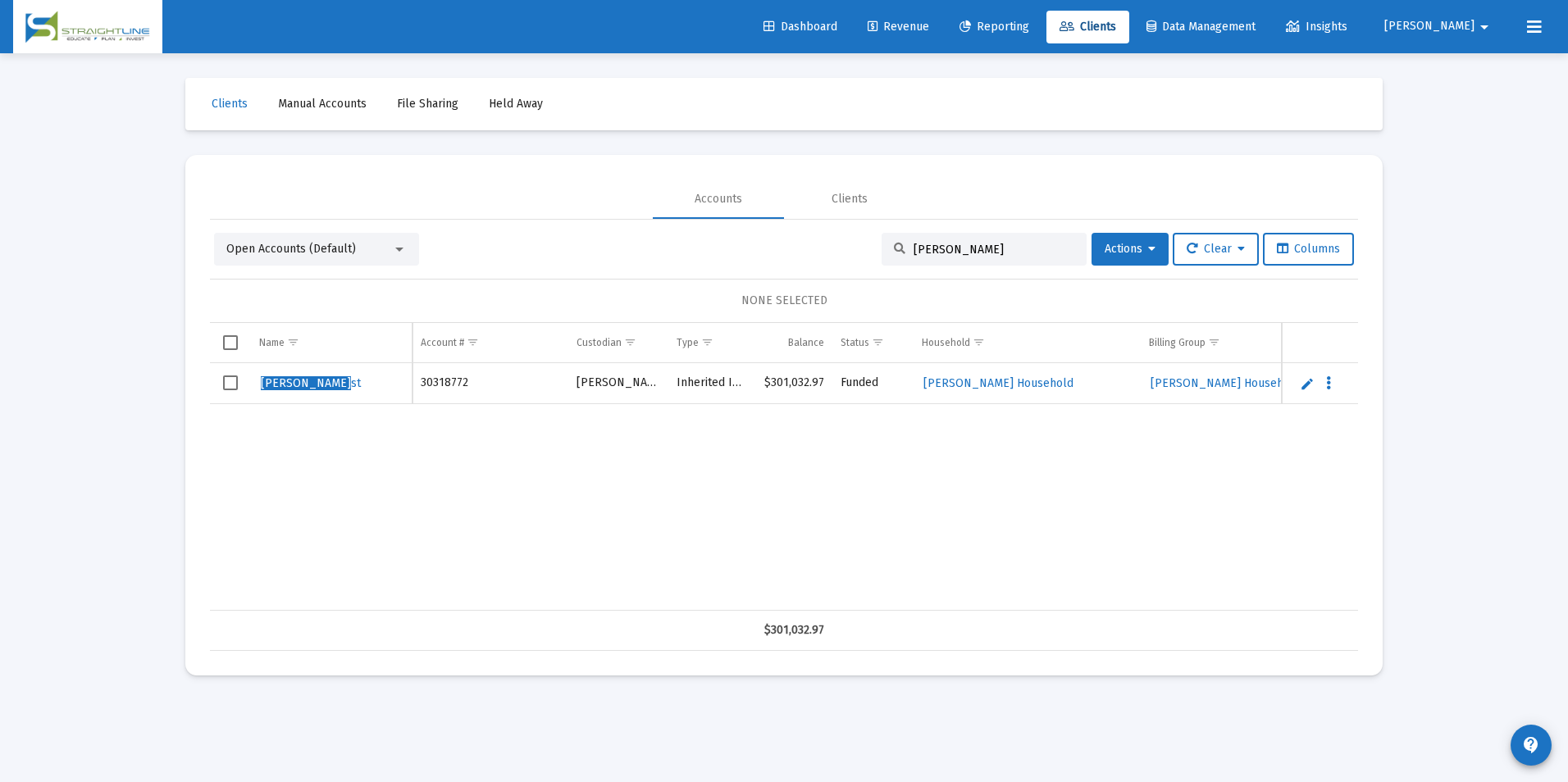
type input "[PERSON_NAME]"
click at [1312, 383] on link "Edit" at bounding box center [1307, 384] width 15 height 15
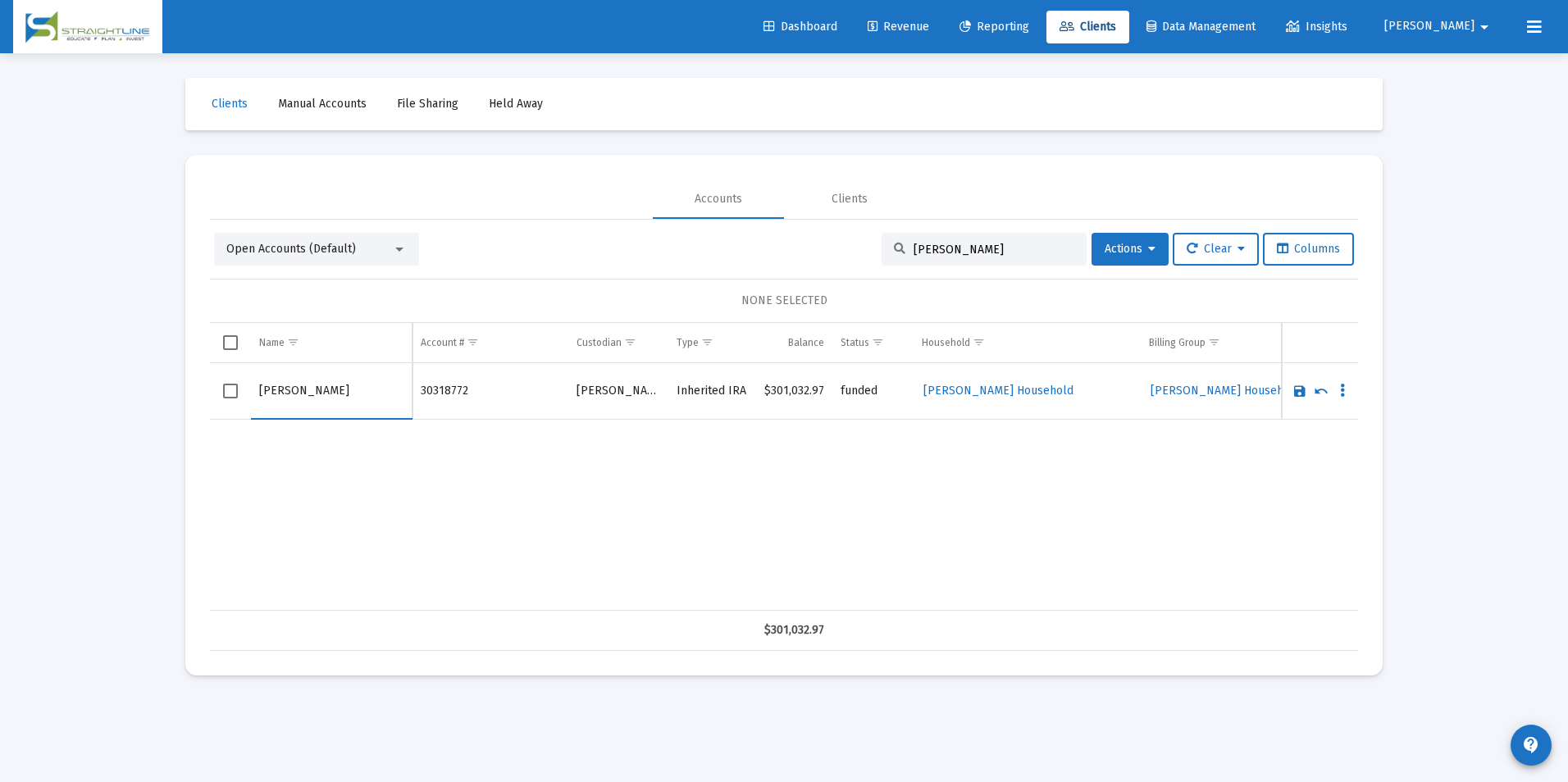
drag, startPoint x: 308, startPoint y: 386, endPoint x: 182, endPoint y: 395, distance: 126.3
click at [182, 395] on div "Clients Manual Accounts File Sharing Held Away Accounts Clients Open Accounts (…" at bounding box center [784, 376] width 1230 height 647
click at [317, 393] on input "[PERSON_NAME]" at bounding box center [331, 391] width 144 height 39
type input "[PERSON_NAME]"
click at [1301, 385] on link "Save" at bounding box center [1300, 391] width 15 height 15
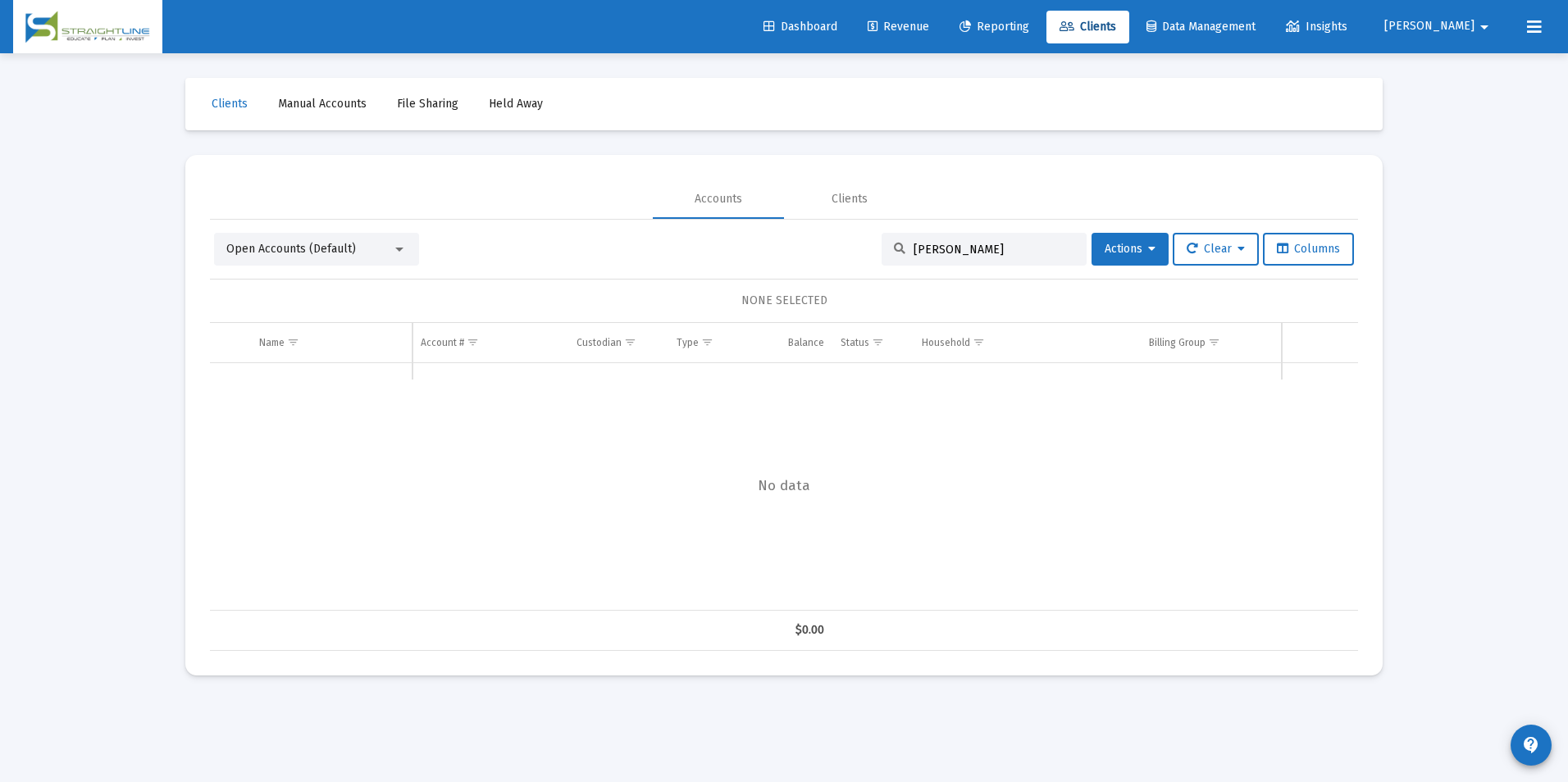
drag, startPoint x: 1021, startPoint y: 247, endPoint x: 846, endPoint y: 252, distance: 175.1
click at [846, 252] on div "Open Accounts (Default) [PERSON_NAME] Actions Clear Columns" at bounding box center [784, 250] width 1140 height 33
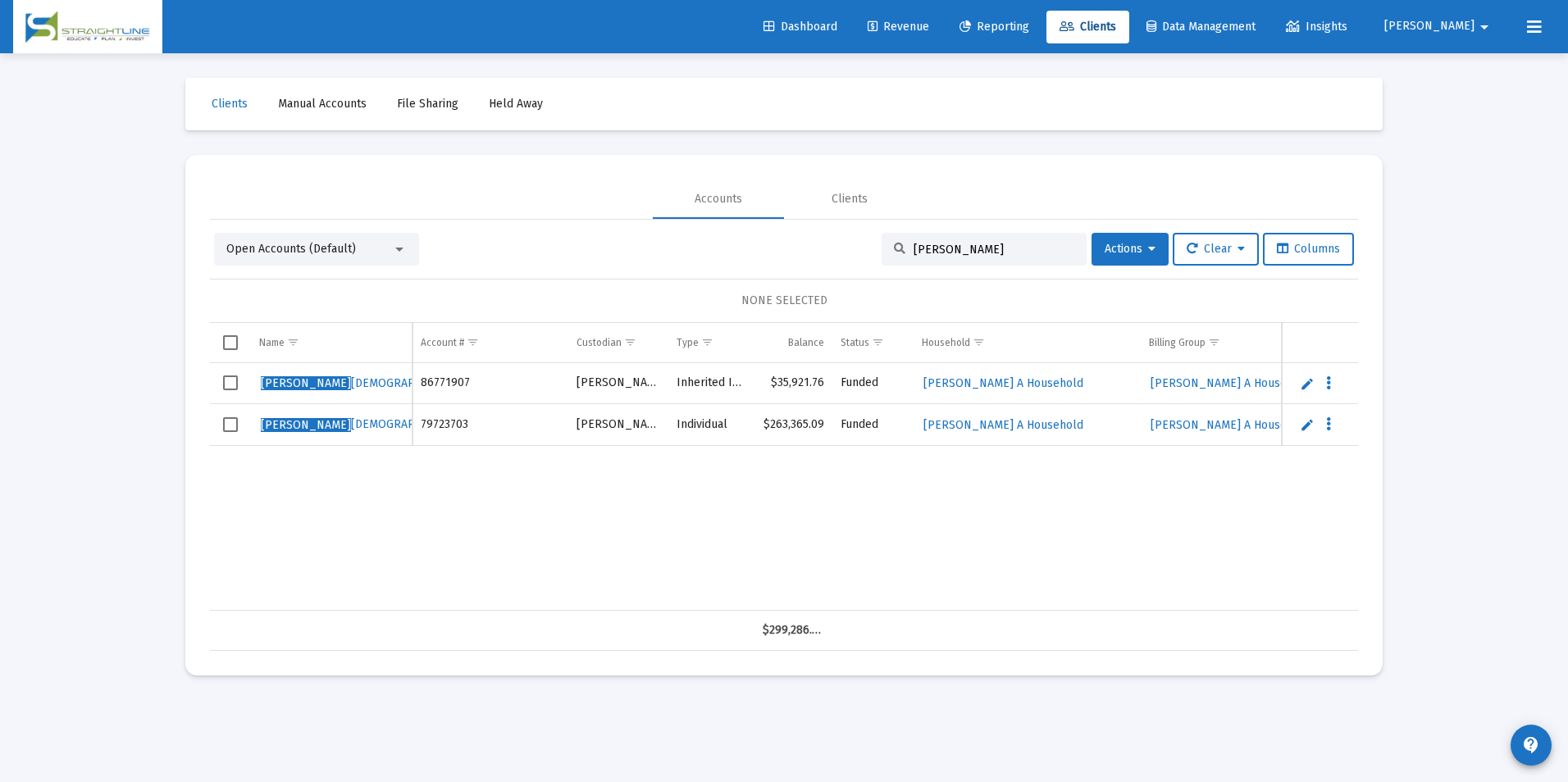
type input "[PERSON_NAME]"
click at [1307, 378] on link "Edit" at bounding box center [1307, 384] width 15 height 15
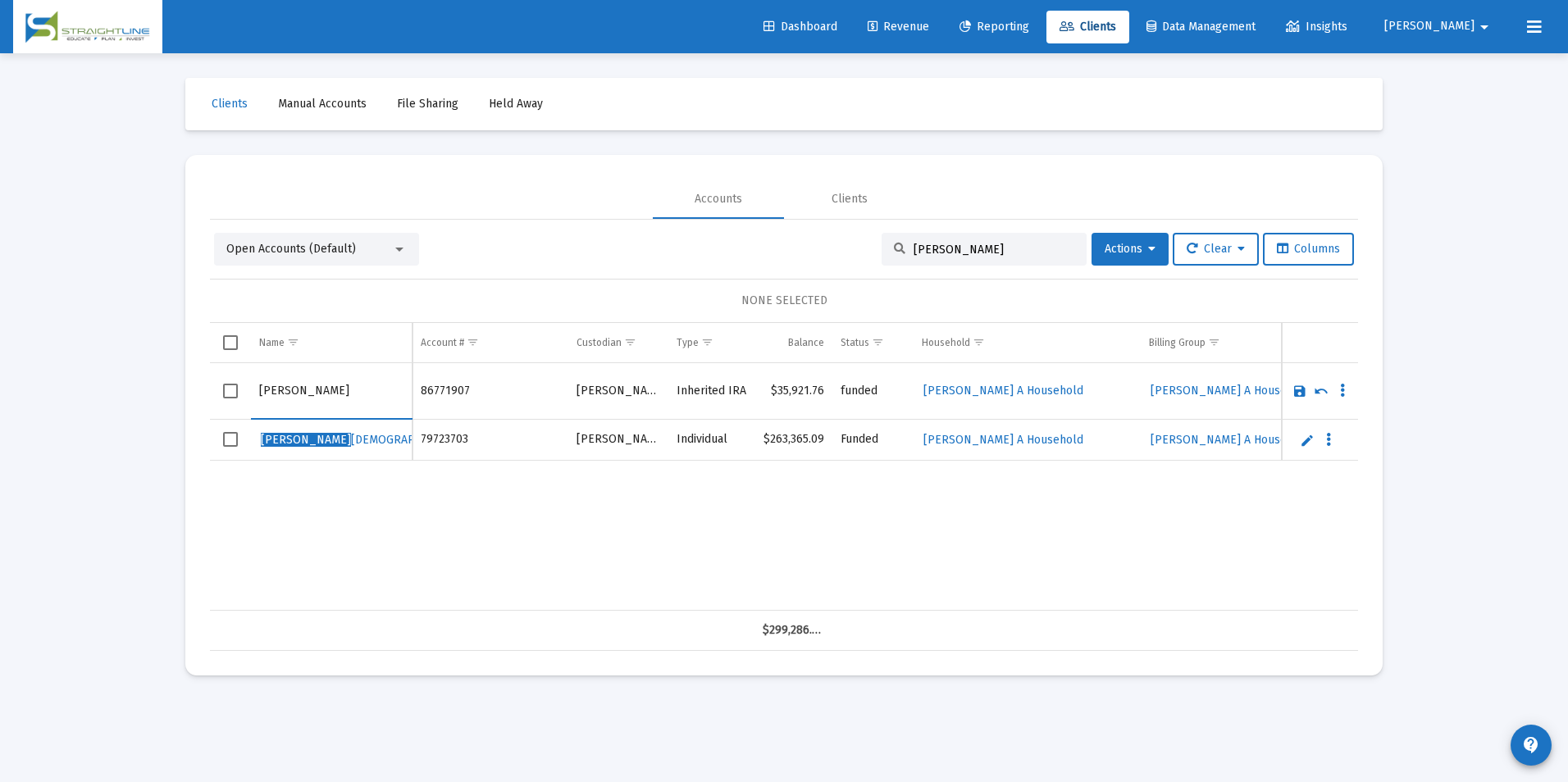
drag, startPoint x: 303, startPoint y: 386, endPoint x: 230, endPoint y: 384, distance: 73.0
click at [230, 384] on tr "[PERSON_NAME]" at bounding box center [784, 392] width 1148 height 56
click at [346, 406] on input "[PERSON_NAME]" at bounding box center [331, 391] width 144 height 39
type input "[PERSON_NAME]"
click at [1300, 397] on link "Save" at bounding box center [1300, 391] width 15 height 15
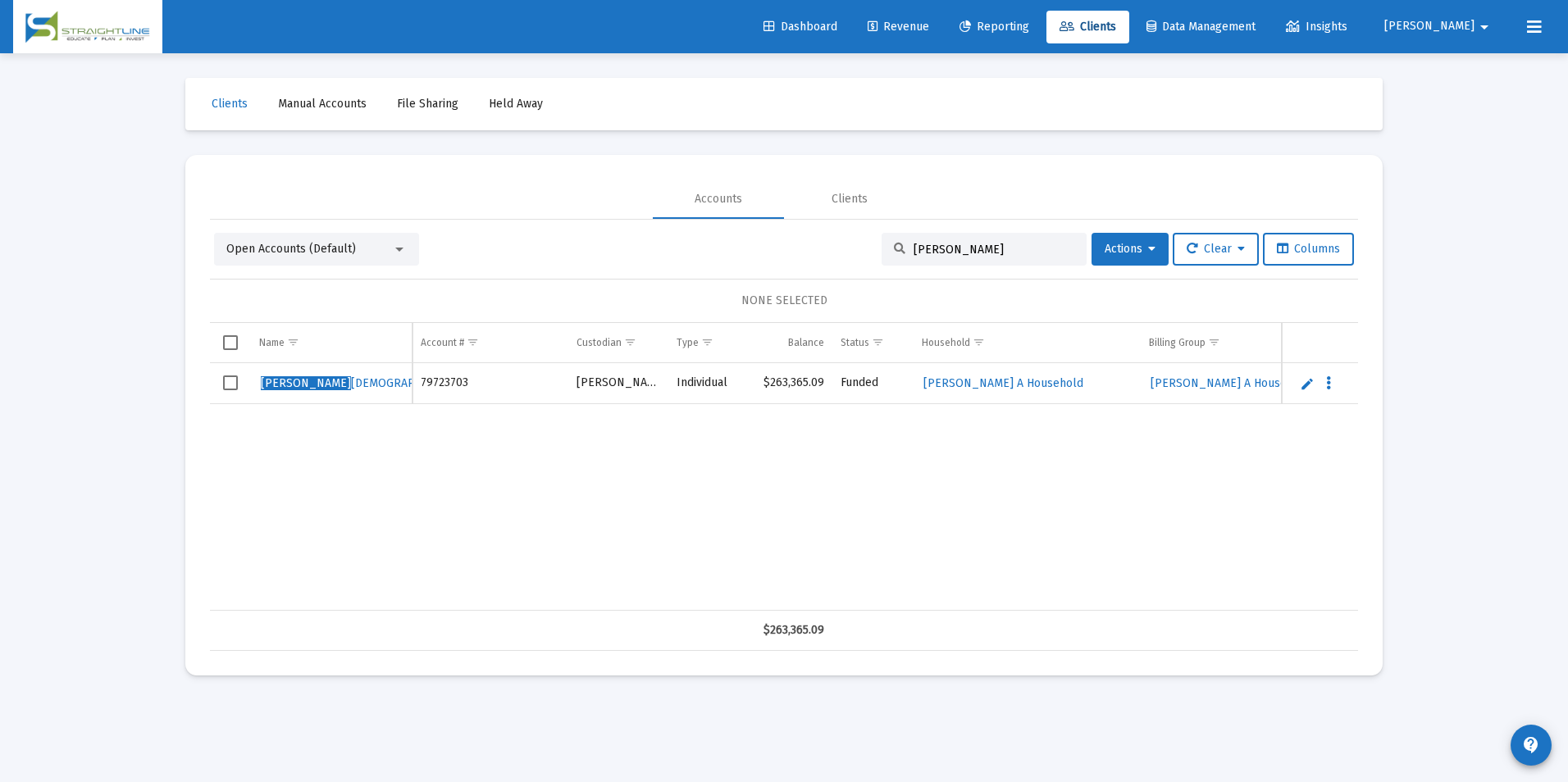
click at [1300, 379] on link "Edit" at bounding box center [1307, 384] width 15 height 15
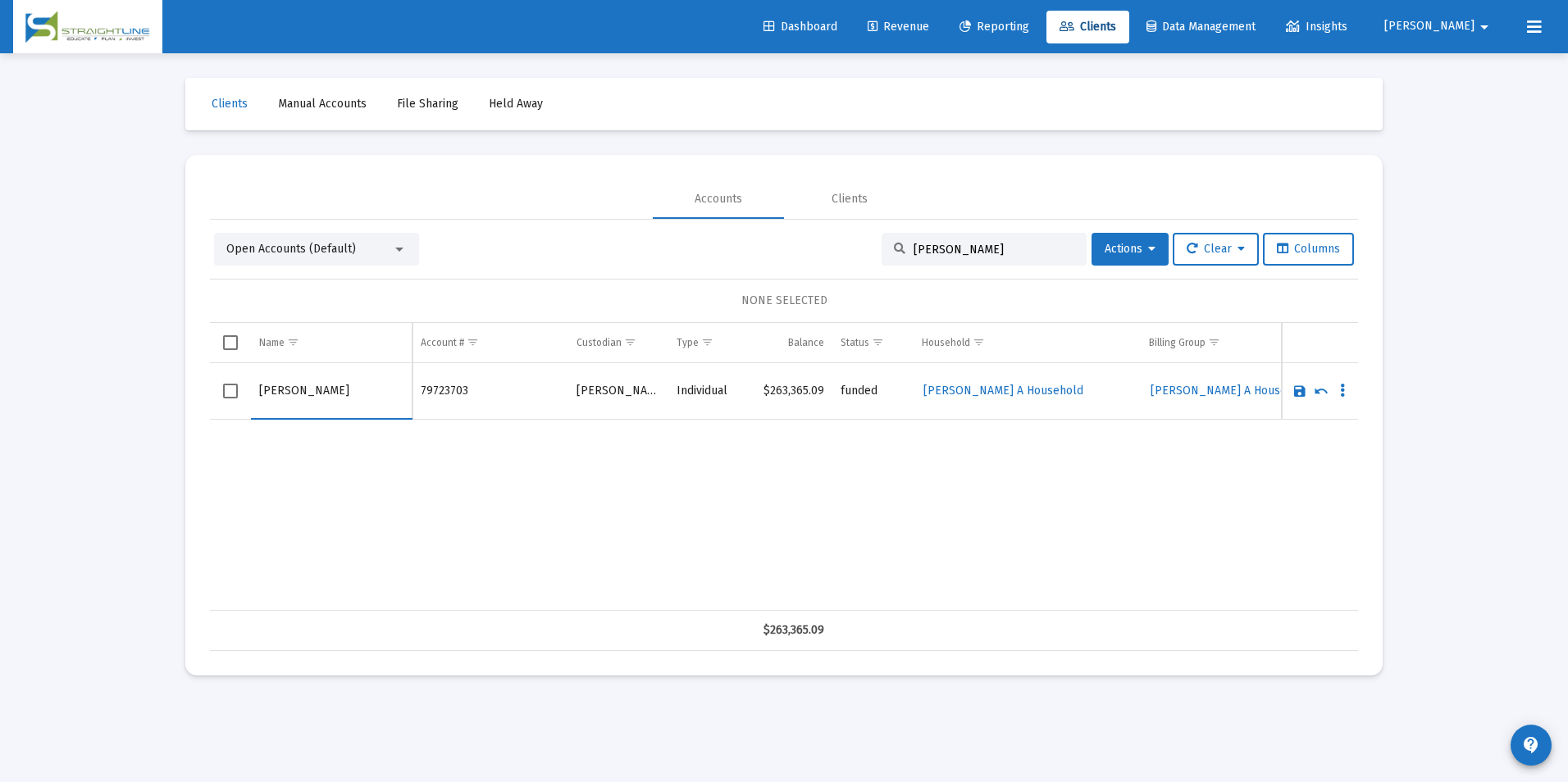
drag, startPoint x: 305, startPoint y: 386, endPoint x: 211, endPoint y: 381, distance: 94.1
click at [211, 381] on div "Name Name Account # Custodian Type Balance Status Household Billing Group Incep…" at bounding box center [784, 486] width 1148 height 328
click at [310, 387] on input "[PERSON_NAME]" at bounding box center [331, 391] width 144 height 39
type input "[PERSON_NAME]"
click at [1299, 395] on link "Save" at bounding box center [1300, 391] width 15 height 15
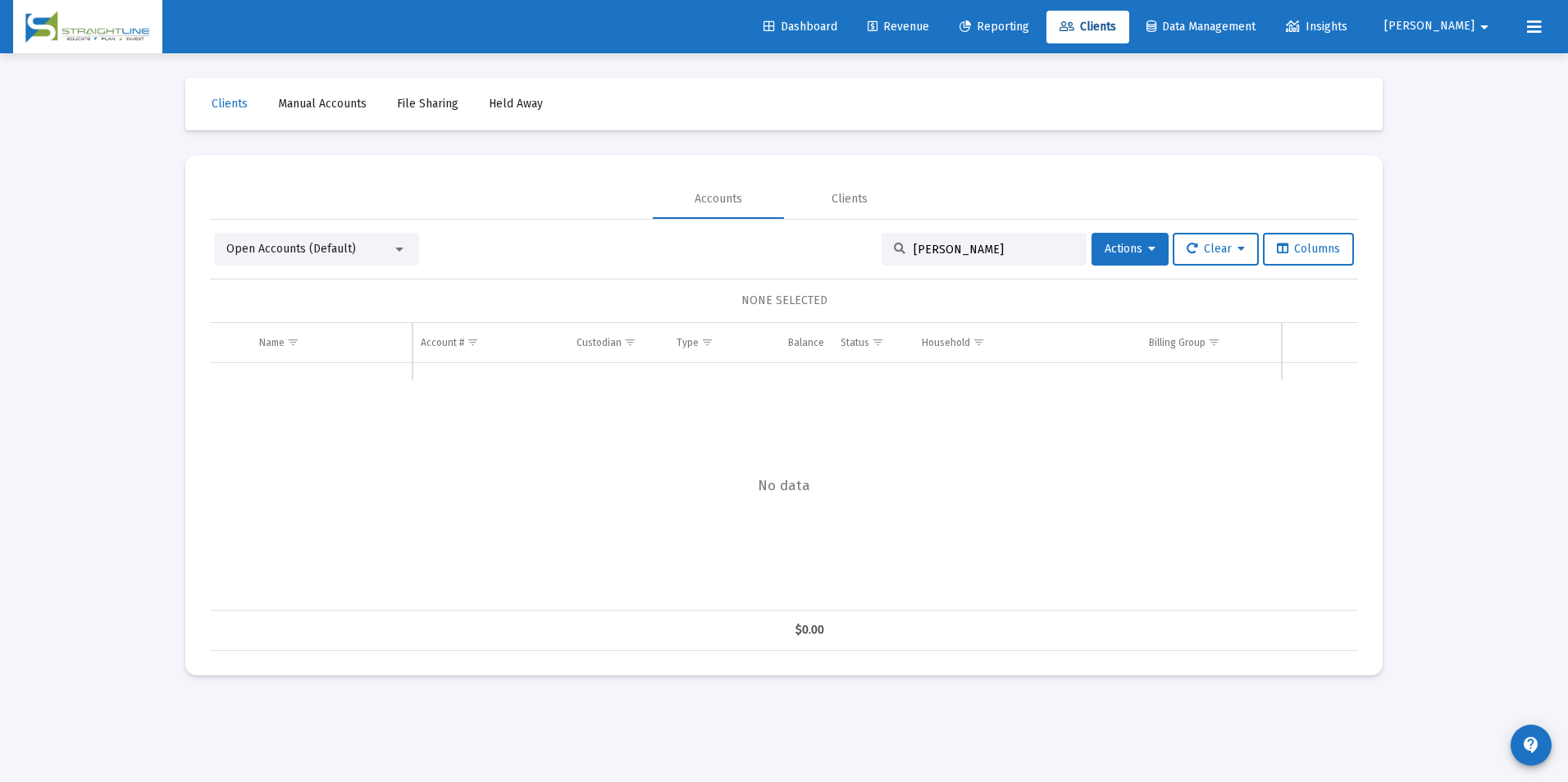
click at [995, 257] on div "[PERSON_NAME]" at bounding box center [984, 250] width 205 height 33
drag, startPoint x: 1000, startPoint y: 251, endPoint x: 791, endPoint y: 241, distance: 209.2
click at [791, 241] on div "Open Accounts (Default) [PERSON_NAME] Re Actions Clear Columns" at bounding box center [784, 250] width 1140 height 33
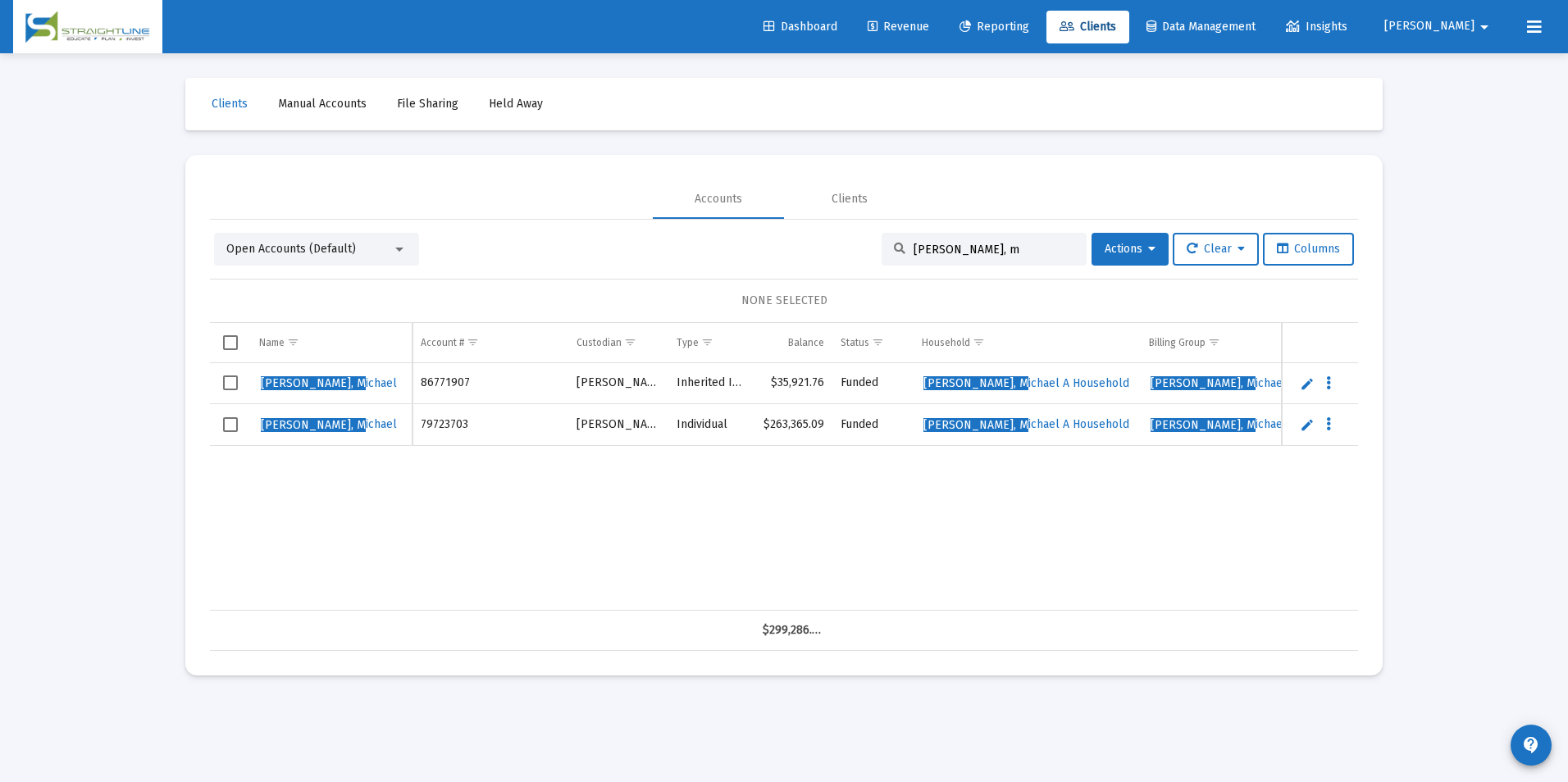
drag, startPoint x: 994, startPoint y: 242, endPoint x: 843, endPoint y: 242, distance: 151.0
click at [843, 242] on div "Open Accounts (Default) [PERSON_NAME], m Actions Clear Columns" at bounding box center [784, 250] width 1140 height 33
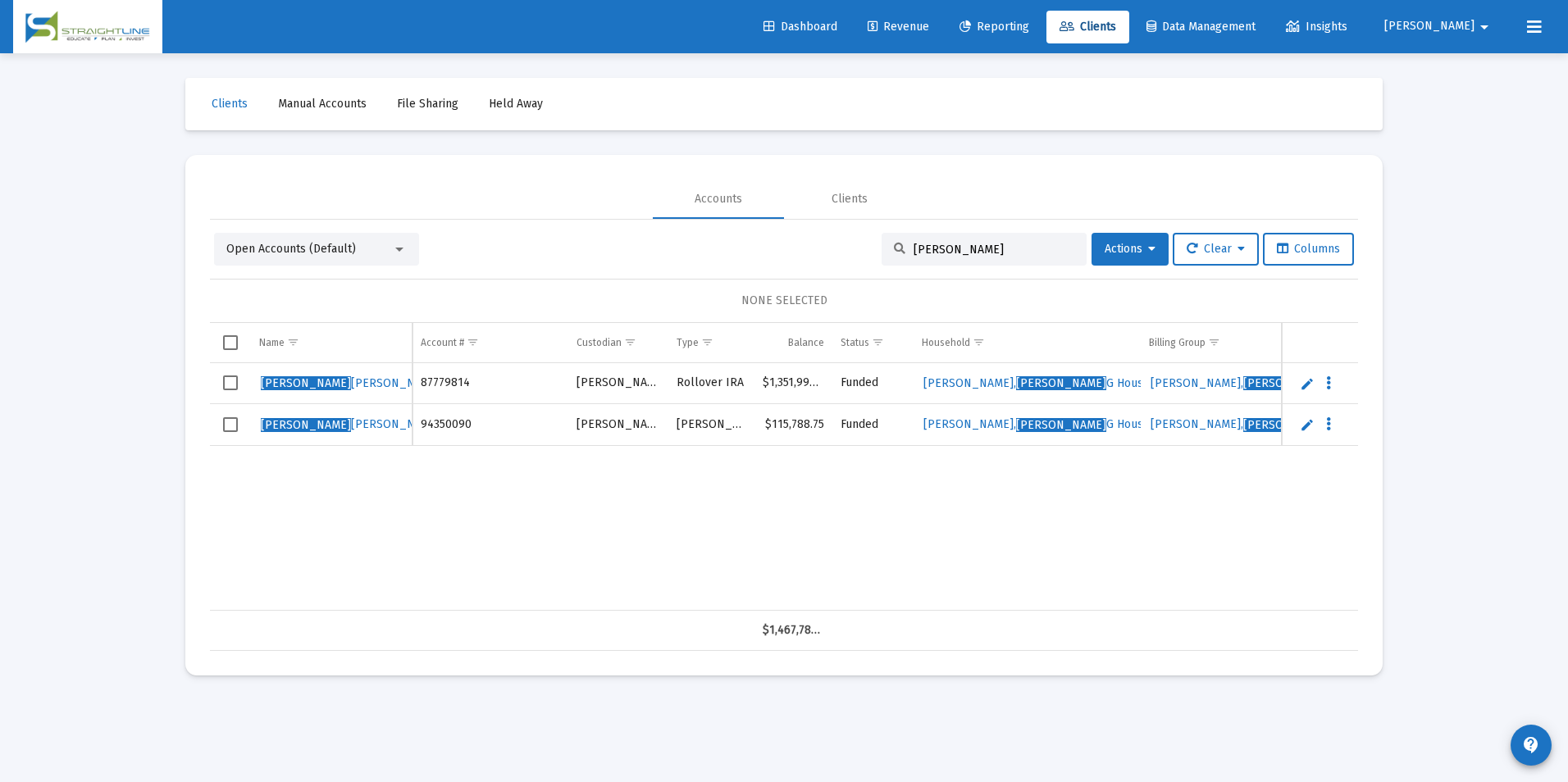
type input "[PERSON_NAME]"
click at [1311, 389] on link "Edit" at bounding box center [1307, 384] width 15 height 15
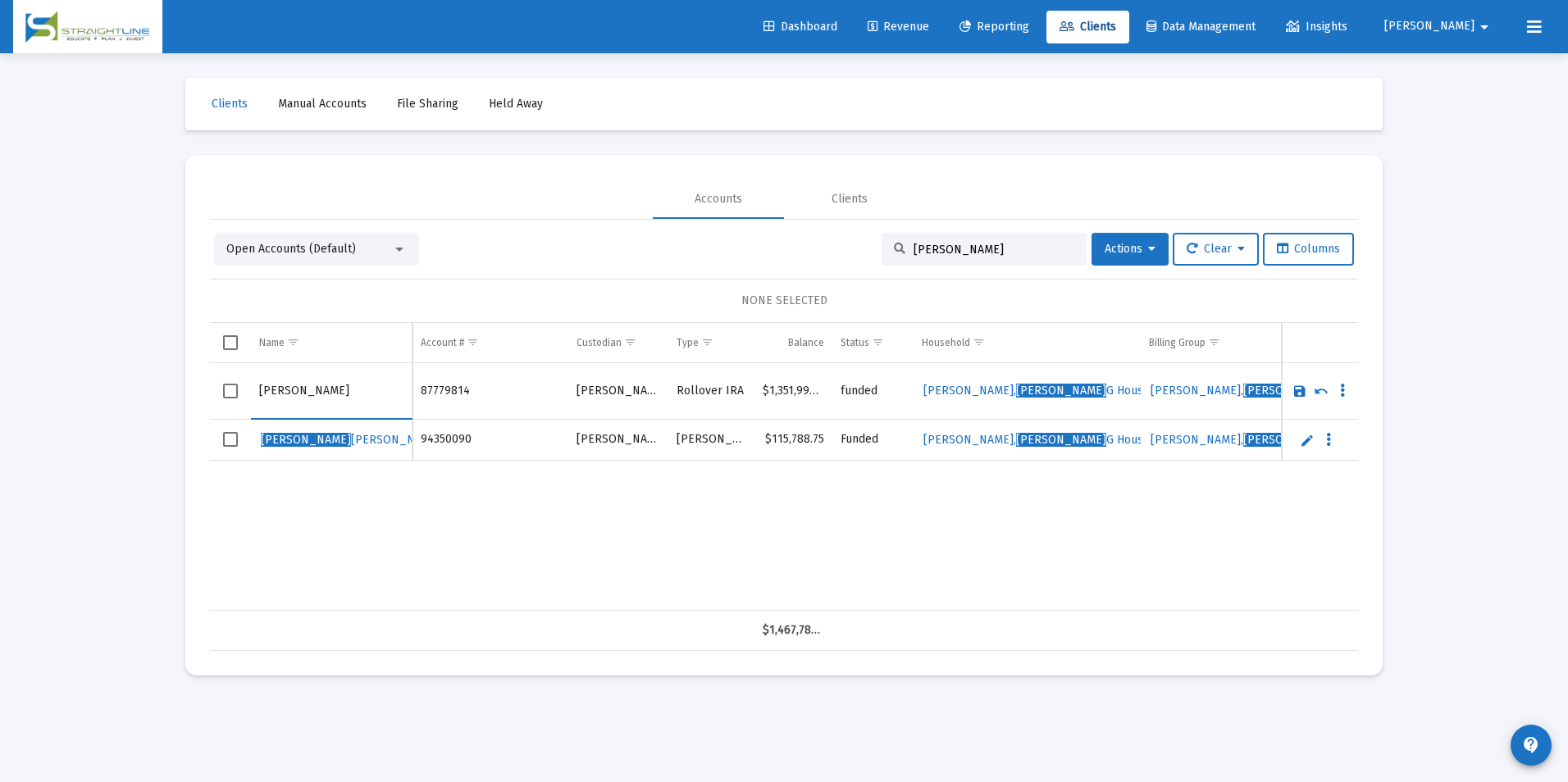
drag, startPoint x: 303, startPoint y: 395, endPoint x: 250, endPoint y: 397, distance: 53.0
click at [250, 397] on tr "[PERSON_NAME]" at bounding box center [784, 392] width 1148 height 56
click at [328, 389] on input "[PERSON_NAME]" at bounding box center [331, 391] width 144 height 39
type input "[PERSON_NAME]"
click at [1300, 388] on link "Save" at bounding box center [1300, 391] width 15 height 15
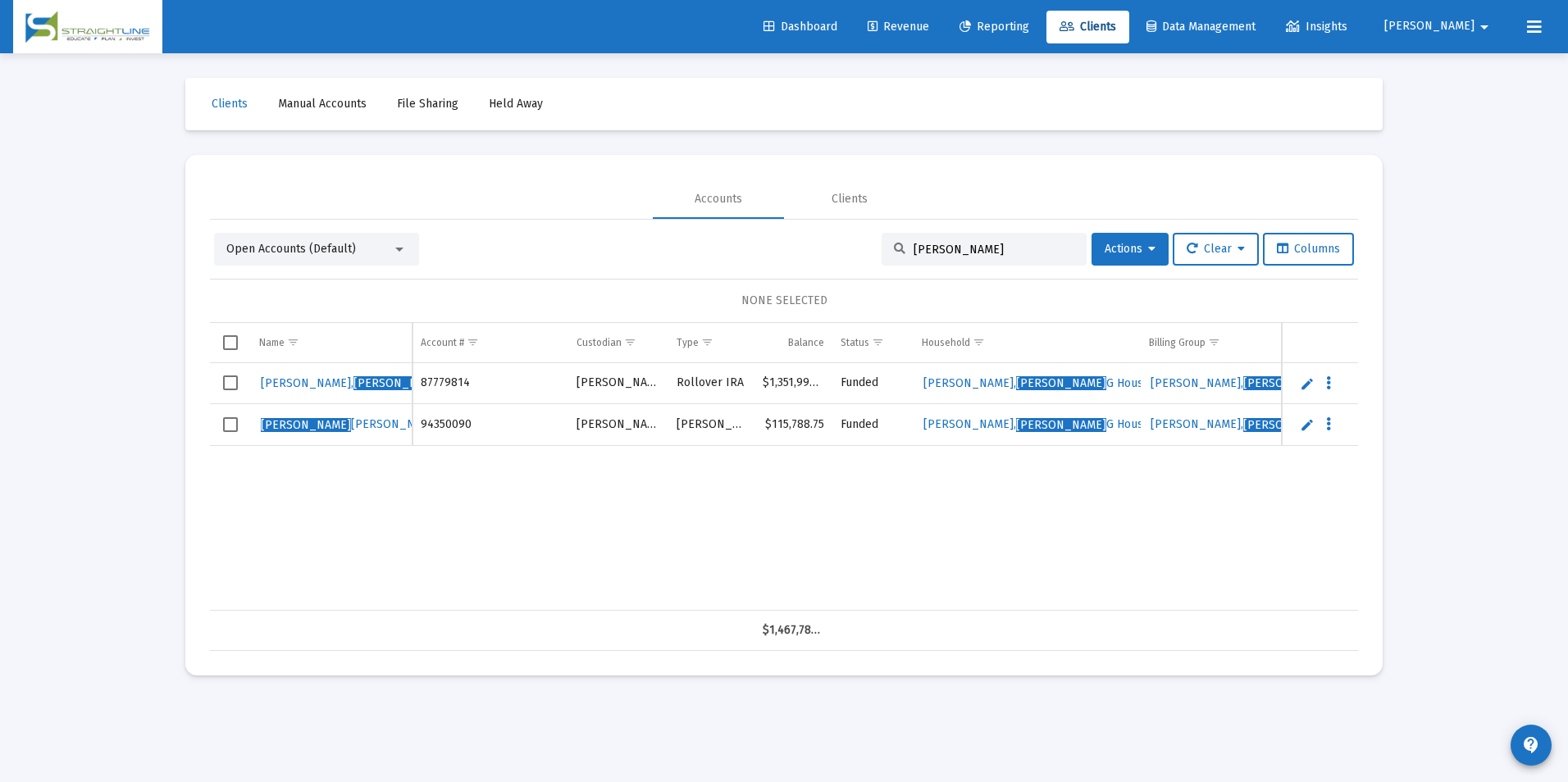
click at [1302, 424] on link "Edit" at bounding box center [1307, 425] width 15 height 15
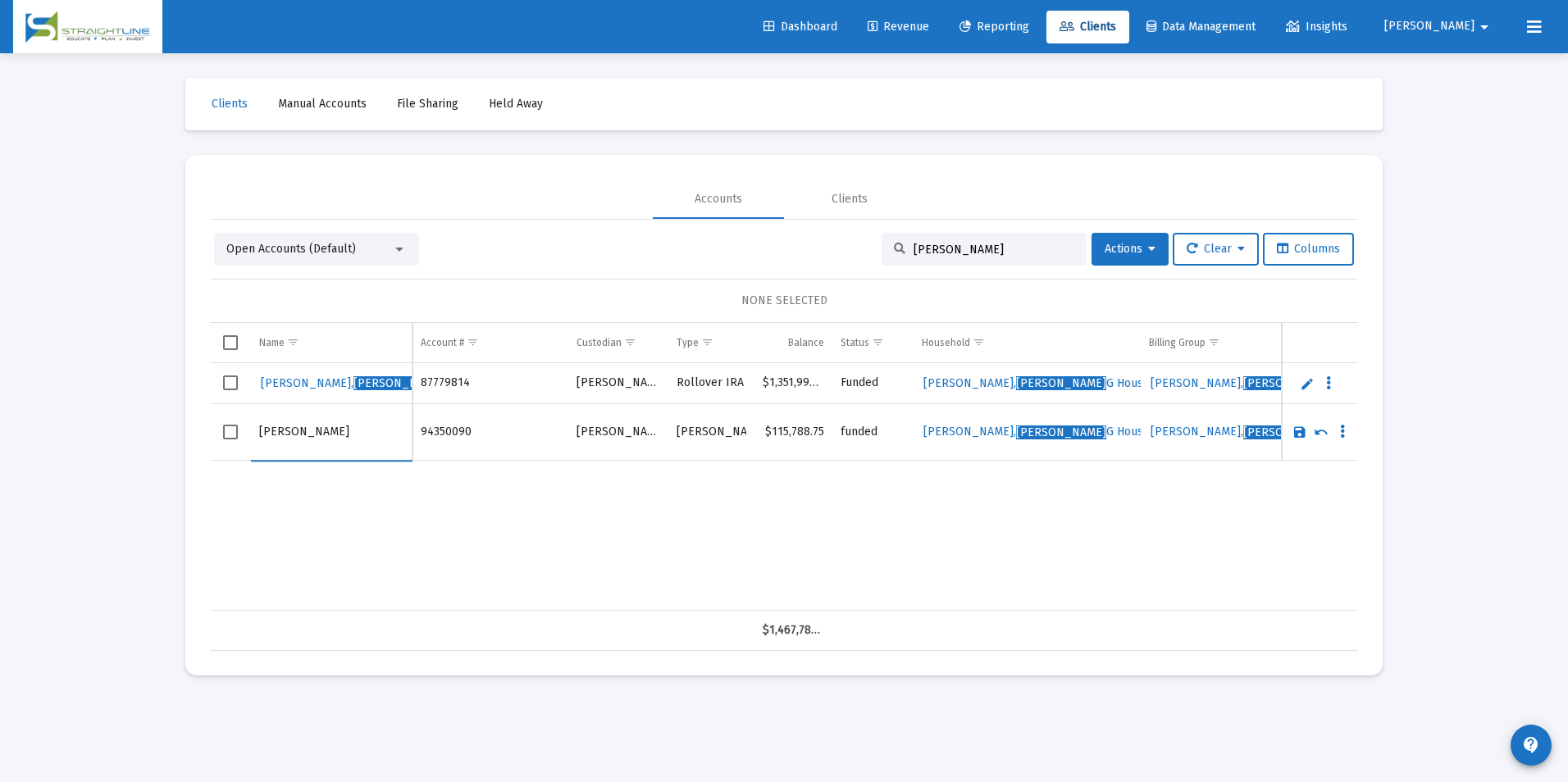
drag, startPoint x: 303, startPoint y: 433, endPoint x: 198, endPoint y: 436, distance: 105.0
click at [198, 436] on mat-card "Accounts Clients Open Accounts (Default) [PERSON_NAME] Actions Clear Columns NO…" at bounding box center [784, 415] width 1197 height 521
click at [300, 441] on input "[PERSON_NAME]" at bounding box center [331, 432] width 144 height 39
type input "[PERSON_NAME]"
click at [1302, 432] on link "Save" at bounding box center [1300, 433] width 15 height 15
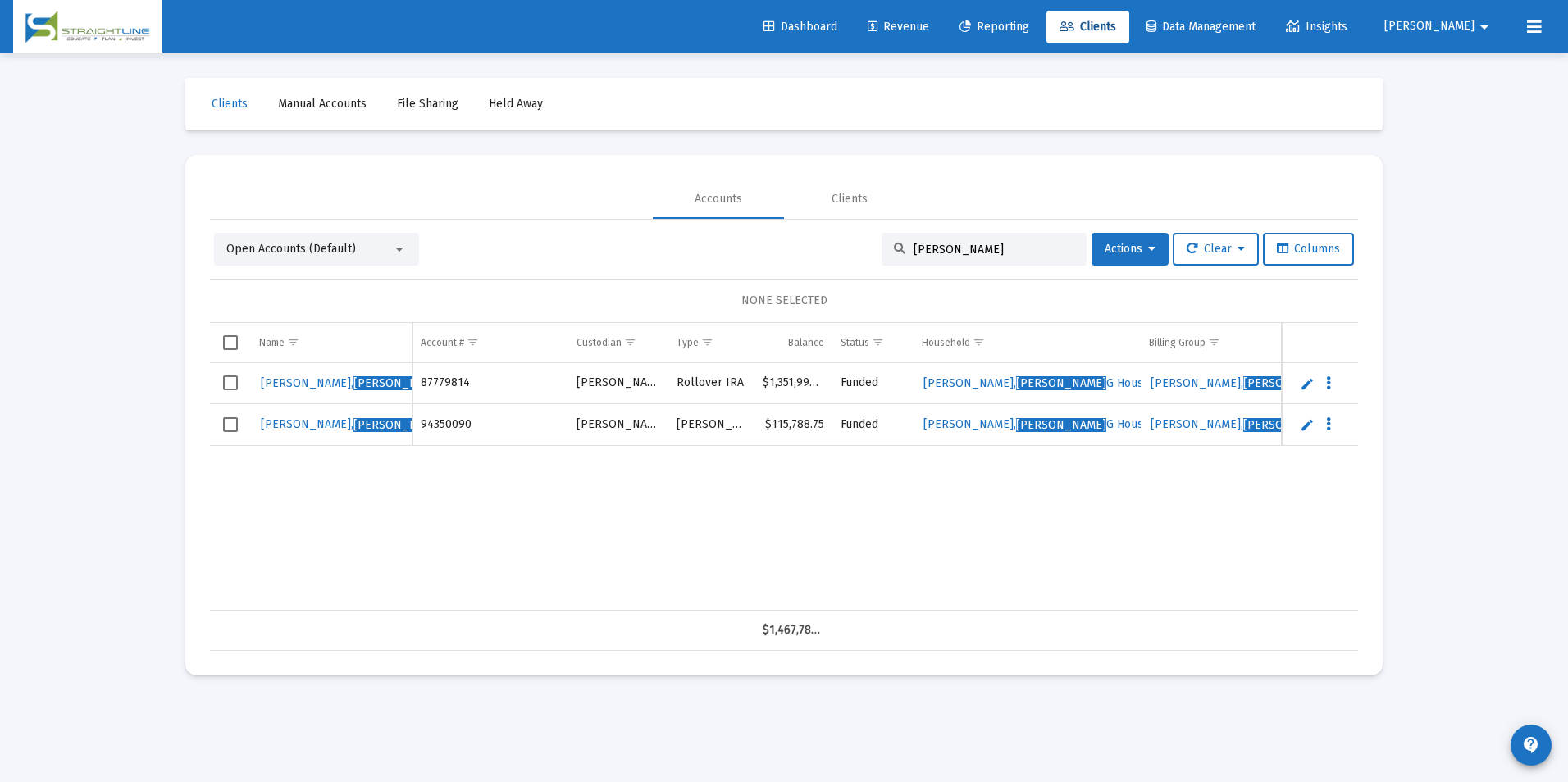
click at [1015, 257] on div "[PERSON_NAME]" at bounding box center [984, 250] width 205 height 33
drag, startPoint x: 1016, startPoint y: 242, endPoint x: 775, endPoint y: 246, distance: 241.0
click at [775, 246] on div "Open Accounts (Default) [PERSON_NAME] Actions Clear Columns" at bounding box center [784, 250] width 1140 height 33
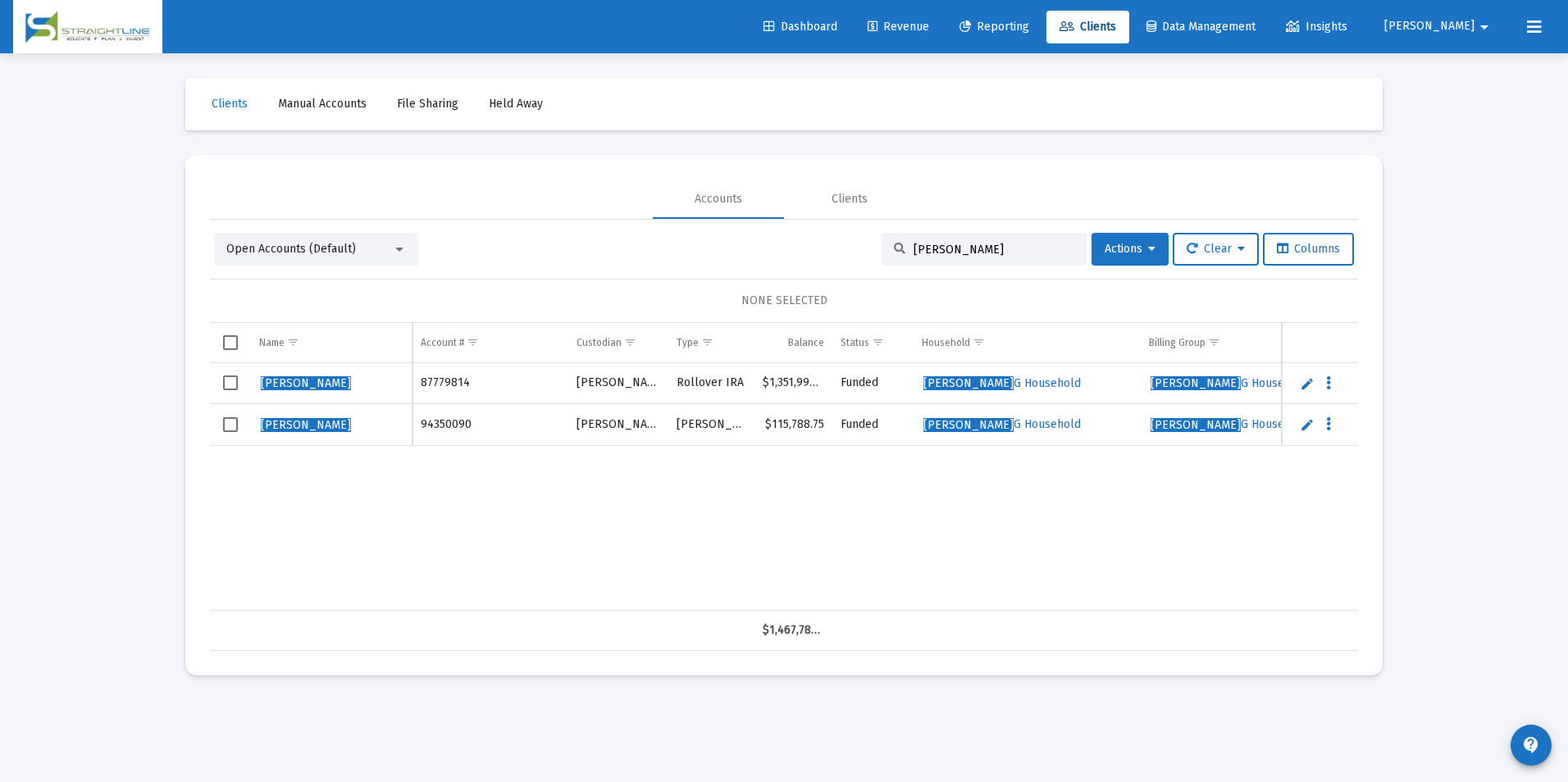
drag, startPoint x: 1038, startPoint y: 246, endPoint x: 773, endPoint y: 250, distance: 265.0
click at [773, 250] on div "Open Accounts (Default) [PERSON_NAME] Actions Clear Columns" at bounding box center [784, 250] width 1140 height 33
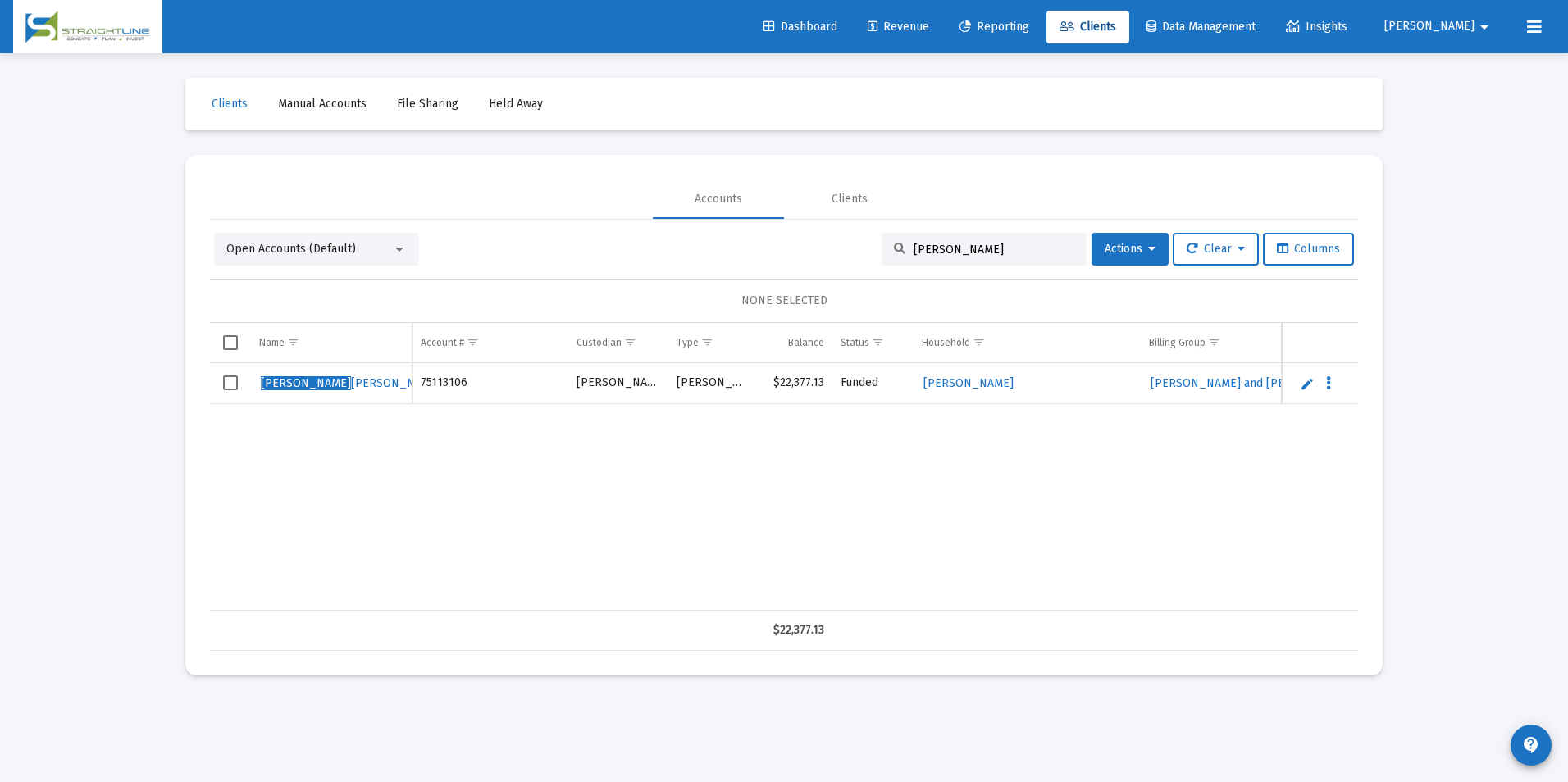
type input "[PERSON_NAME]"
click at [1300, 385] on link "Edit" at bounding box center [1307, 384] width 15 height 15
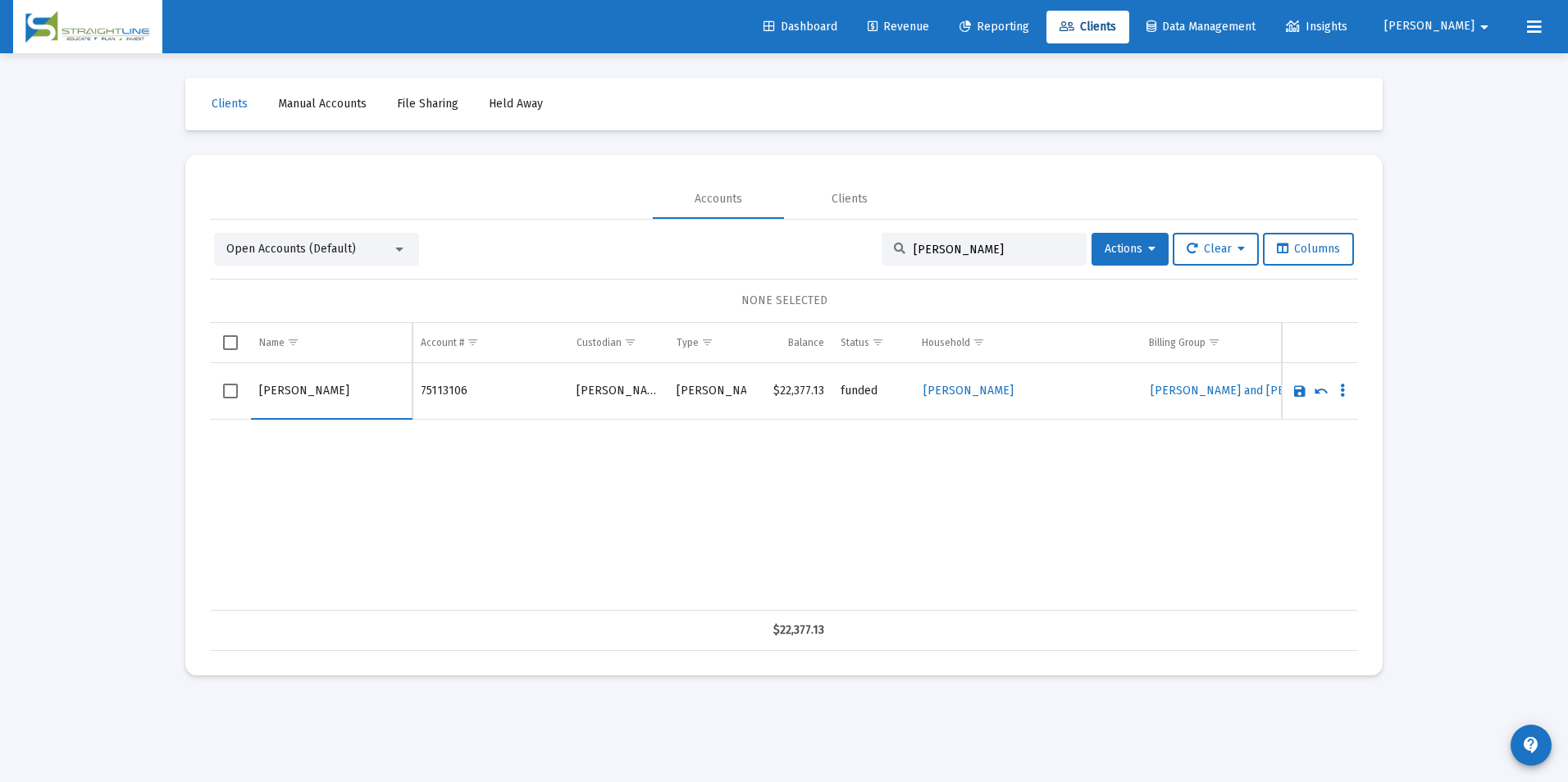
drag, startPoint x: 305, startPoint y: 391, endPoint x: 128, endPoint y: 383, distance: 177.2
click at [128, 383] on div "Loading... Clients Manual Accounts File Sharing Held Away Accounts Clients Open…" at bounding box center [784, 391] width 1568 height 782
click at [305, 396] on input "[PERSON_NAME]" at bounding box center [331, 391] width 144 height 39
type input "[PERSON_NAME]"
click at [1297, 391] on link "Save" at bounding box center [1300, 391] width 15 height 15
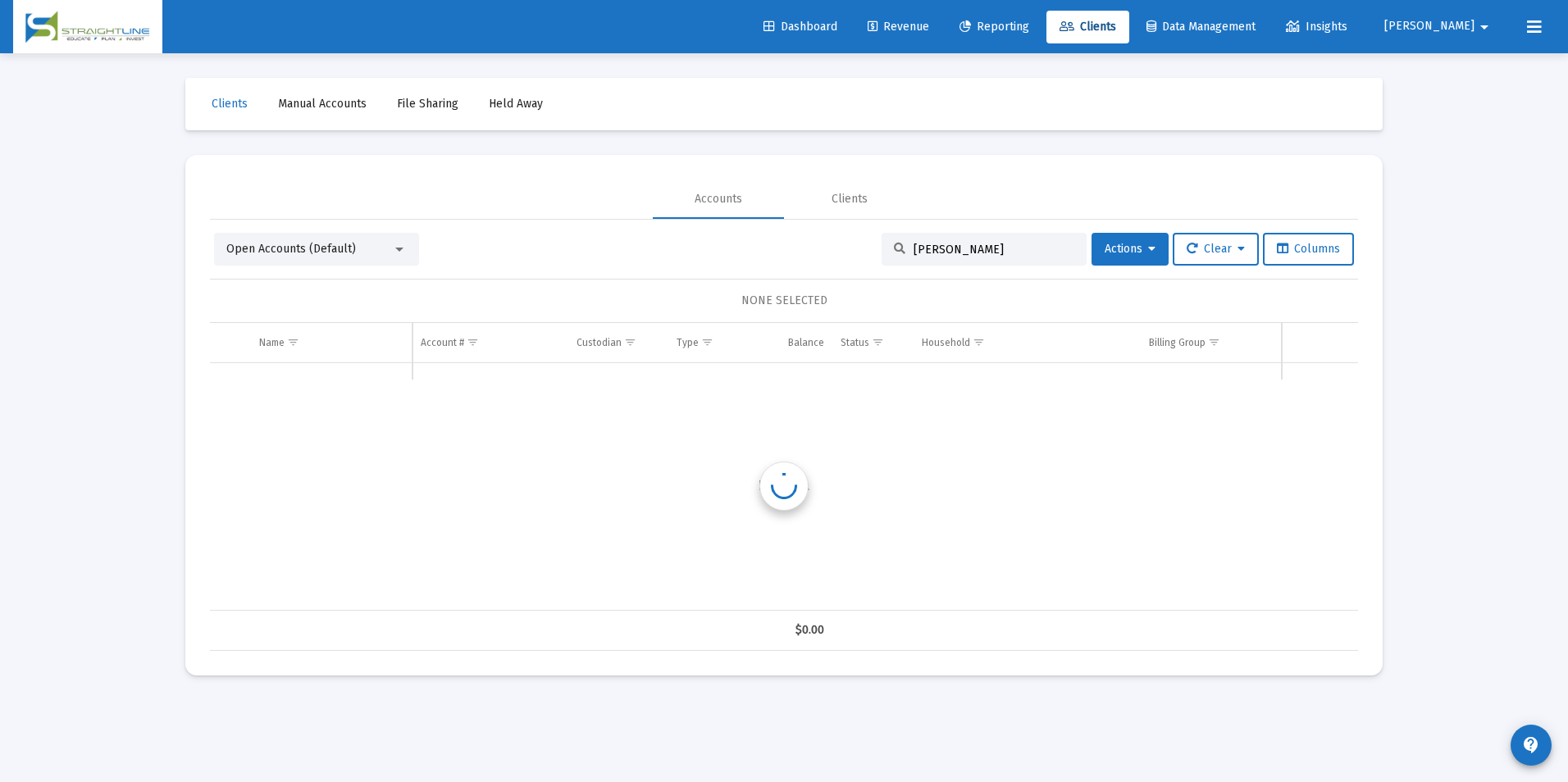
drag, startPoint x: 975, startPoint y: 254, endPoint x: 786, endPoint y: 250, distance: 189.0
click at [786, 250] on div "Open Accounts (Default) [PERSON_NAME] Actions Clear Columns" at bounding box center [784, 250] width 1140 height 33
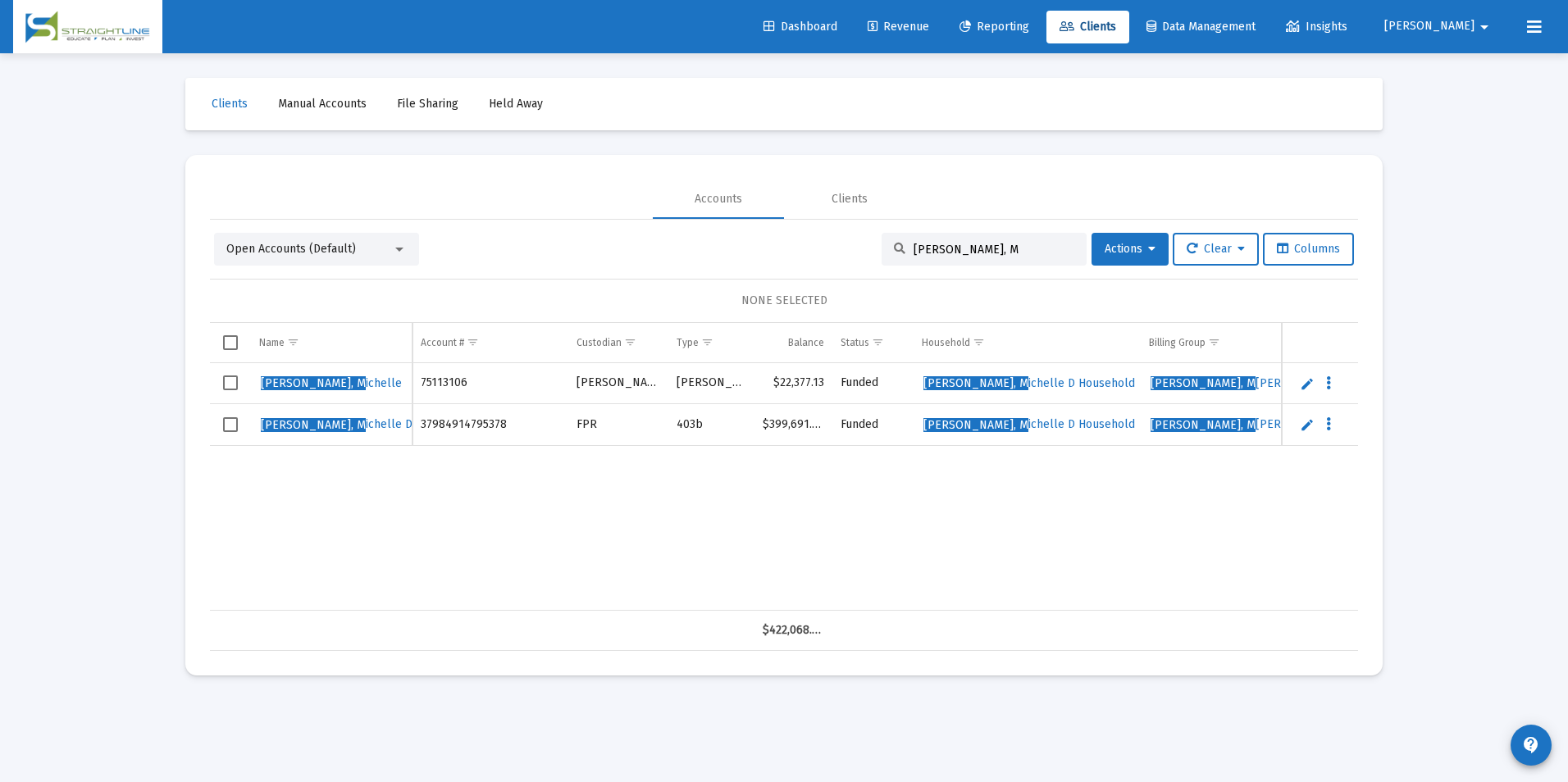
type input "[PERSON_NAME], M"
click at [1302, 381] on link "Edit" at bounding box center [1307, 384] width 15 height 15
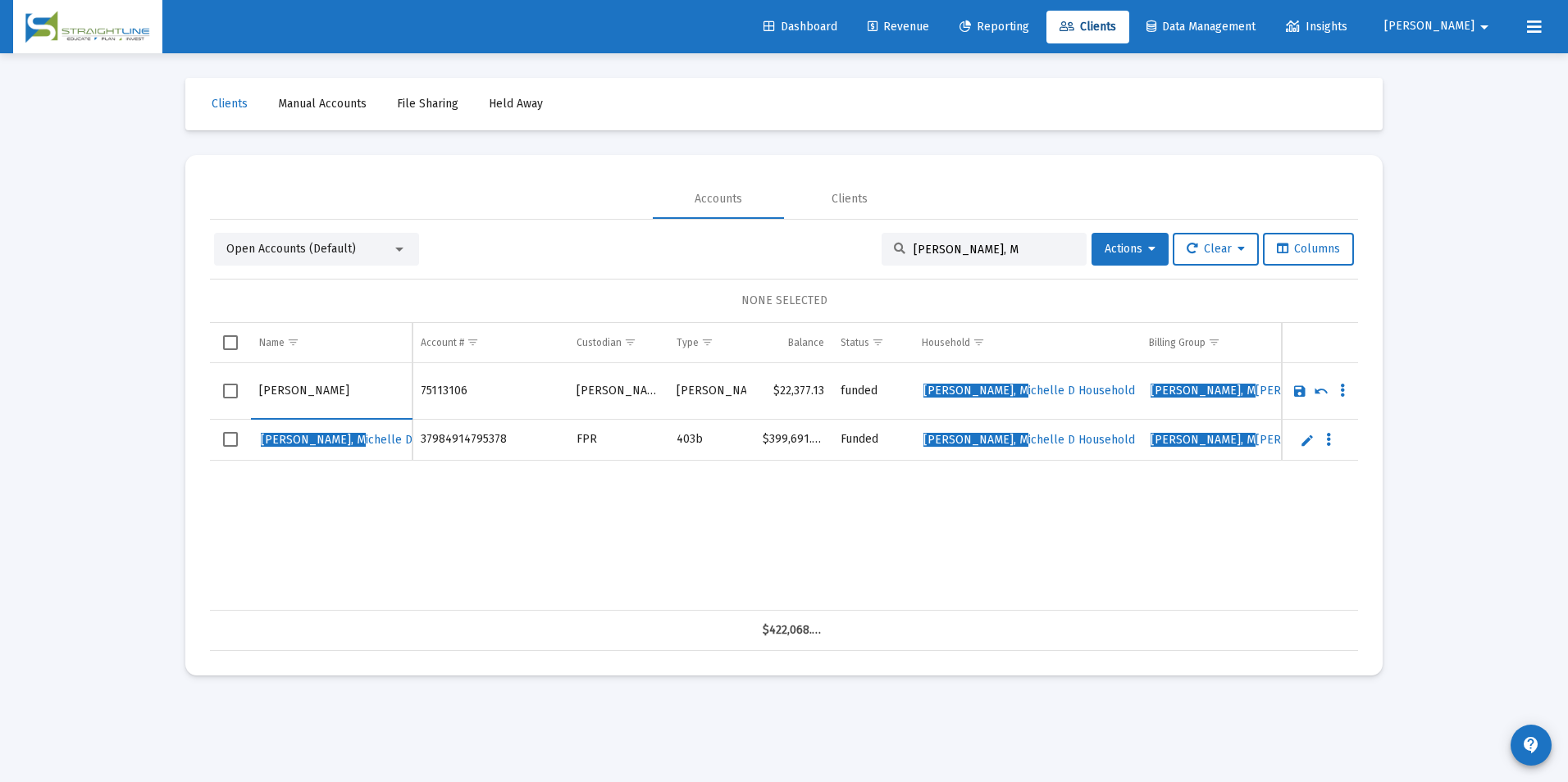
click at [1301, 388] on link "Save" at bounding box center [1300, 391] width 15 height 15
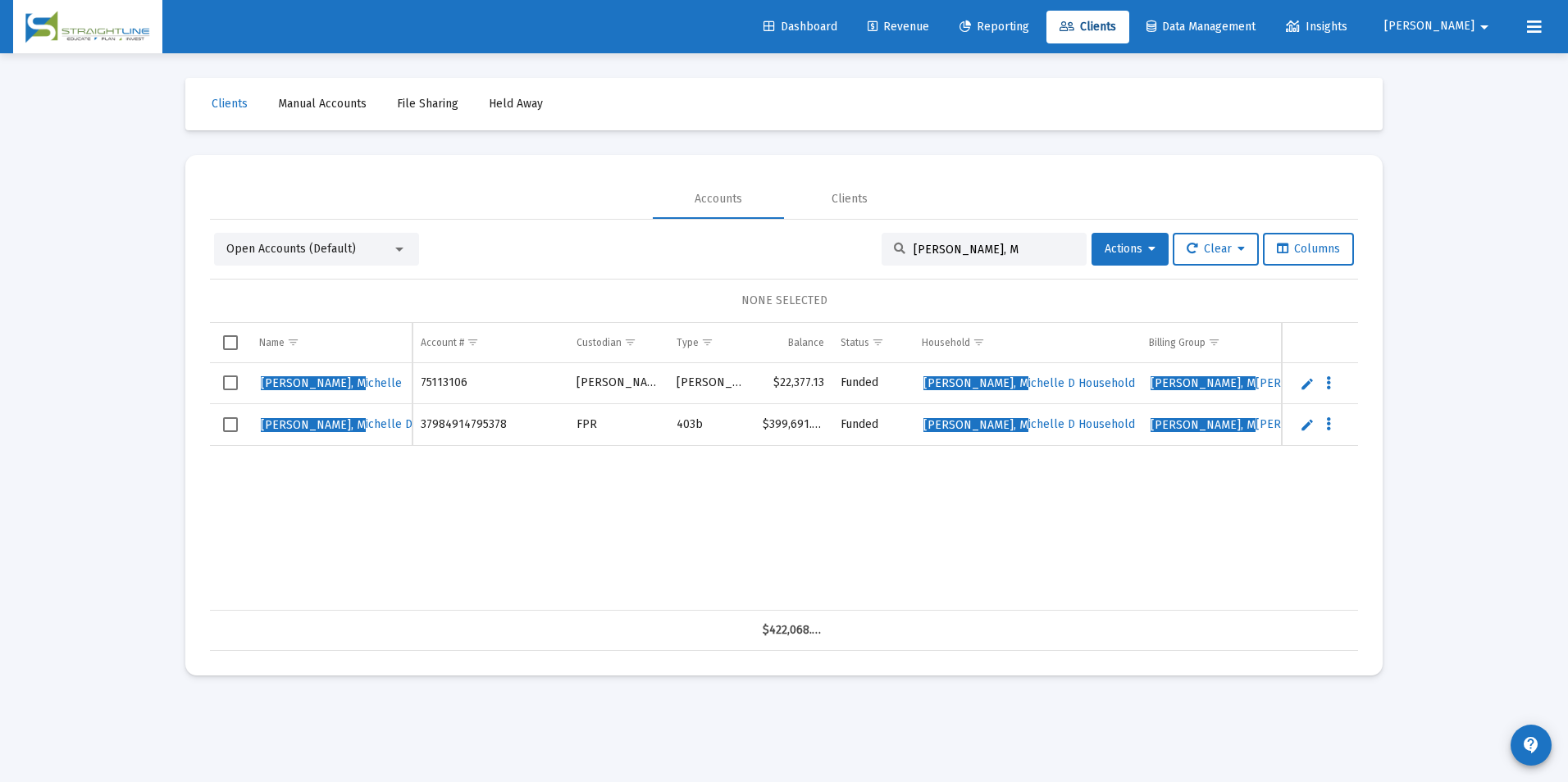
click at [1310, 421] on link "Edit" at bounding box center [1307, 425] width 15 height 15
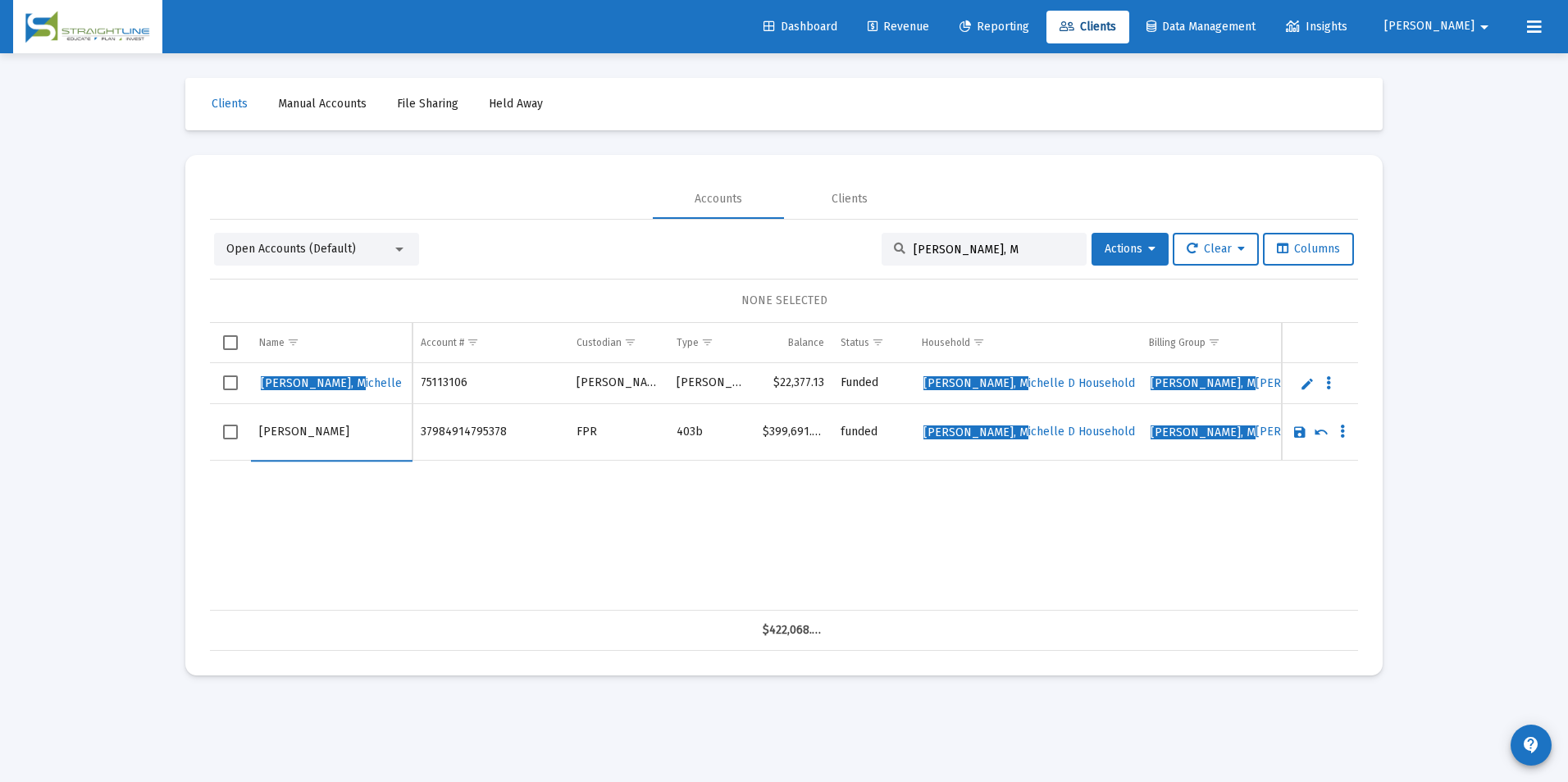
type input "[PERSON_NAME]"
click at [1295, 433] on link "Save" at bounding box center [1300, 433] width 15 height 15
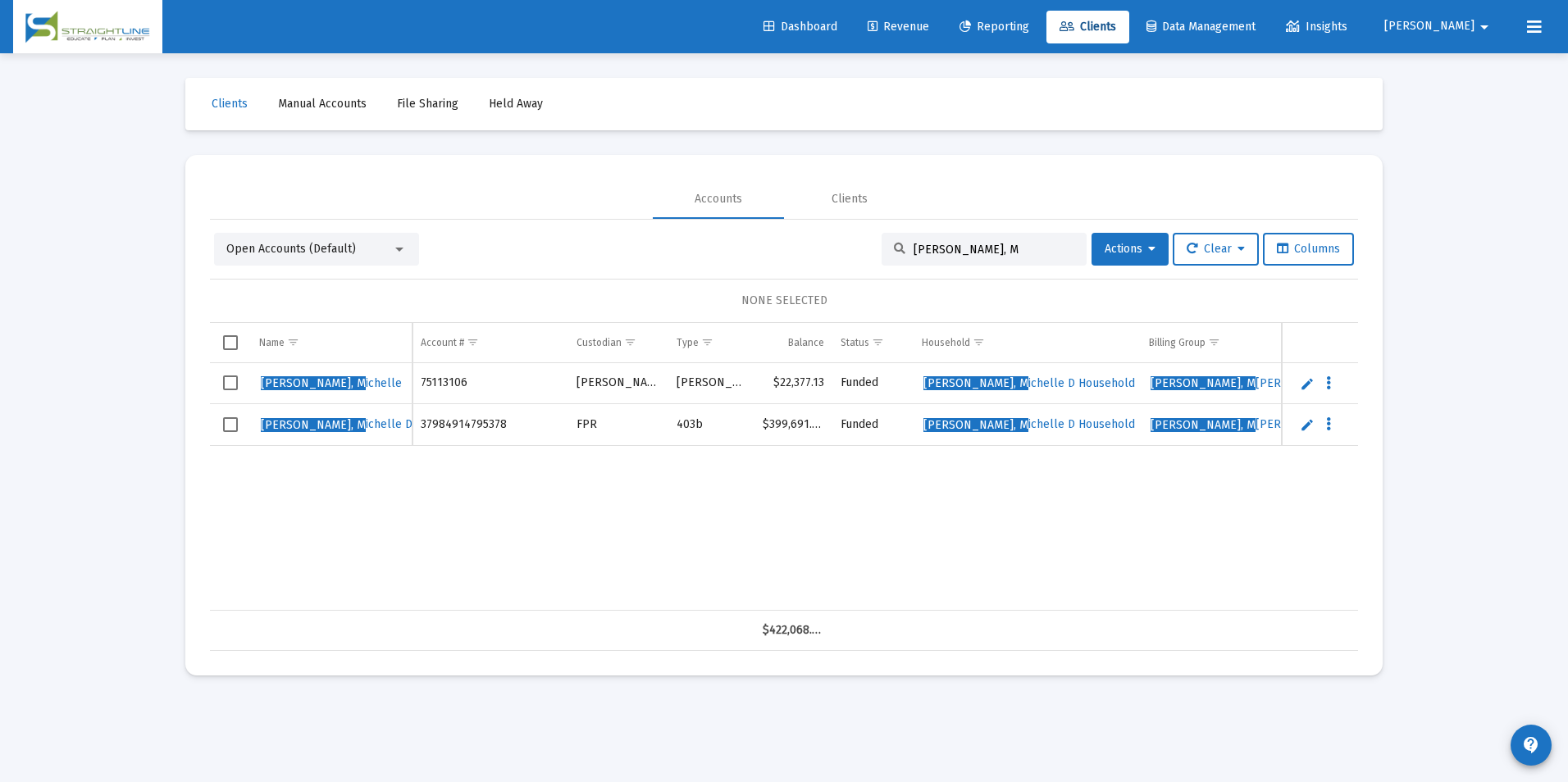
click at [1302, 386] on link "Edit" at bounding box center [1307, 384] width 15 height 15
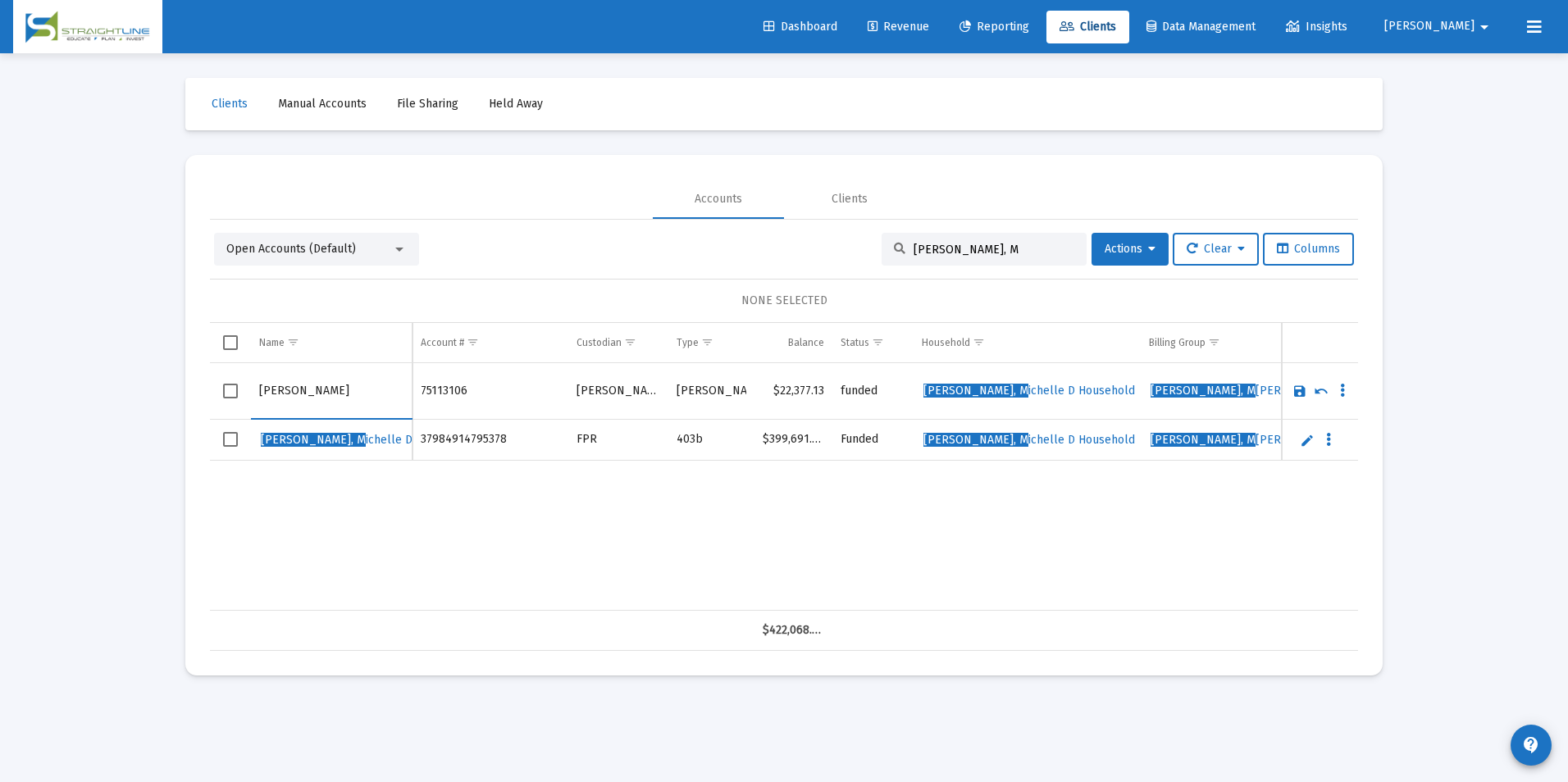
type input "[PERSON_NAME]"
click at [1304, 395] on link "Save" at bounding box center [1300, 391] width 15 height 15
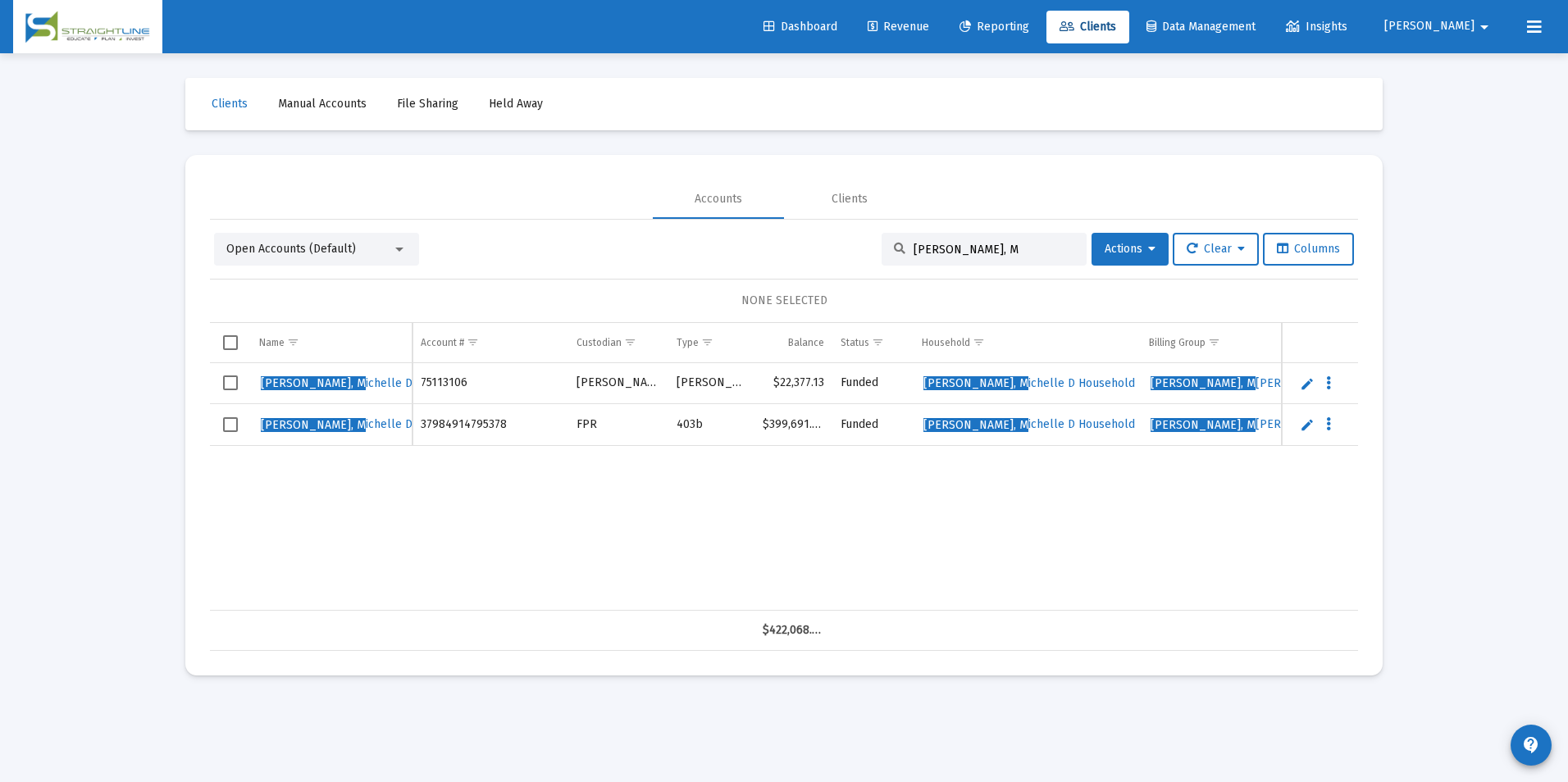
drag, startPoint x: 906, startPoint y: 247, endPoint x: 833, endPoint y: 242, distance: 73.2
click at [833, 242] on div "Open Accounts (Default) [PERSON_NAME], M Actions Clear Columns" at bounding box center [784, 250] width 1140 height 33
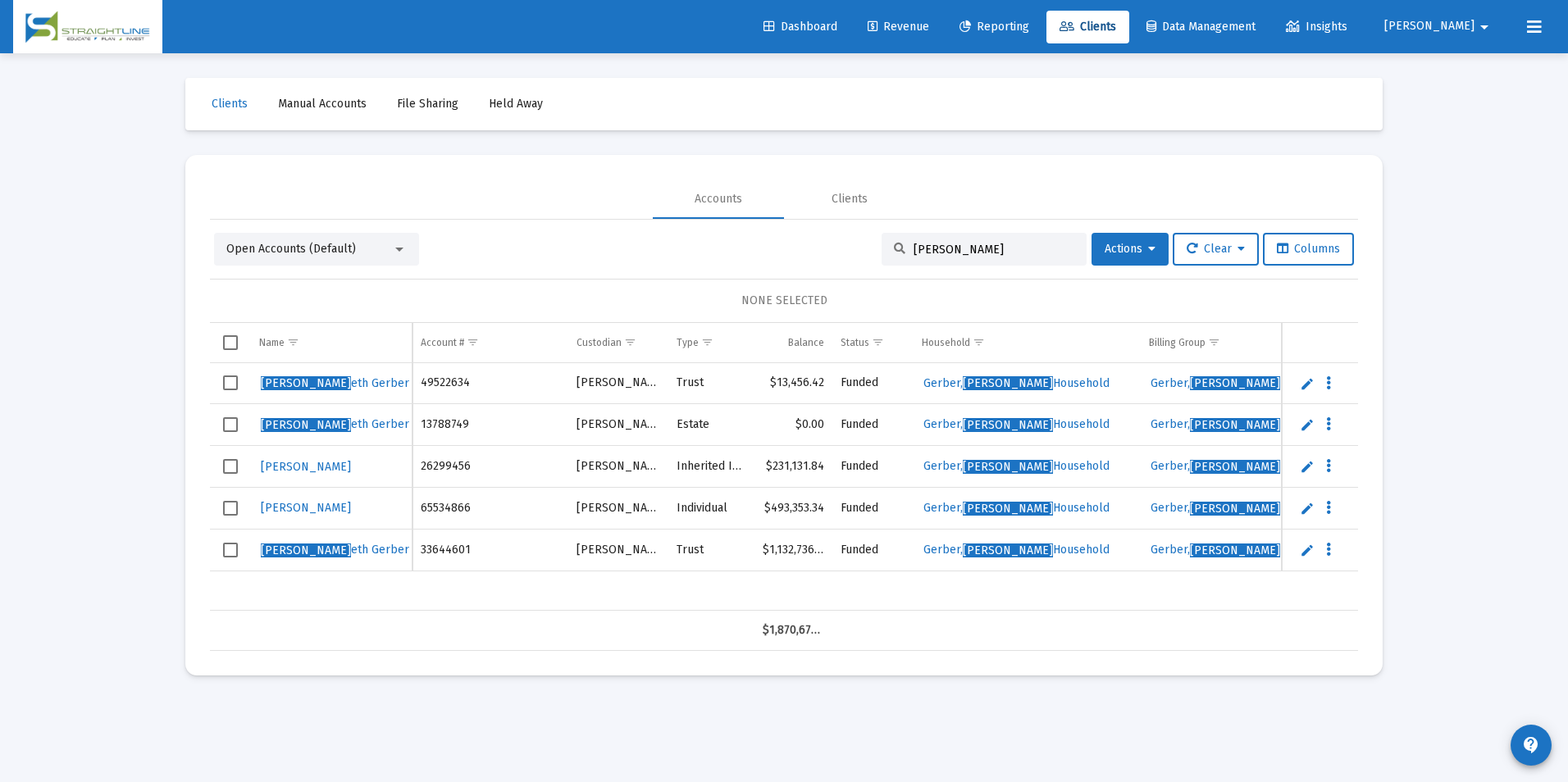
drag, startPoint x: 967, startPoint y: 249, endPoint x: 808, endPoint y: 237, distance: 159.5
click at [808, 237] on div "Open Accounts (Default) [PERSON_NAME] Actions Clear Columns" at bounding box center [784, 250] width 1140 height 33
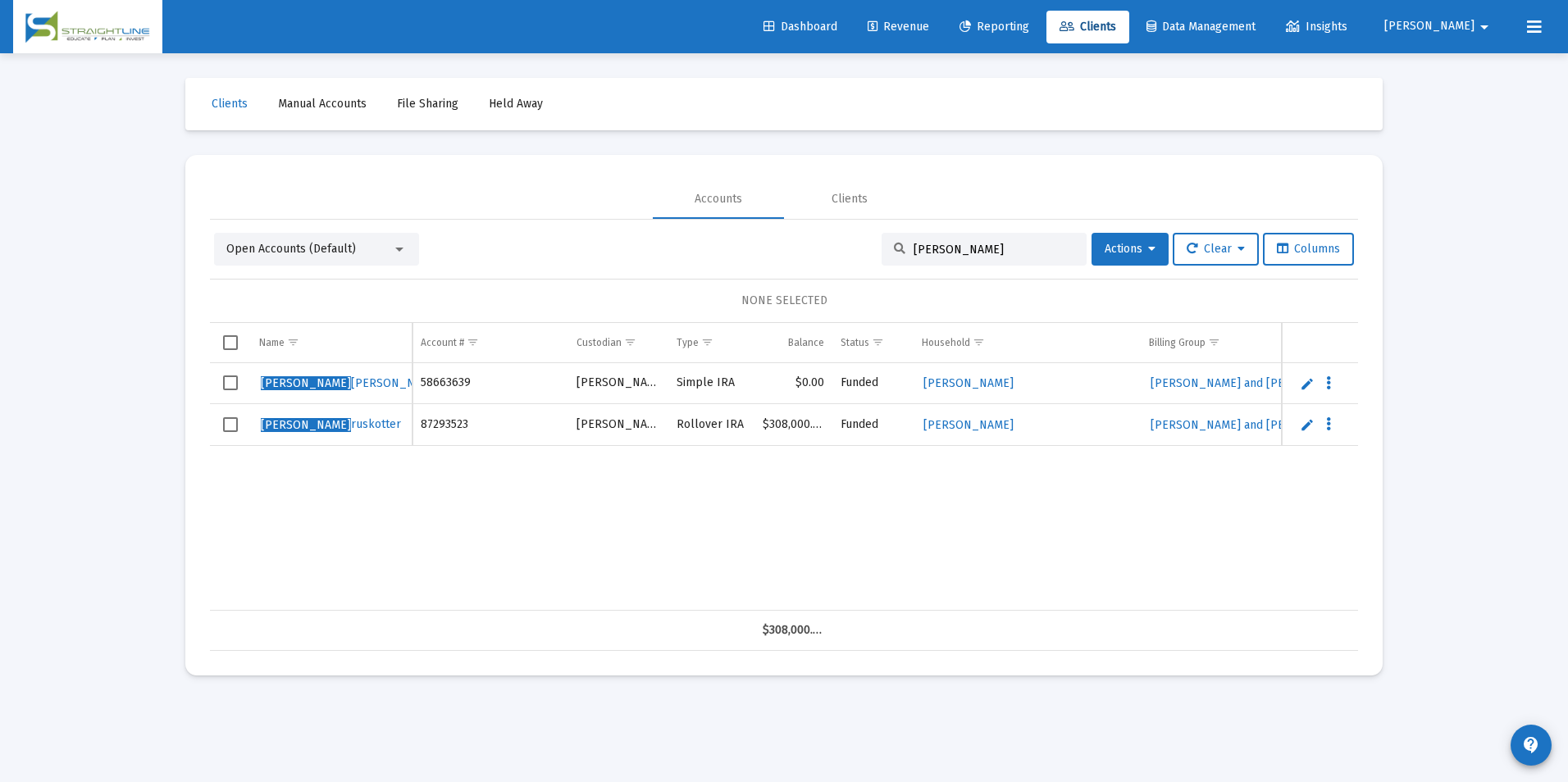
type input "[PERSON_NAME]"
click at [1307, 383] on link "Edit" at bounding box center [1307, 384] width 15 height 15
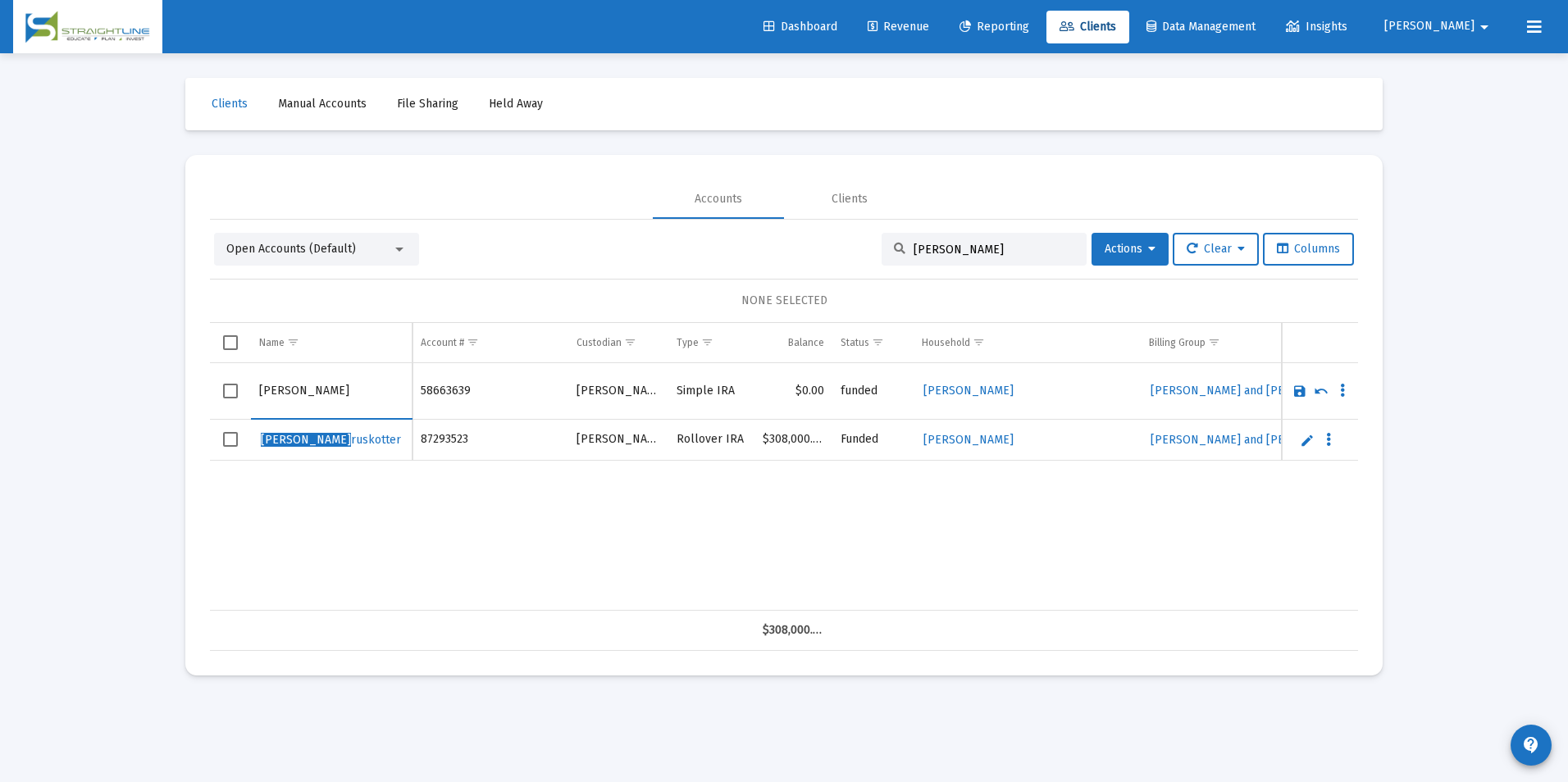
drag, startPoint x: 305, startPoint y: 393, endPoint x: 216, endPoint y: 382, distance: 89.7
click at [216, 382] on tr "[PERSON_NAME]" at bounding box center [784, 392] width 1148 height 56
click at [341, 404] on input "[PERSON_NAME]" at bounding box center [331, 391] width 144 height 39
type input "[PERSON_NAME]"
click at [1302, 389] on link "Save" at bounding box center [1300, 391] width 15 height 15
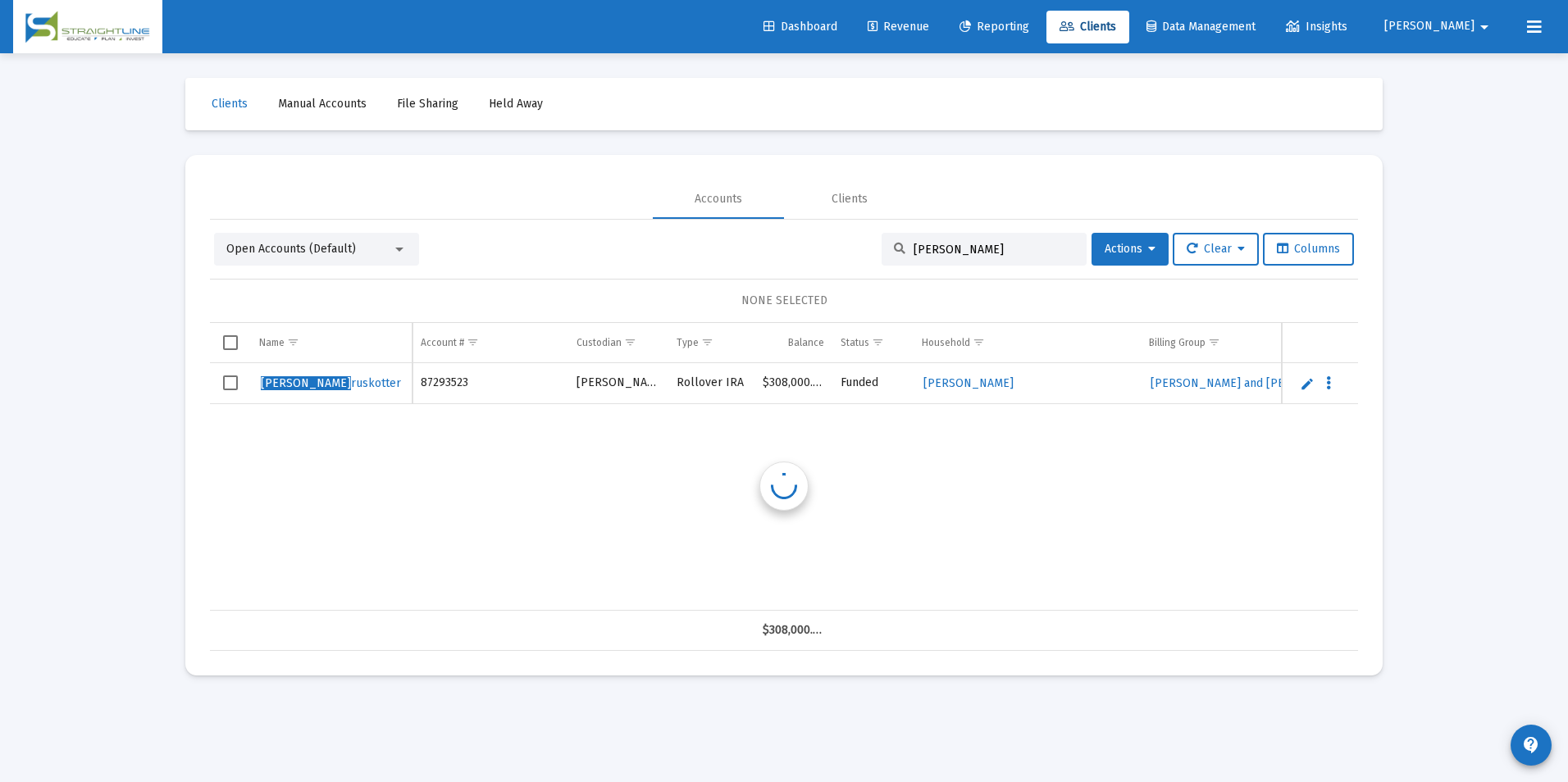
click at [1302, 389] on link "Edit" at bounding box center [1307, 384] width 15 height 15
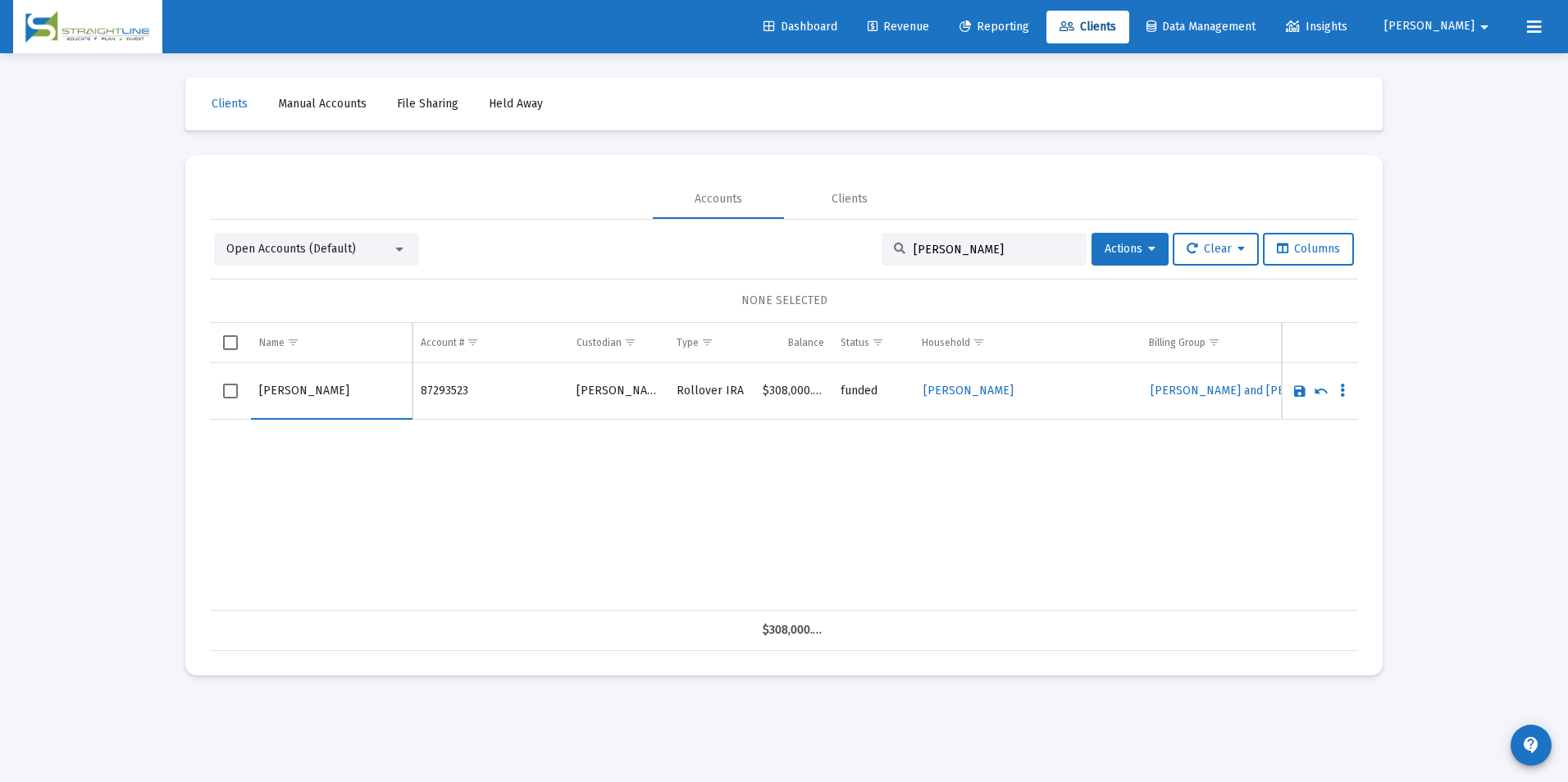
drag, startPoint x: 305, startPoint y: 391, endPoint x: 198, endPoint y: 389, distance: 107.0
click at [198, 389] on mat-card "Accounts Clients Open Accounts (Default) [PERSON_NAME] Actions Clear Columns NO…" at bounding box center [784, 415] width 1197 height 521
click at [337, 398] on input "[PERSON_NAME]" at bounding box center [331, 391] width 144 height 39
type input "[PERSON_NAME]"
click at [1298, 397] on link "Save" at bounding box center [1300, 391] width 15 height 15
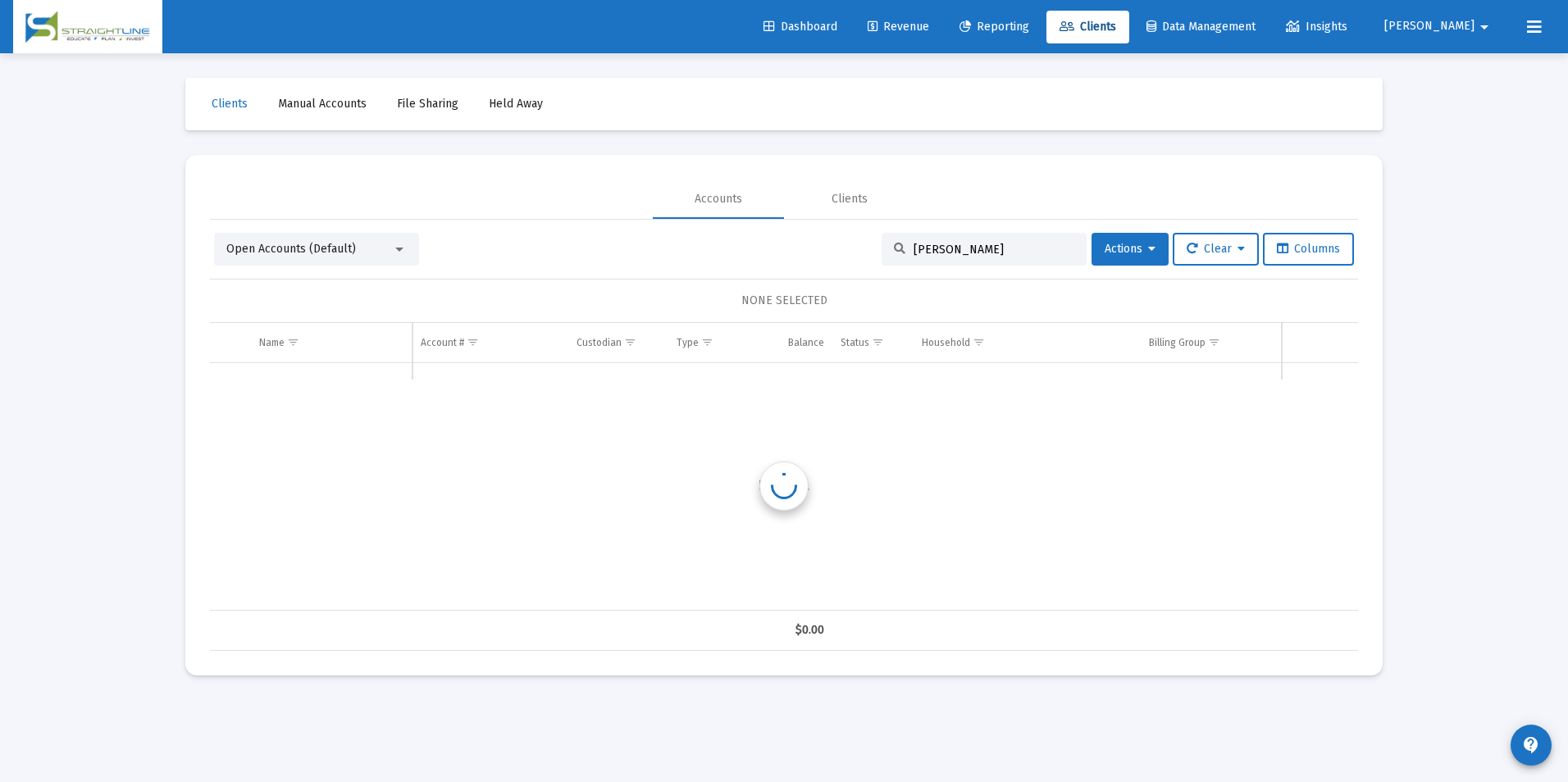
drag, startPoint x: 985, startPoint y: 252, endPoint x: 825, endPoint y: 252, distance: 160.0
click at [825, 252] on div "Open Accounts (Default) [PERSON_NAME] Actions Clear Columns" at bounding box center [784, 250] width 1140 height 33
click at [999, 254] on input "[PERSON_NAME]" at bounding box center [994, 249] width 161 height 14
drag, startPoint x: 999, startPoint y: 254, endPoint x: 672, endPoint y: 232, distance: 327.7
click at [672, 232] on div "Open Accounts (Default) [PERSON_NAME] Actions Clear Columns NONE SELECTED Name …" at bounding box center [784, 436] width 1148 height 432
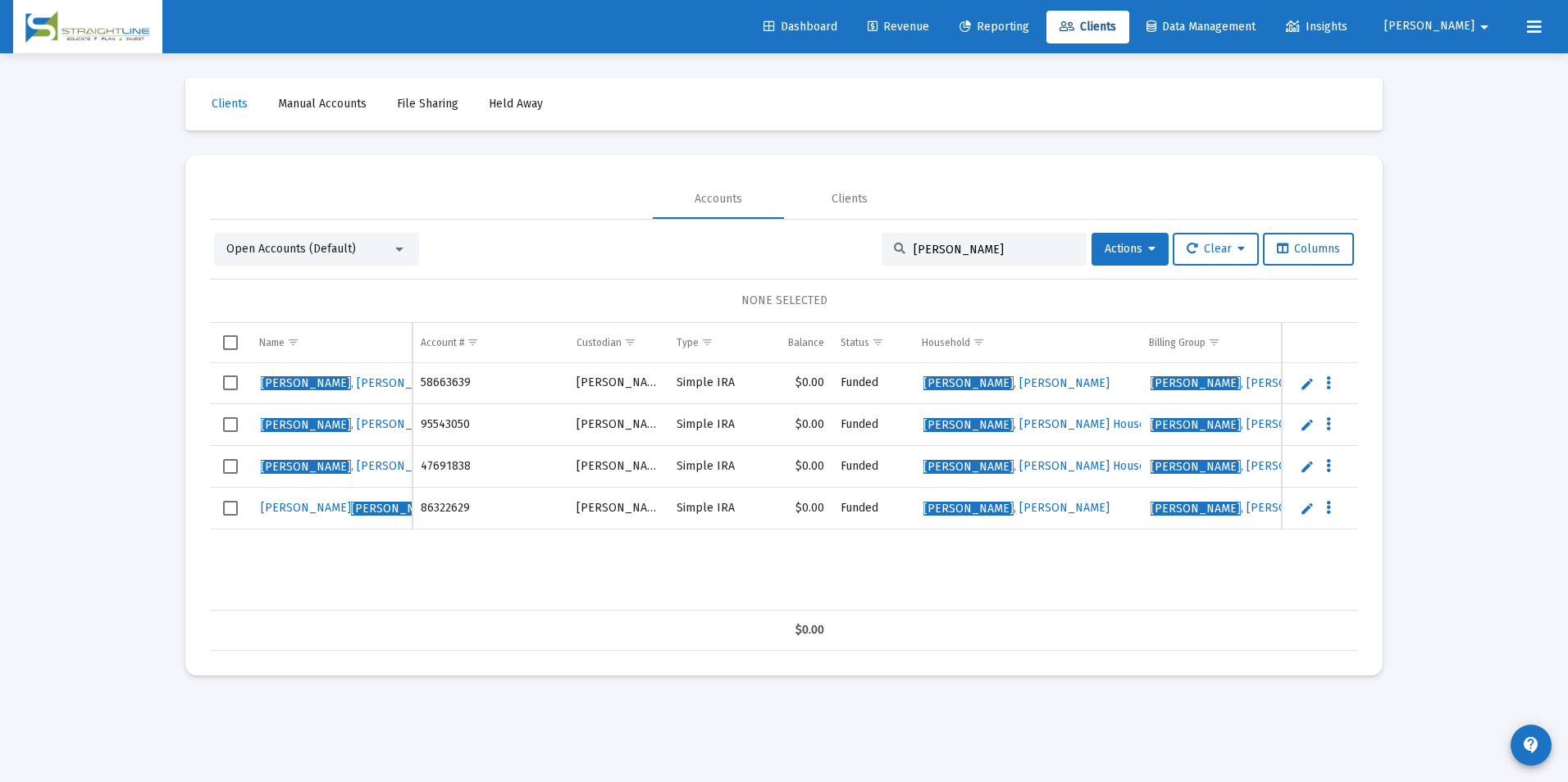
drag, startPoint x: 958, startPoint y: 254, endPoint x: 912, endPoint y: 253, distance: 46.0
click at [914, 253] on input "[PERSON_NAME]" at bounding box center [994, 249] width 161 height 14
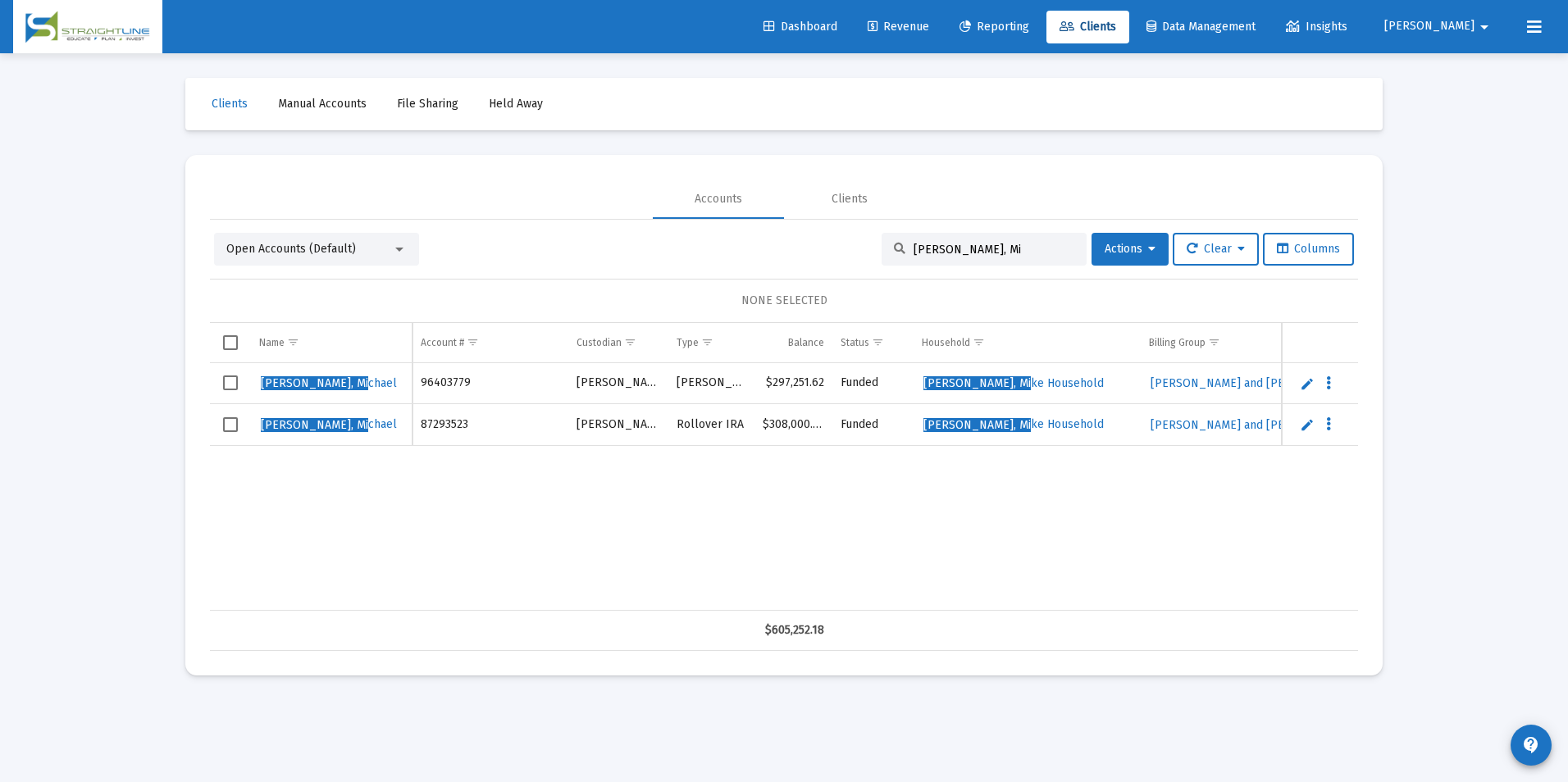
drag, startPoint x: 931, startPoint y: 249, endPoint x: 848, endPoint y: 246, distance: 83.1
click at [848, 246] on div "Open Accounts (Default) [PERSON_NAME], Mi Actions Clear Columns" at bounding box center [784, 250] width 1140 height 33
click at [996, 251] on input "[PERSON_NAME], Mi" at bounding box center [994, 249] width 161 height 14
drag, startPoint x: 996, startPoint y: 251, endPoint x: 862, endPoint y: 244, distance: 134.2
click at [862, 244] on div "Open Accounts (Default) [PERSON_NAME], Mi Actions Clear Columns" at bounding box center [784, 250] width 1140 height 33
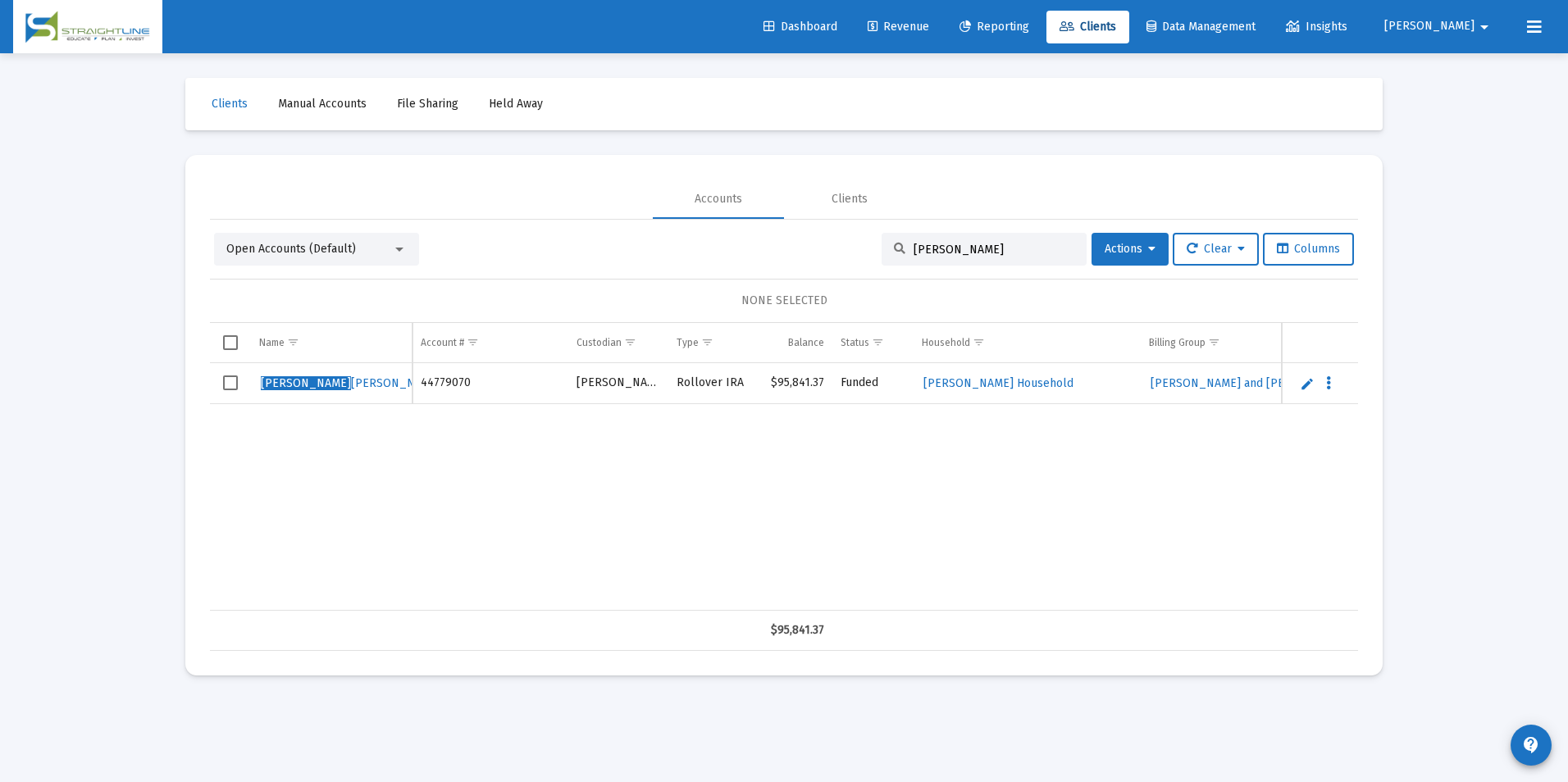
type input "[PERSON_NAME]"
click at [1308, 387] on link "Edit" at bounding box center [1307, 384] width 15 height 15
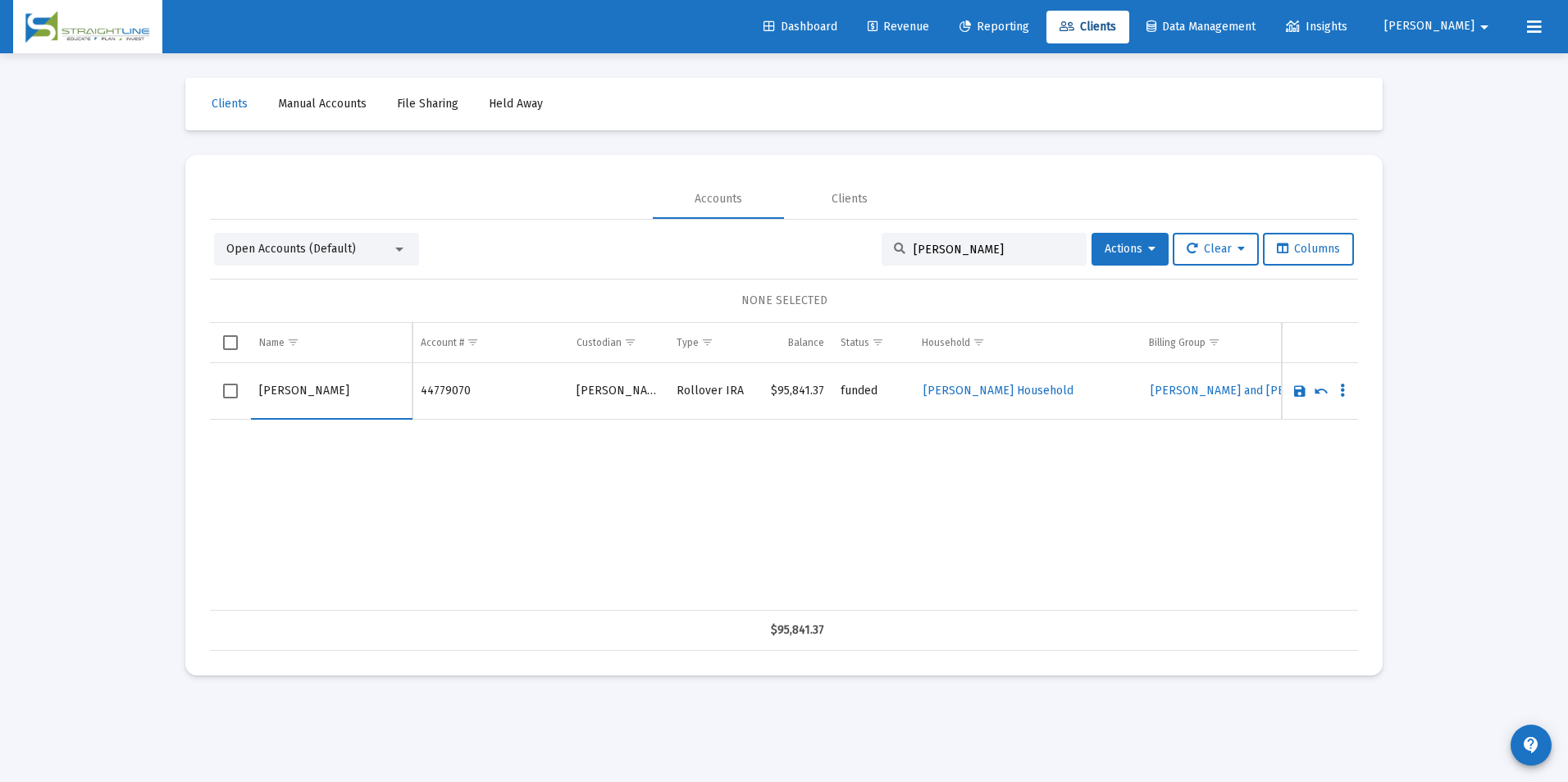
click at [1300, 395] on link "Save" at bounding box center [1300, 391] width 15 height 15
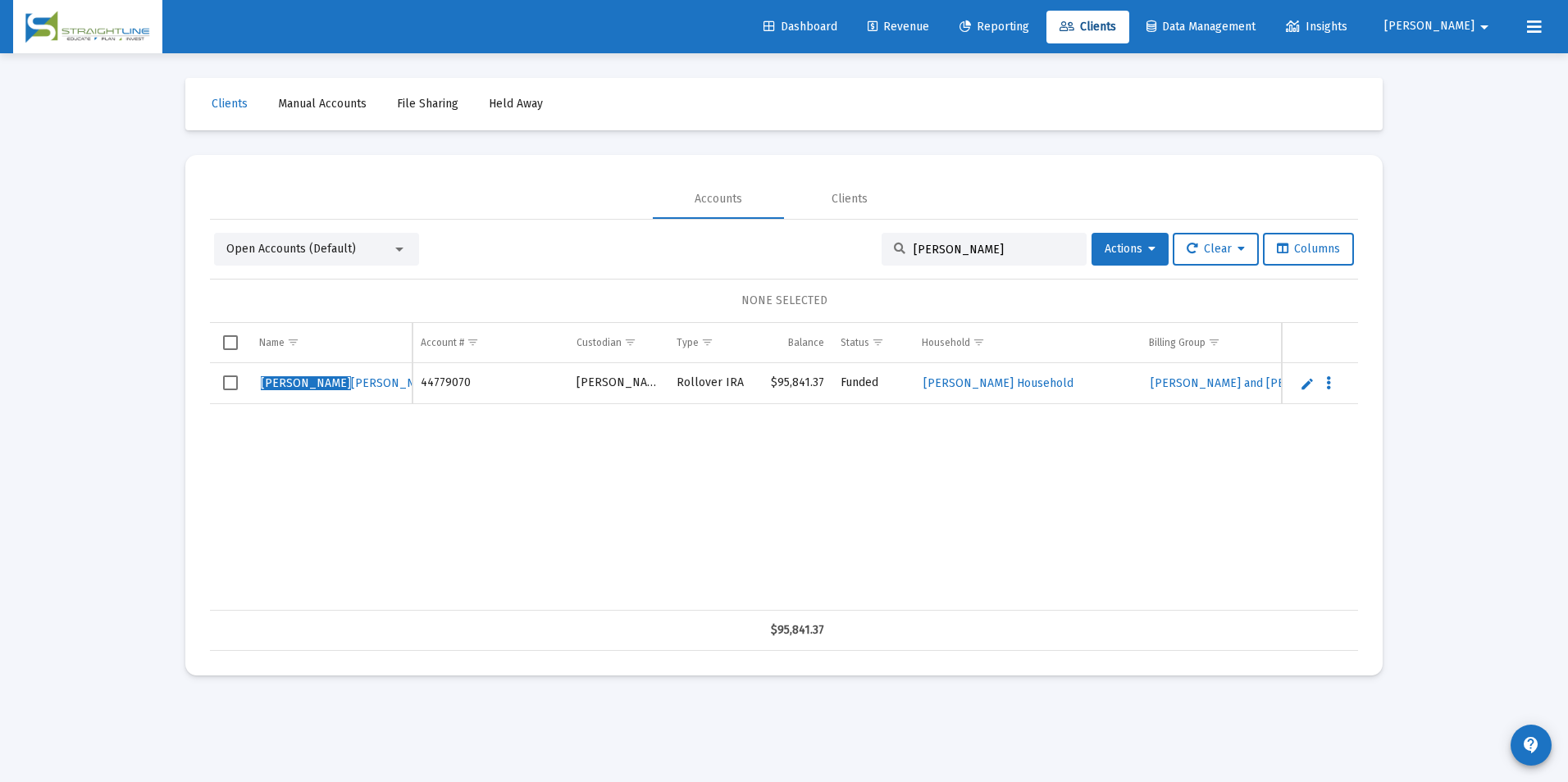
click at [1303, 384] on link "Edit" at bounding box center [1307, 384] width 15 height 15
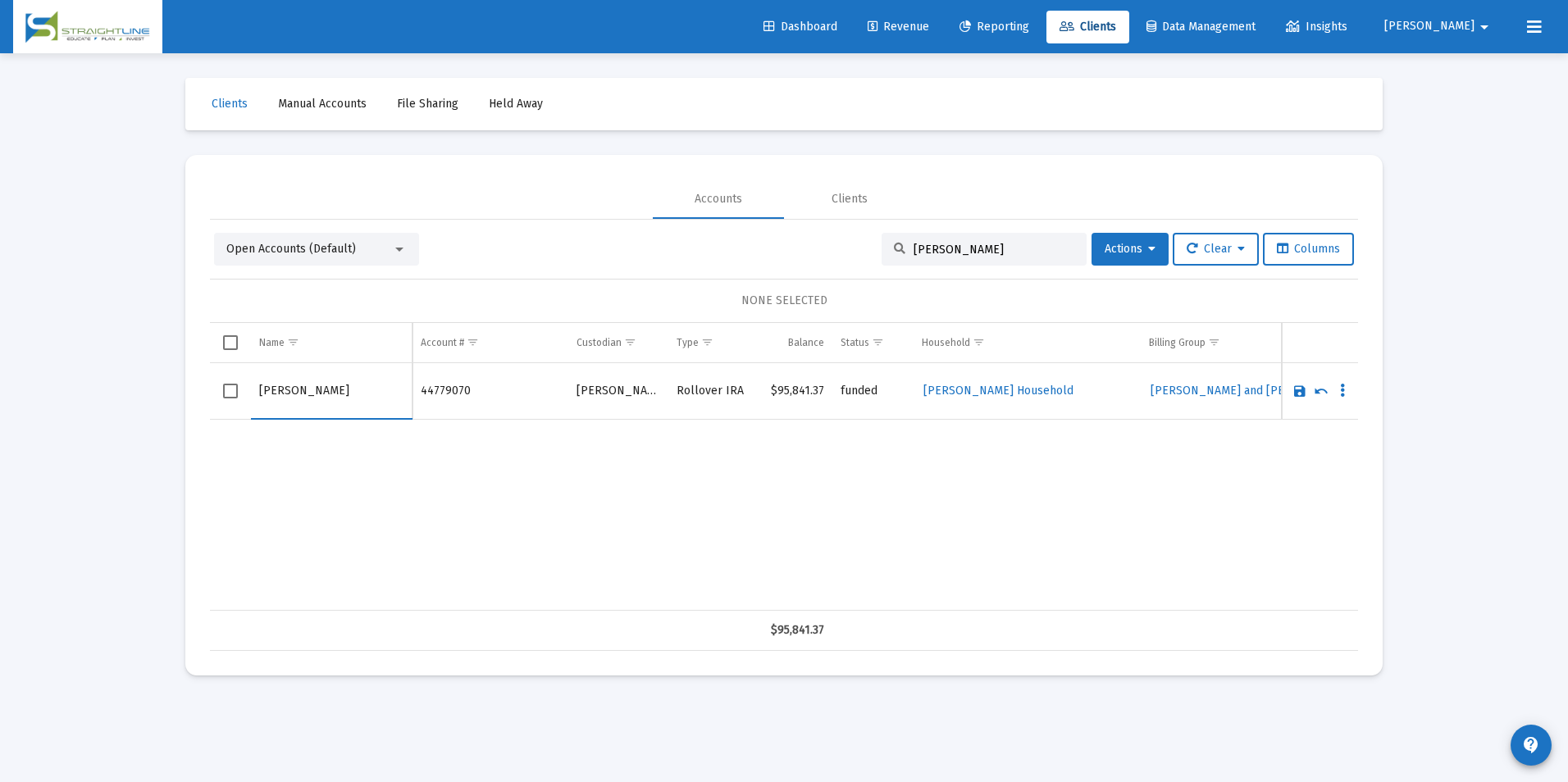
drag, startPoint x: 303, startPoint y: 393, endPoint x: 251, endPoint y: 399, distance: 52.3
click at [251, 399] on td "[PERSON_NAME]" at bounding box center [331, 392] width 162 height 56
click at [360, 395] on input "[PERSON_NAME]" at bounding box center [331, 391] width 144 height 39
type input "[PERSON_NAME]"
click at [1287, 389] on td "Data grid" at bounding box center [1320, 392] width 76 height 56
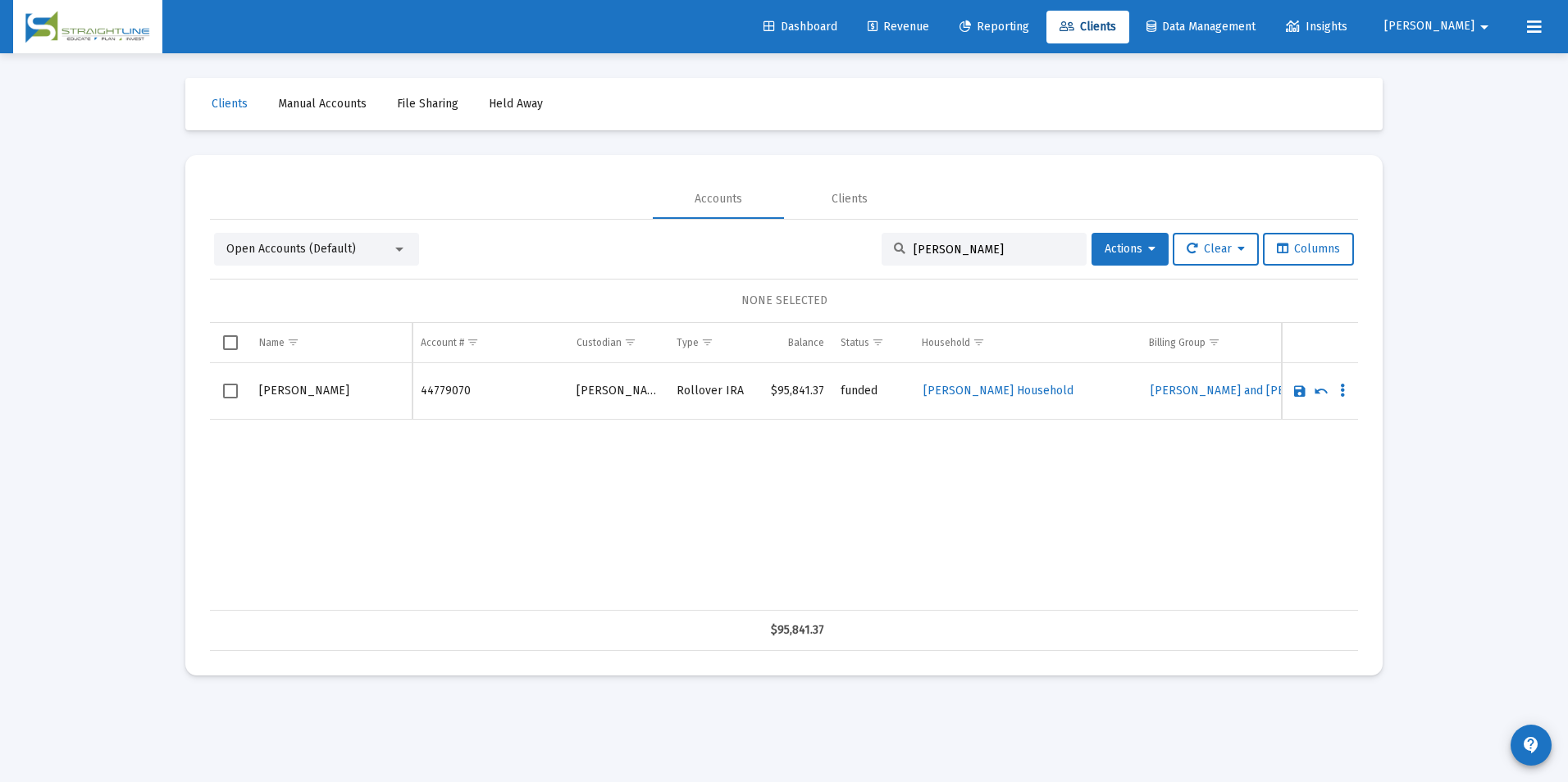
click at [1298, 390] on link "Save" at bounding box center [1300, 391] width 15 height 15
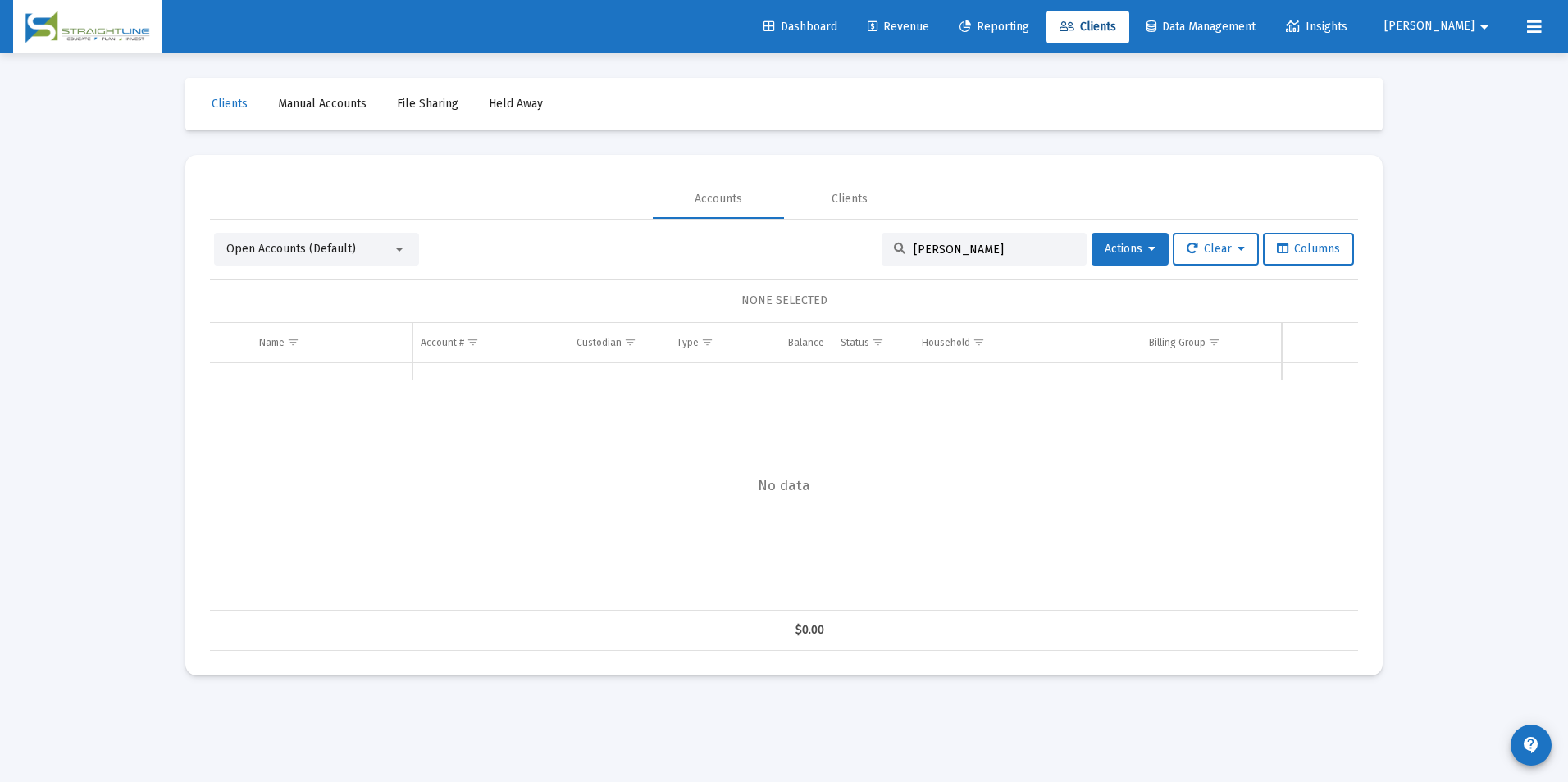
drag, startPoint x: 955, startPoint y: 245, endPoint x: 792, endPoint y: 226, distance: 164.1
click at [792, 226] on div "Open Accounts (Default) [PERSON_NAME] Actions Clear Columns NONE SELECTED Name …" at bounding box center [784, 436] width 1148 height 432
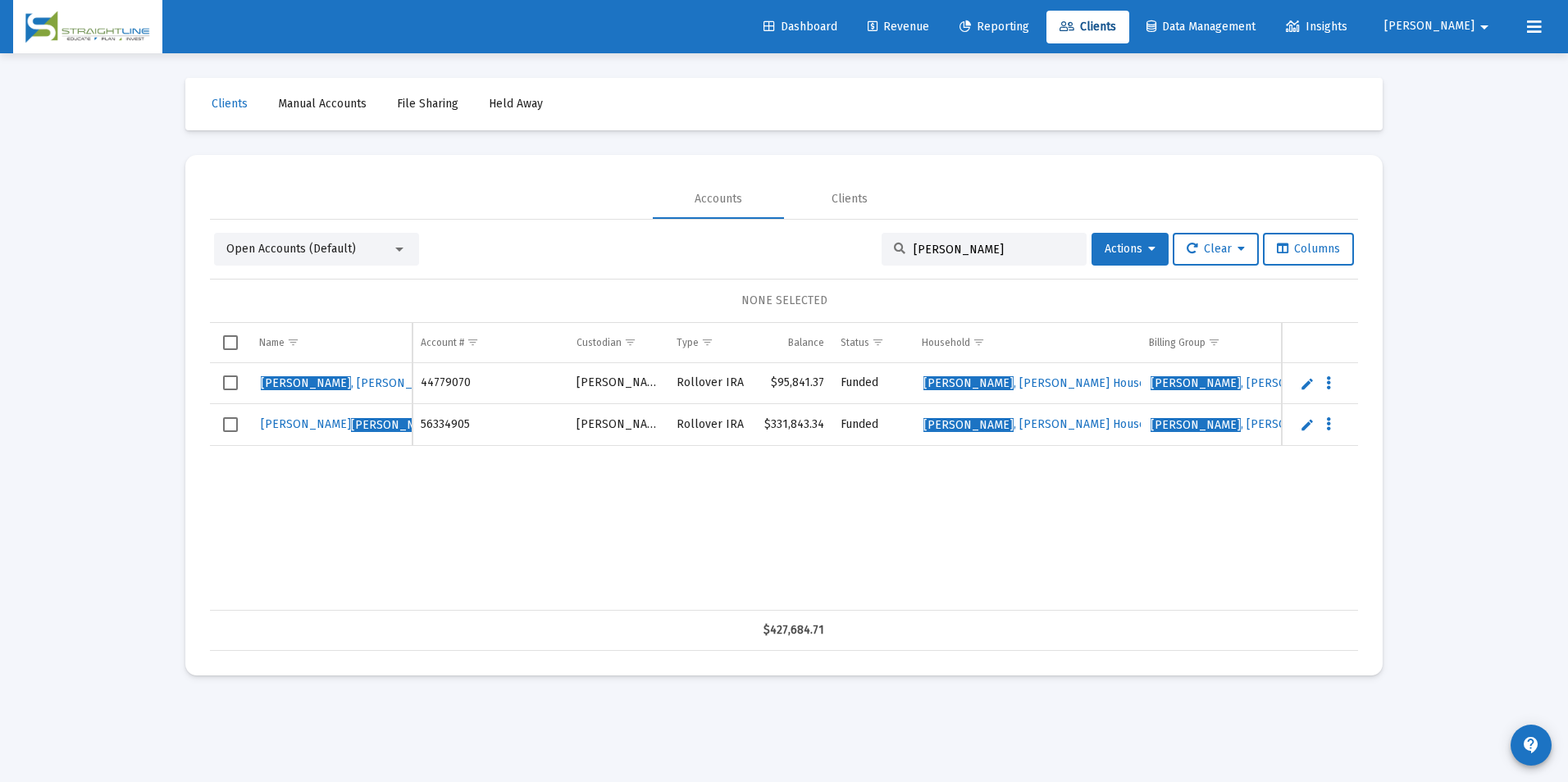
drag, startPoint x: 1039, startPoint y: 255, endPoint x: 744, endPoint y: 237, distance: 295.5
click at [744, 237] on div "Open Accounts (Default) [PERSON_NAME] Actions Clear Columns" at bounding box center [784, 250] width 1140 height 33
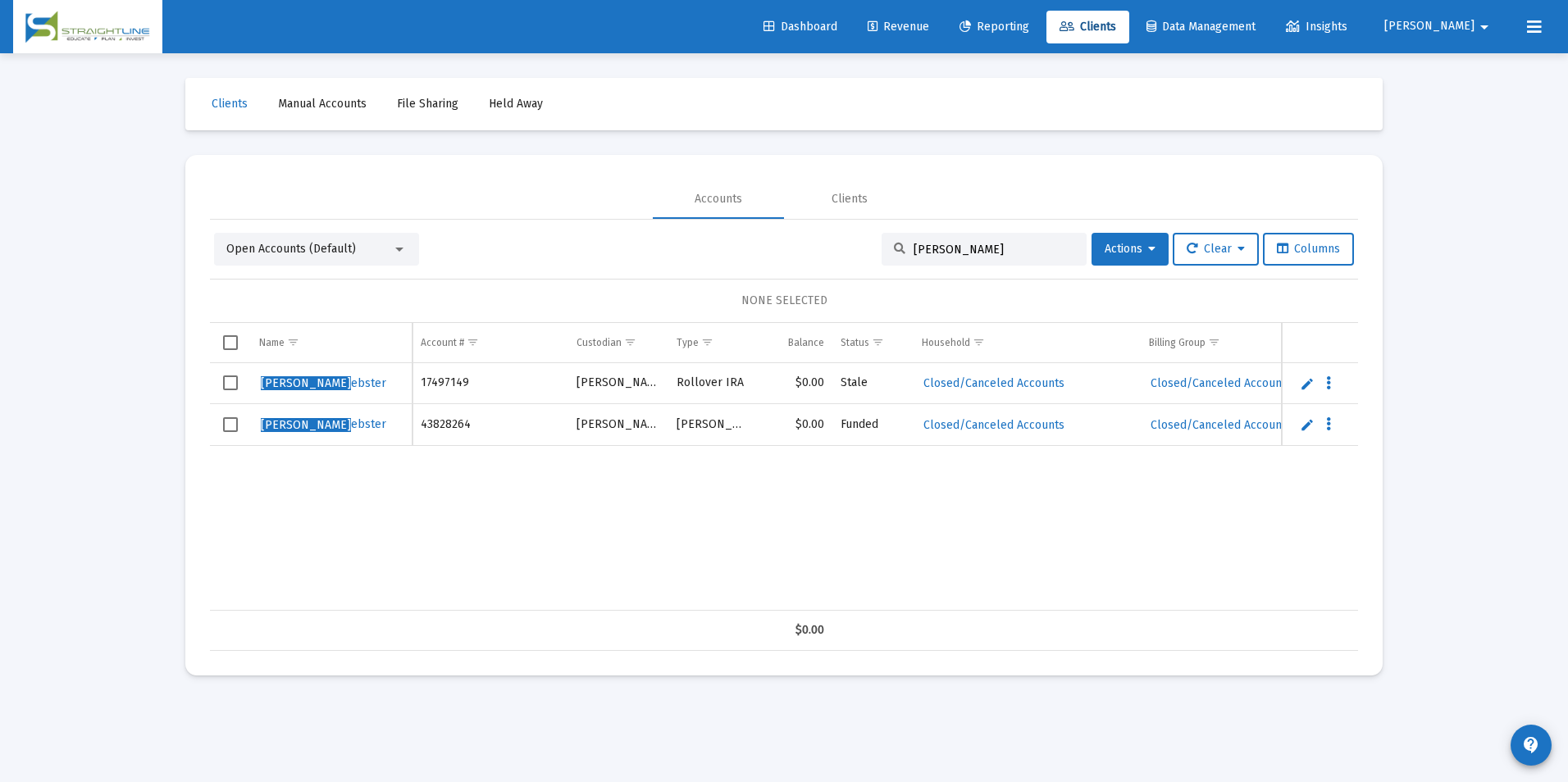
type input "[PERSON_NAME]"
click at [1308, 388] on link "Edit" at bounding box center [1307, 384] width 15 height 15
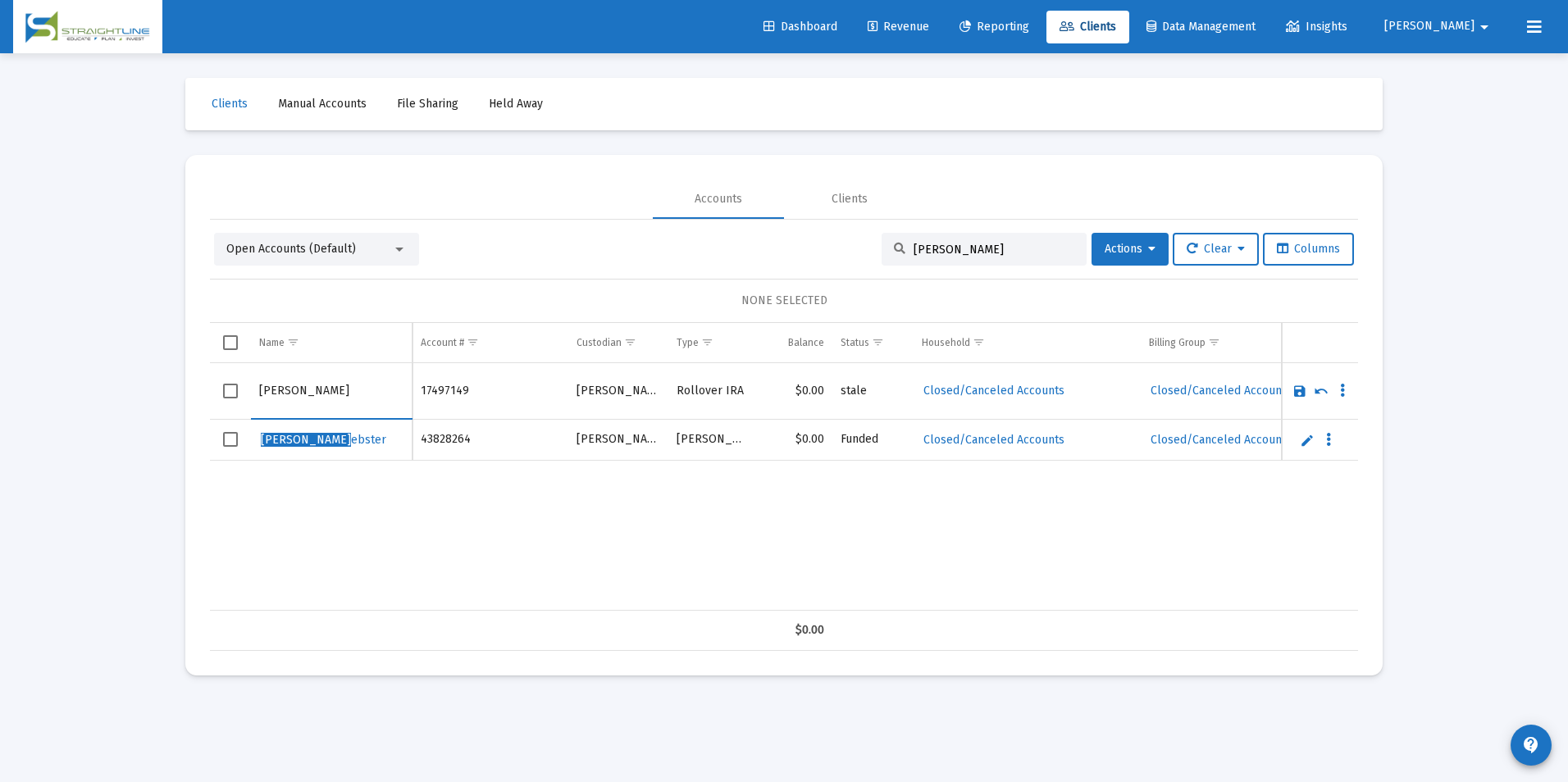
drag, startPoint x: 293, startPoint y: 392, endPoint x: 190, endPoint y: 392, distance: 103.0
click at [190, 392] on mat-card "Accounts Clients Open Accounts (Default) [PERSON_NAME] Actions Clear Columns NO…" at bounding box center [784, 415] width 1197 height 521
click at [368, 402] on input "[PERSON_NAME]" at bounding box center [331, 391] width 144 height 39
type input "[PERSON_NAME]"
click at [1296, 393] on link "Save" at bounding box center [1300, 391] width 15 height 15
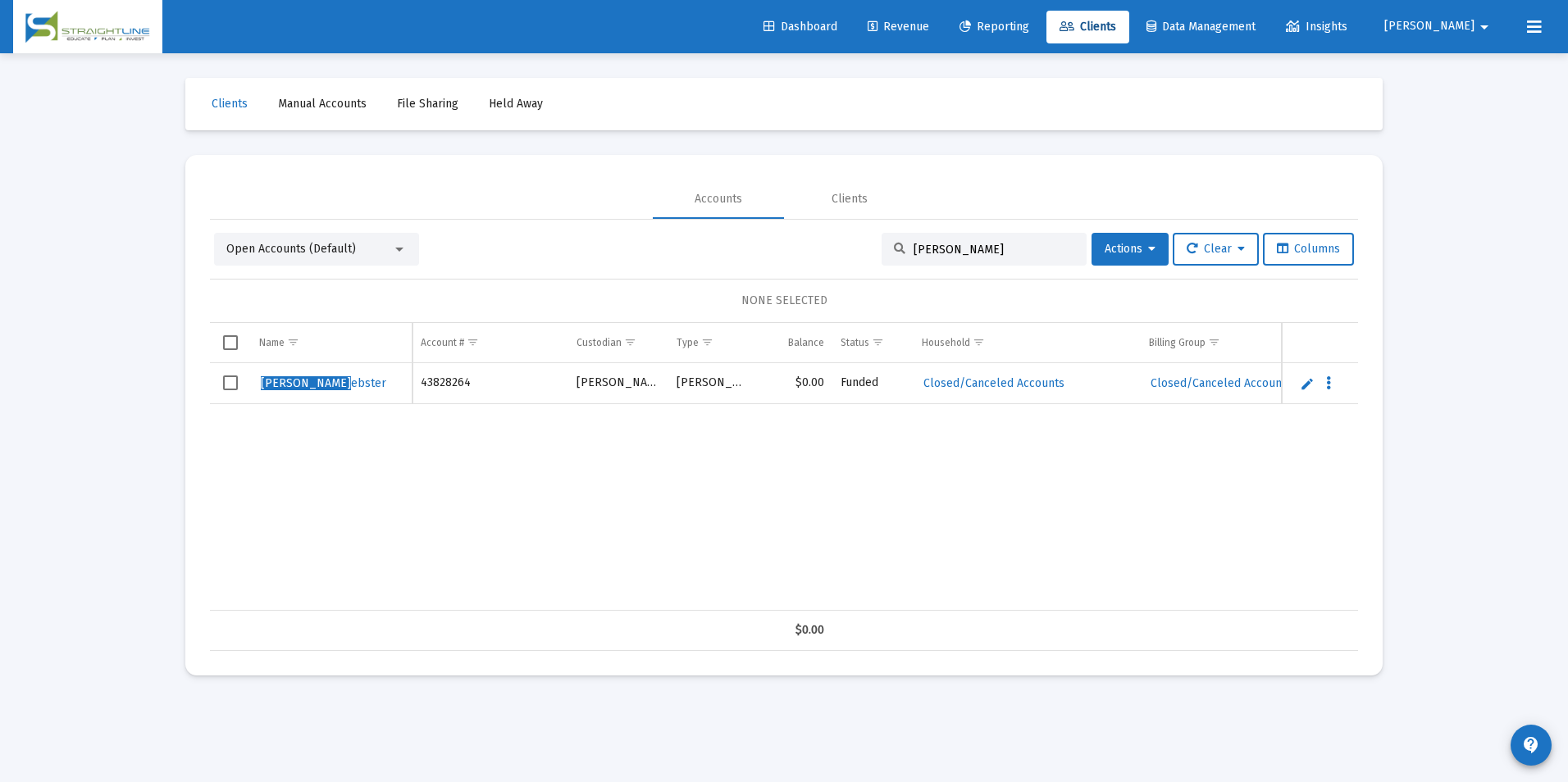
click at [1305, 389] on link "Edit" at bounding box center [1307, 384] width 15 height 15
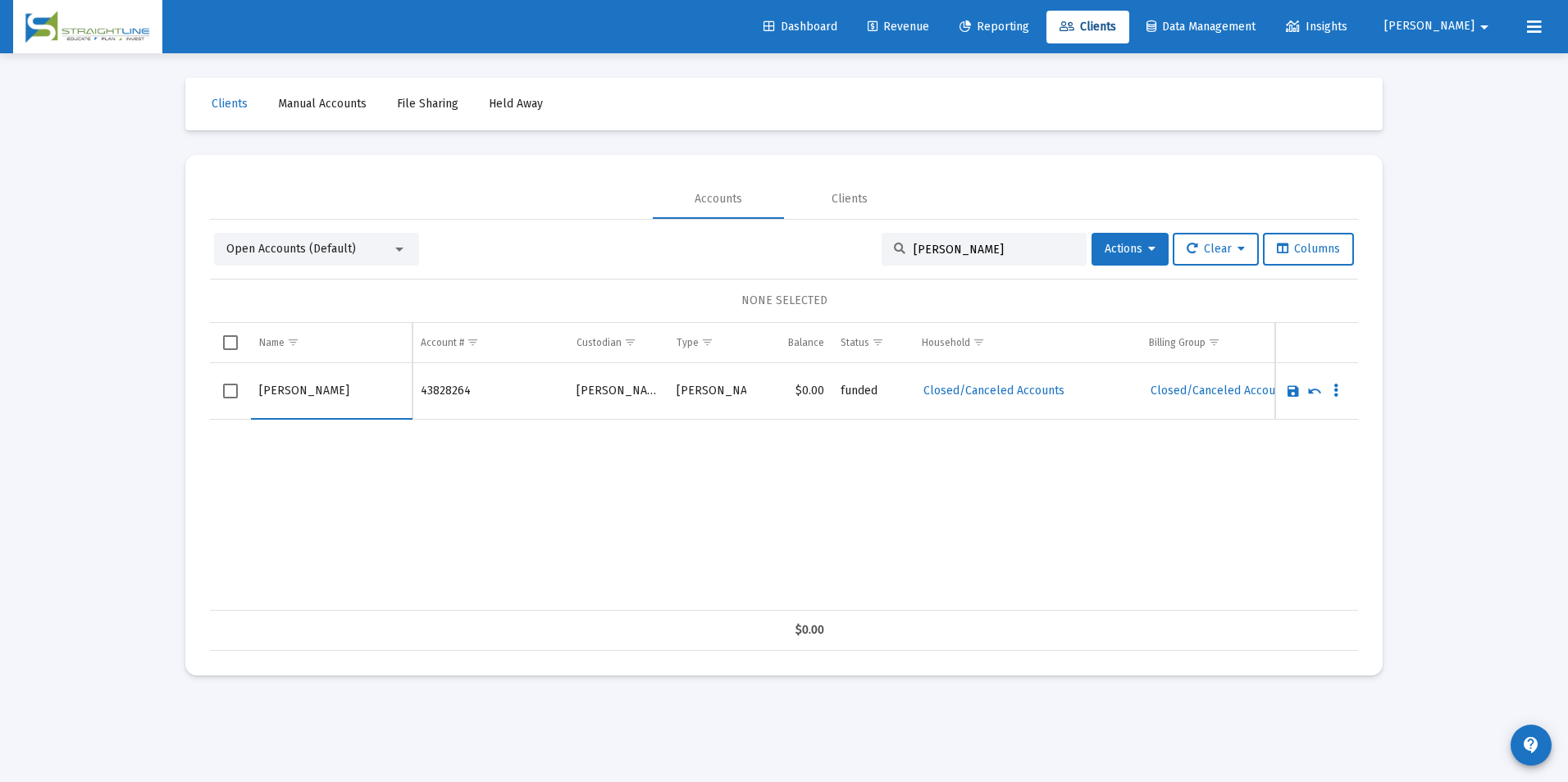
drag, startPoint x: 296, startPoint y: 388, endPoint x: 234, endPoint y: 402, distance: 63.6
click at [234, 402] on tr "[PERSON_NAME]" at bounding box center [784, 392] width 1148 height 56
click at [324, 396] on input "[PERSON_NAME]" at bounding box center [331, 391] width 144 height 39
type input "[PERSON_NAME]"
click at [1292, 391] on link "Save" at bounding box center [1293, 391] width 15 height 15
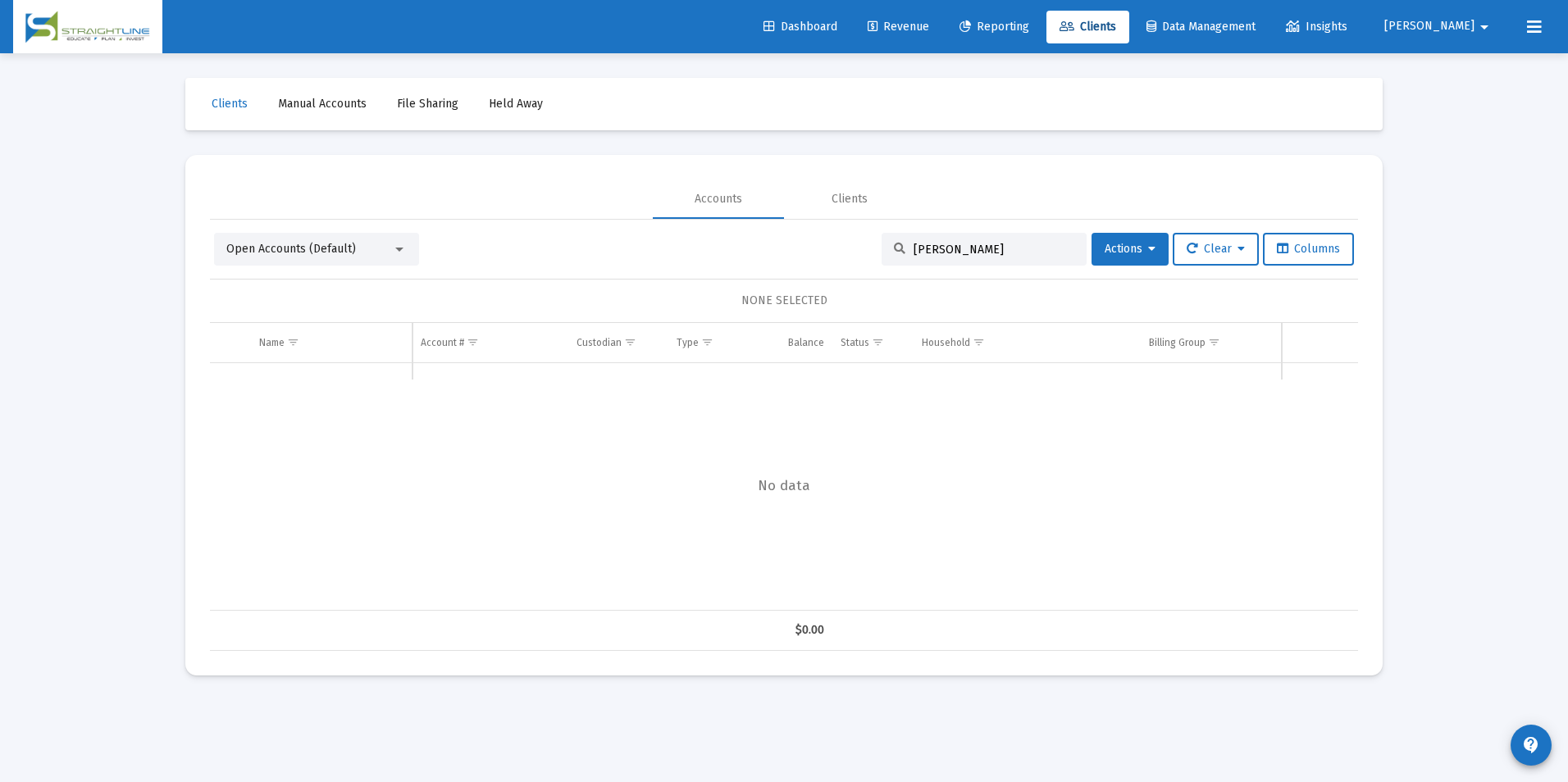
drag, startPoint x: 969, startPoint y: 252, endPoint x: 813, endPoint y: 238, distance: 156.6
click at [813, 238] on div "Open Accounts (Default) [PERSON_NAME] W Actions Clear Columns" at bounding box center [784, 250] width 1140 height 33
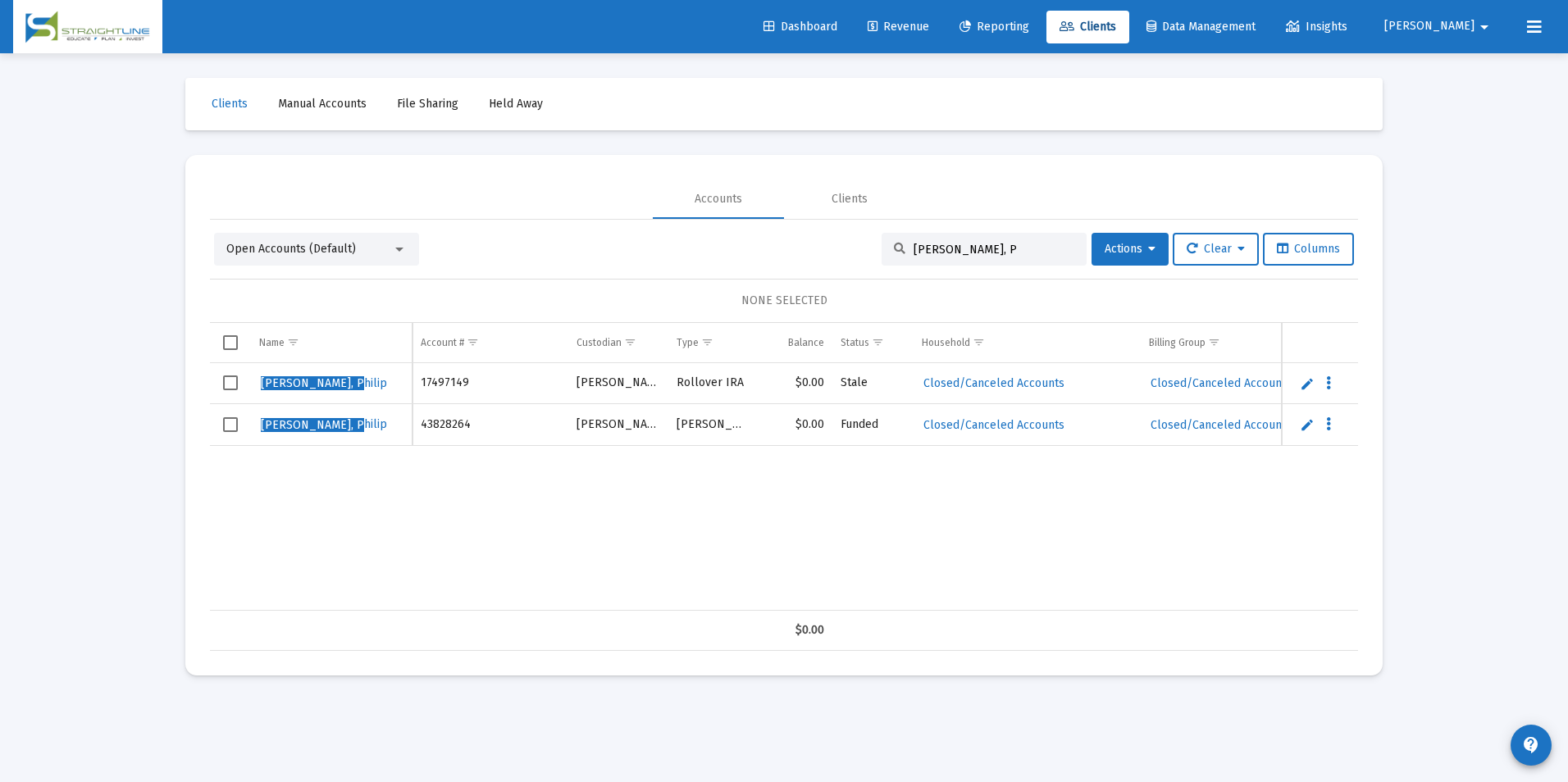
drag, startPoint x: 984, startPoint y: 249, endPoint x: 844, endPoint y: 257, distance: 140.2
click at [844, 257] on div "Open Accounts (Default) [PERSON_NAME], P Actions Clear Columns" at bounding box center [784, 250] width 1140 height 33
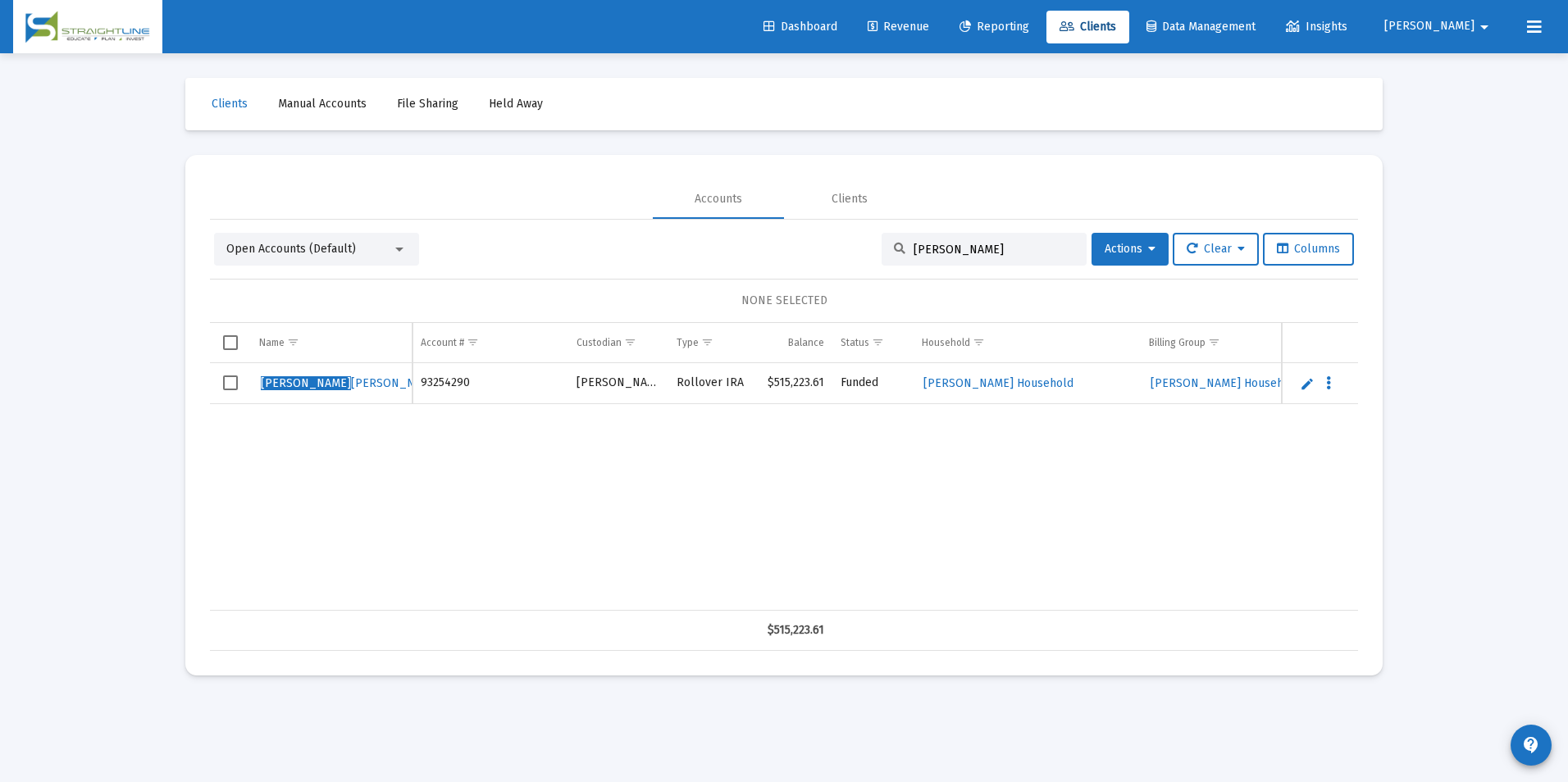
type input "[PERSON_NAME]"
click at [1311, 386] on link "Edit" at bounding box center [1307, 384] width 15 height 15
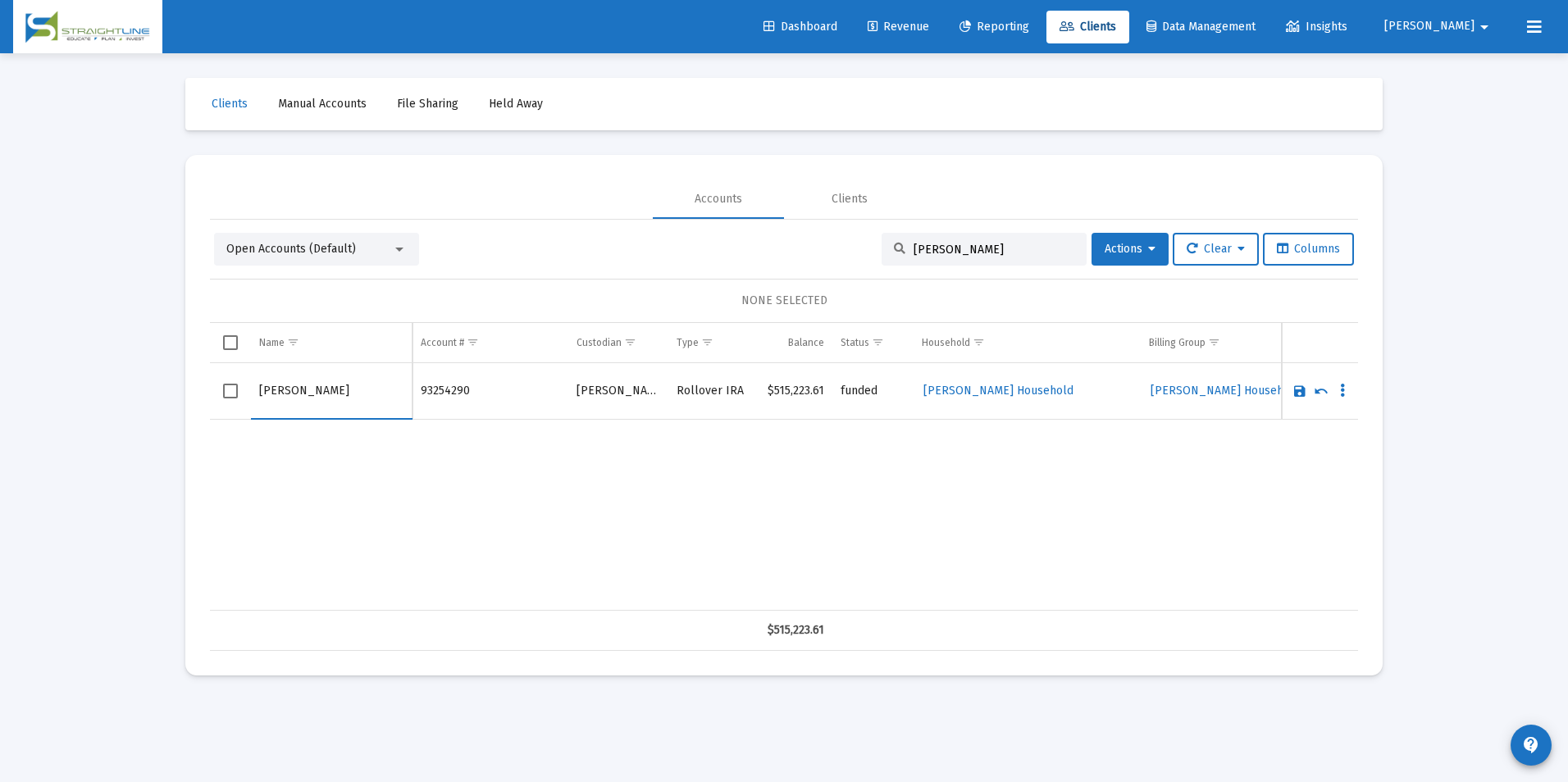
drag, startPoint x: 300, startPoint y: 389, endPoint x: 217, endPoint y: 392, distance: 83.1
click at [217, 392] on tr "[PERSON_NAME]" at bounding box center [784, 392] width 1148 height 56
click at [363, 391] on input "[PERSON_NAME]" at bounding box center [331, 391] width 144 height 39
type input "[PERSON_NAME]"
click at [1302, 390] on link "Save" at bounding box center [1300, 391] width 15 height 15
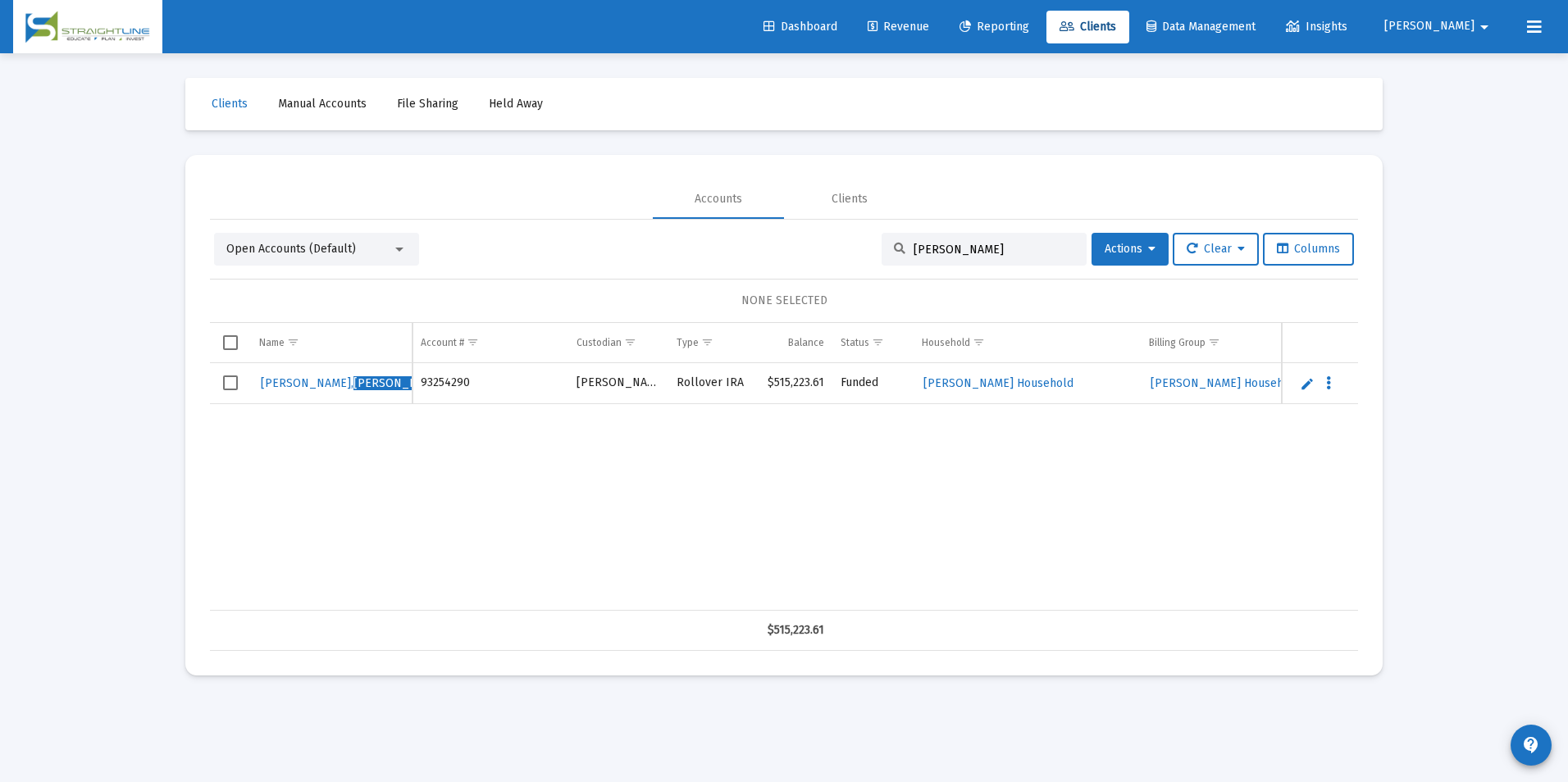
click at [1009, 257] on div "[PERSON_NAME]" at bounding box center [984, 250] width 205 height 33
drag, startPoint x: 1016, startPoint y: 252, endPoint x: 797, endPoint y: 228, distance: 220.3
click at [797, 228] on div "Open Accounts (Default) [PERSON_NAME] Actions Clear Columns NONE SELECTED Name …" at bounding box center [784, 436] width 1148 height 432
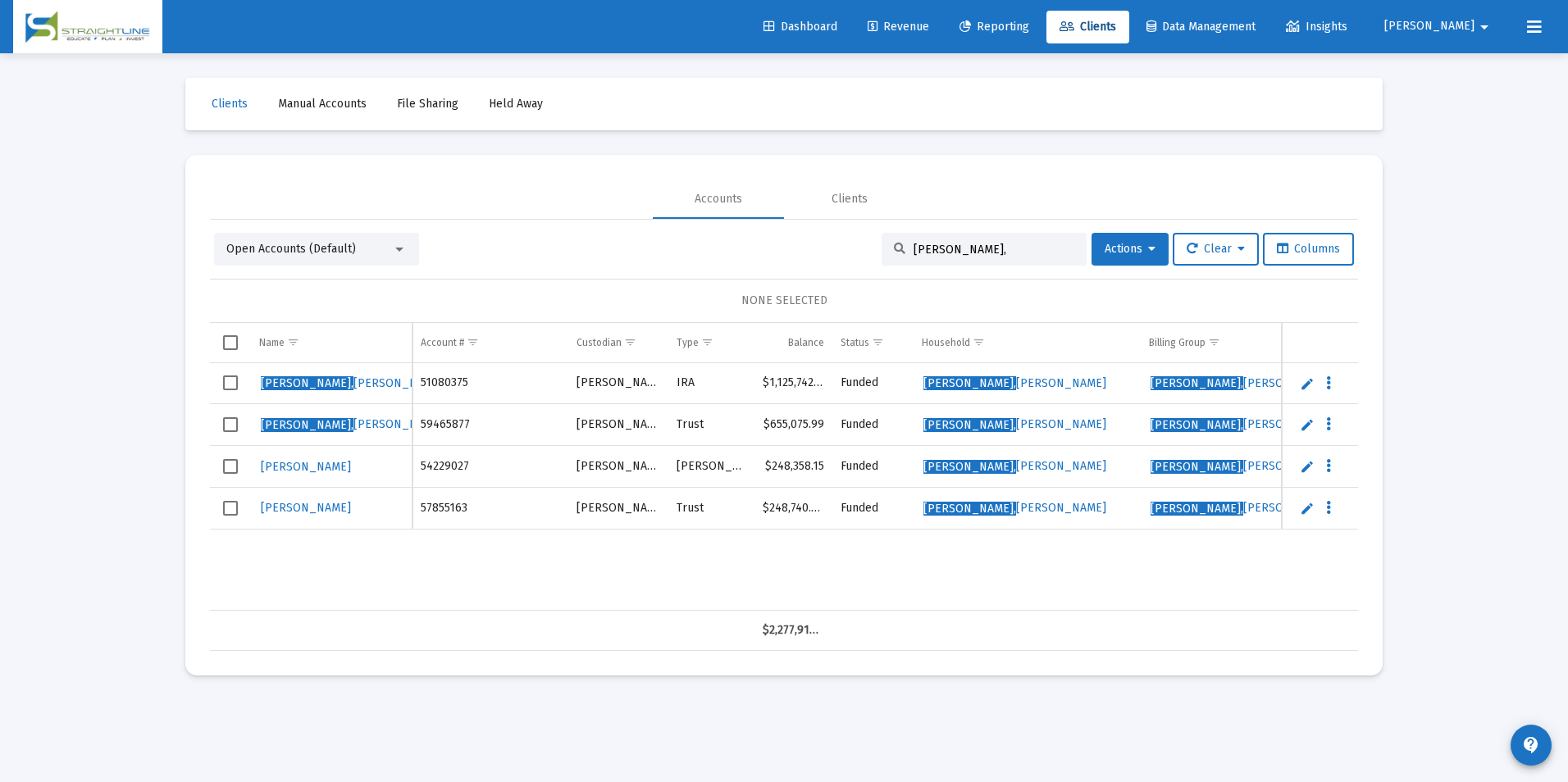
type input "[PERSON_NAME],"
click at [1309, 465] on link "Edit" at bounding box center [1307, 467] width 15 height 15
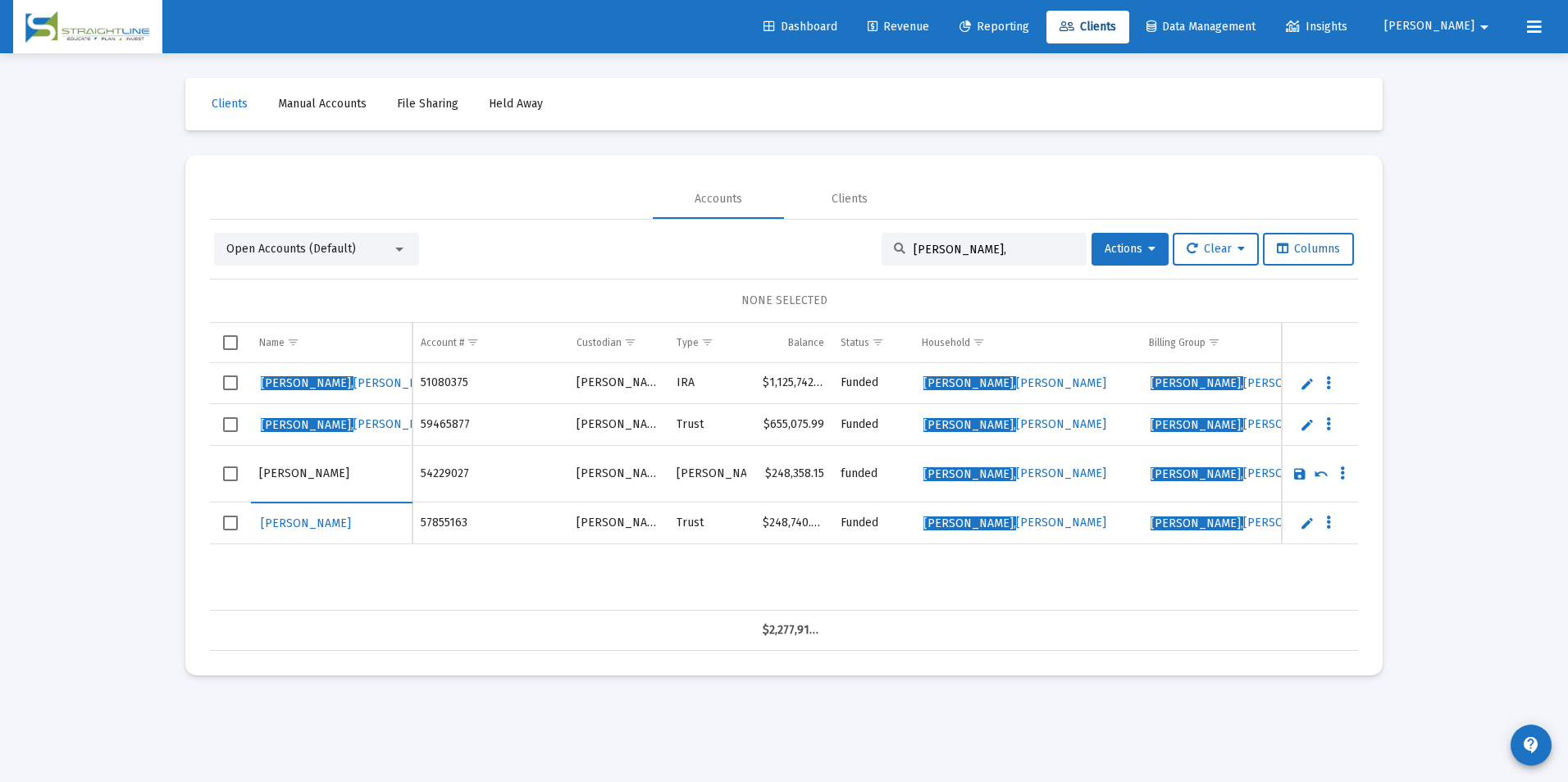
drag, startPoint x: 296, startPoint y: 475, endPoint x: 238, endPoint y: 473, distance: 58.0
click at [238, 473] on tr "[PERSON_NAME]" at bounding box center [784, 474] width 1148 height 56
click at [315, 480] on input "Drayton" at bounding box center [331, 473] width 144 height 39
type input "[PERSON_NAME]"
click at [1299, 472] on link "Save" at bounding box center [1300, 474] width 15 height 15
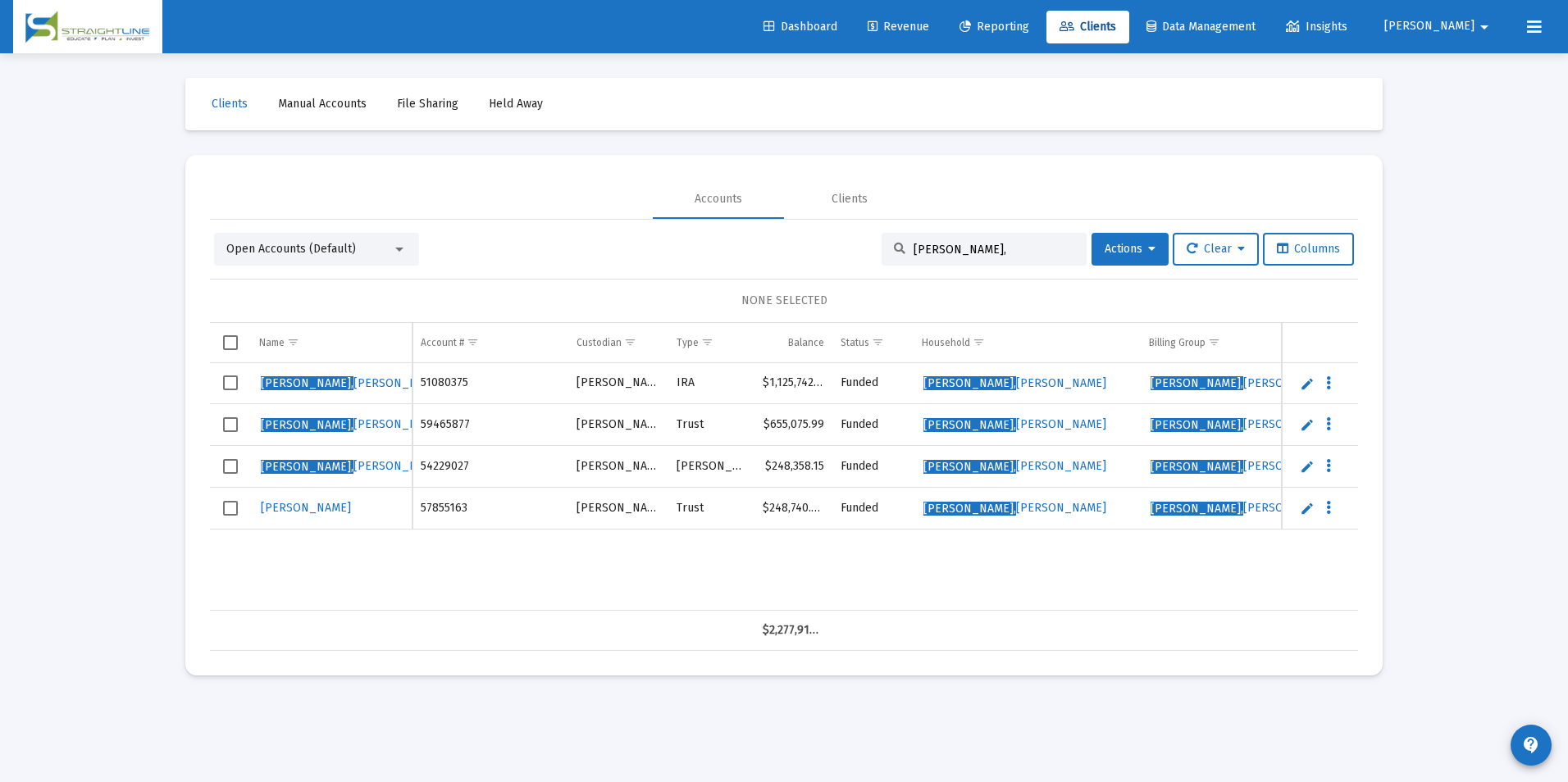
click at [1306, 508] on link "Edit" at bounding box center [1307, 509] width 15 height 15
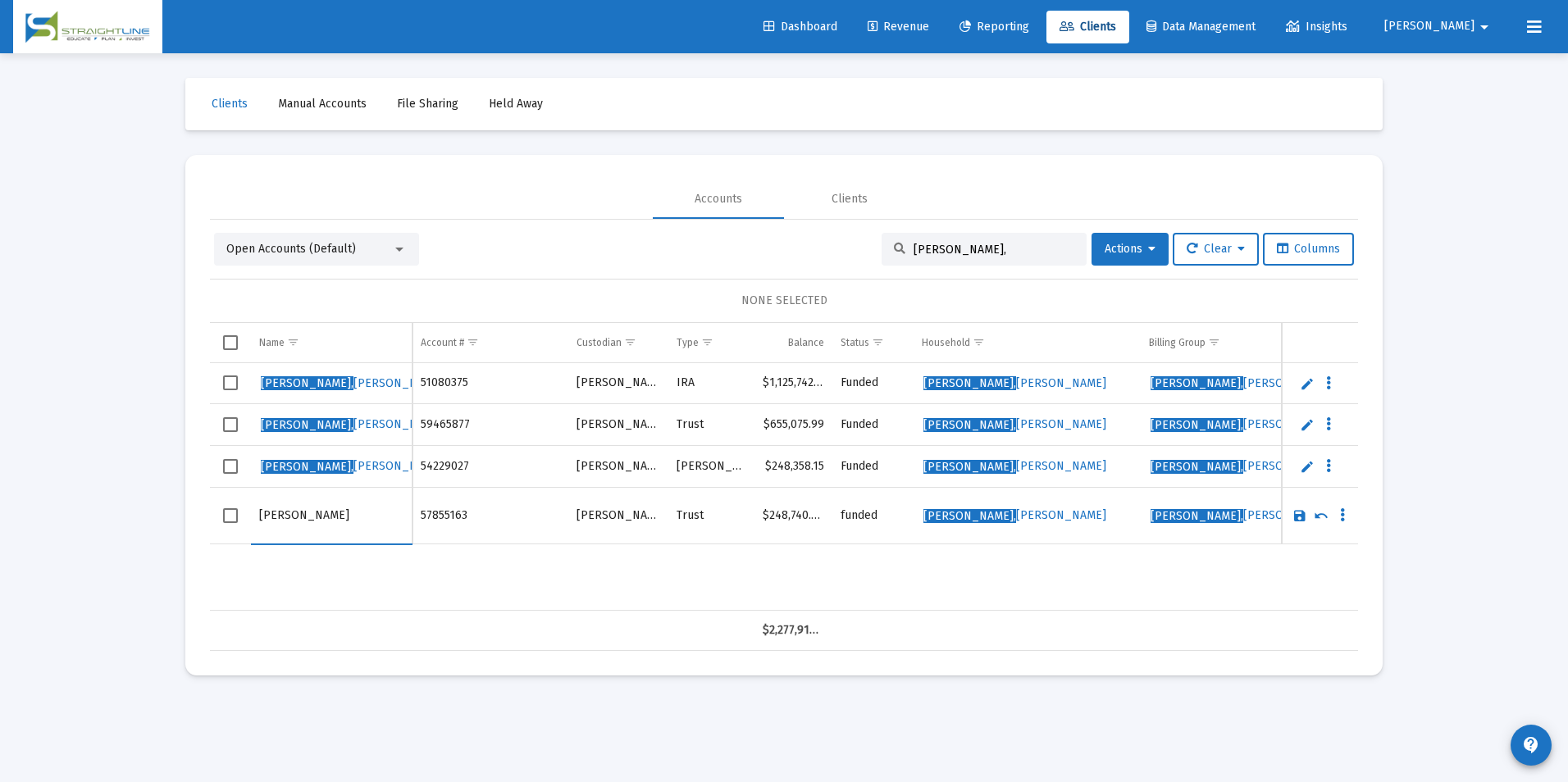
drag, startPoint x: 304, startPoint y: 516, endPoint x: 242, endPoint y: 517, distance: 62.0
click at [242, 517] on tr "[PERSON_NAME]" at bounding box center [784, 516] width 1148 height 56
click at [344, 518] on input "Drayton" at bounding box center [331, 516] width 144 height 39
type input "[PERSON_NAME]"
click at [1292, 516] on link "Save" at bounding box center [1300, 516] width 15 height 15
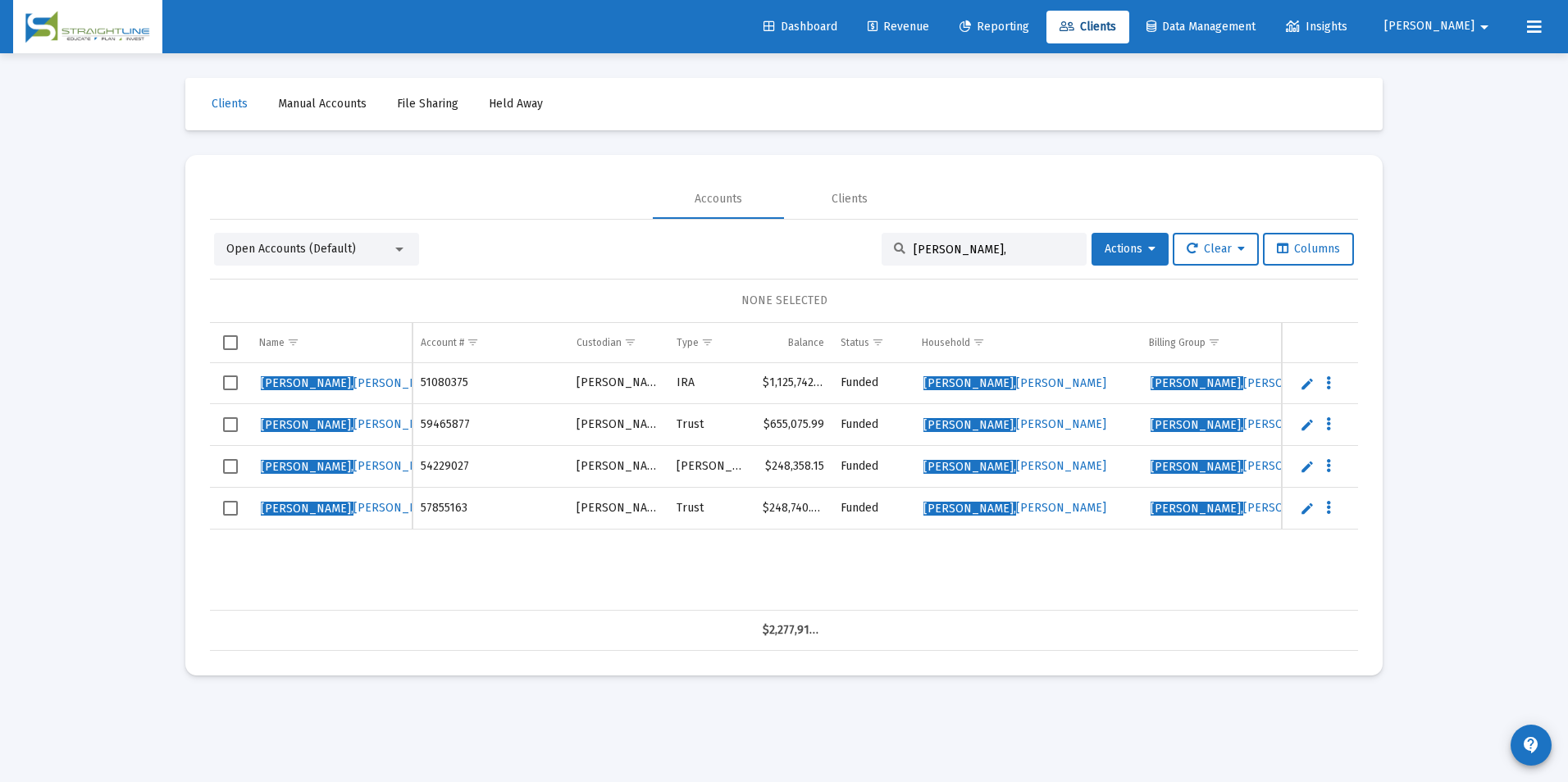
drag, startPoint x: 984, startPoint y: 254, endPoint x: 838, endPoint y: 254, distance: 146.0
click at [838, 254] on div "Open Accounts (Default) Drayton, Actions Clear Columns" at bounding box center [784, 250] width 1140 height 33
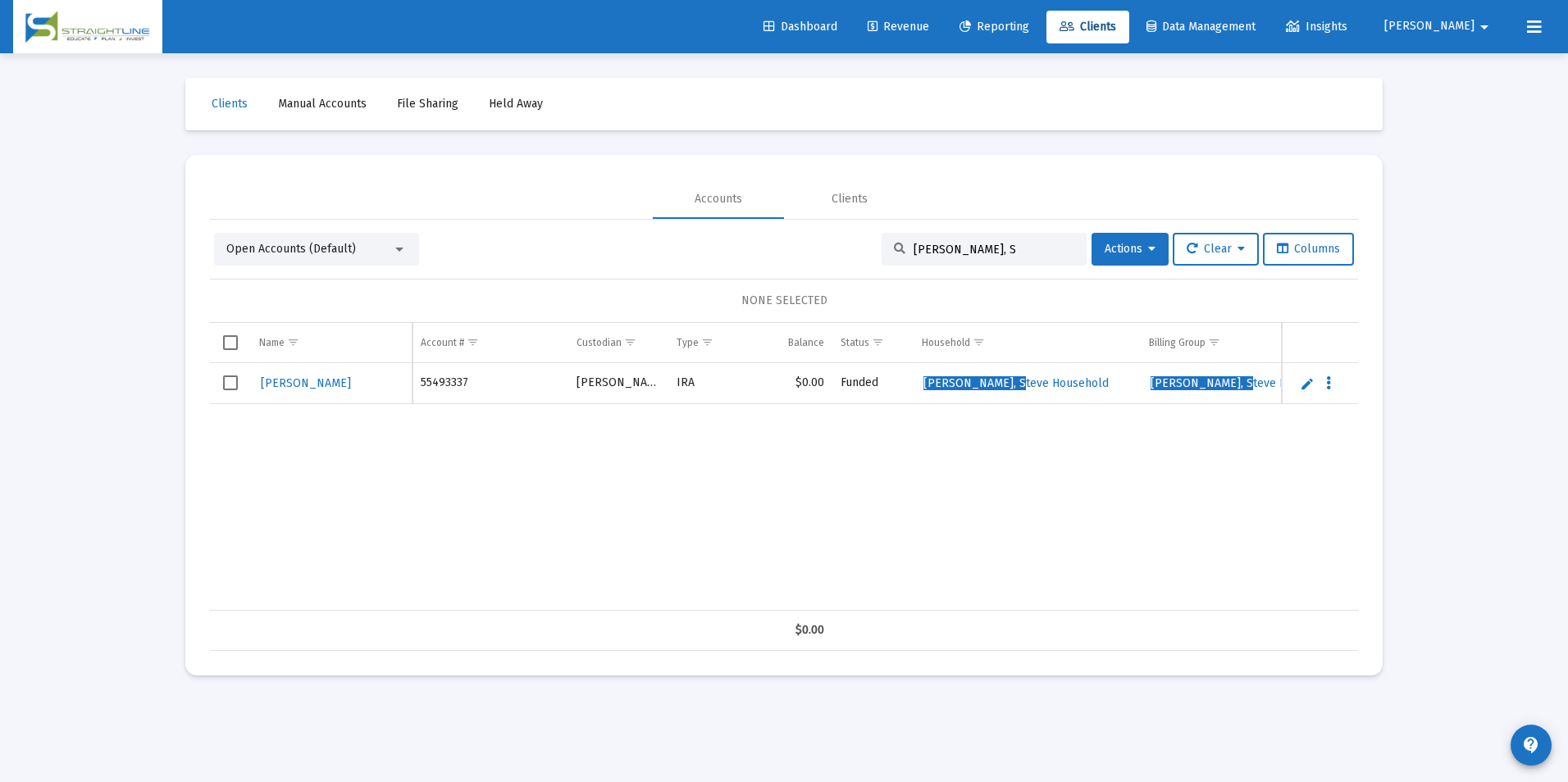
drag, startPoint x: 1002, startPoint y: 255, endPoint x: 882, endPoint y: 247, distance: 120.3
click at [882, 247] on div "[PERSON_NAME], S" at bounding box center [984, 250] width 205 height 33
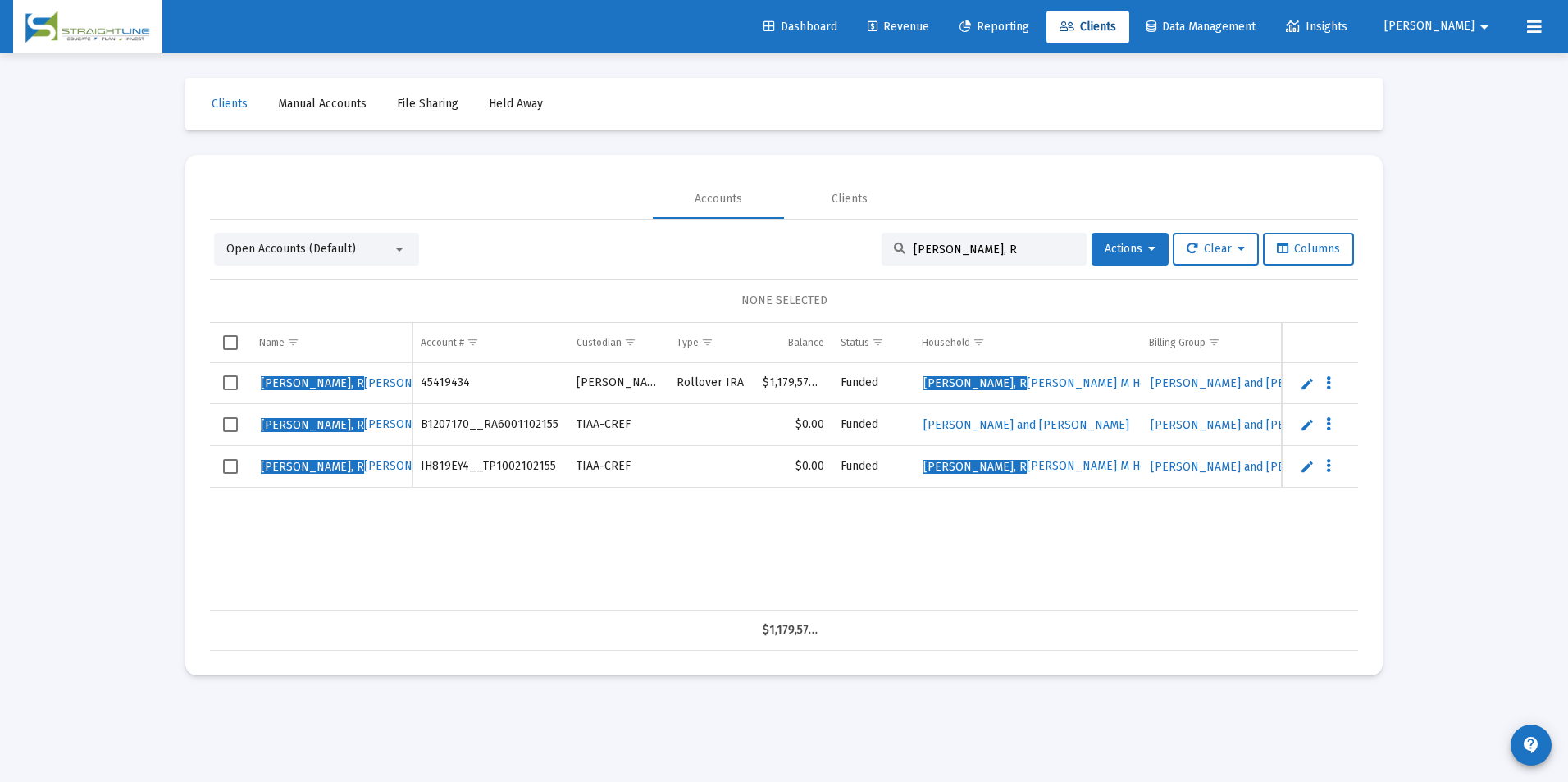
type input "[PERSON_NAME], R"
